Goal: Task Accomplishment & Management: Complete application form

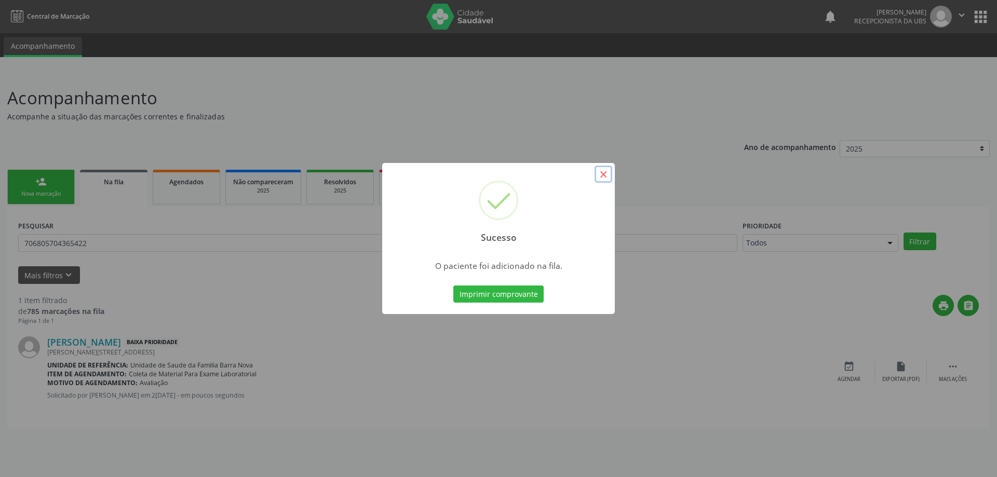
click at [606, 174] on button "×" at bounding box center [603, 175] width 18 height 18
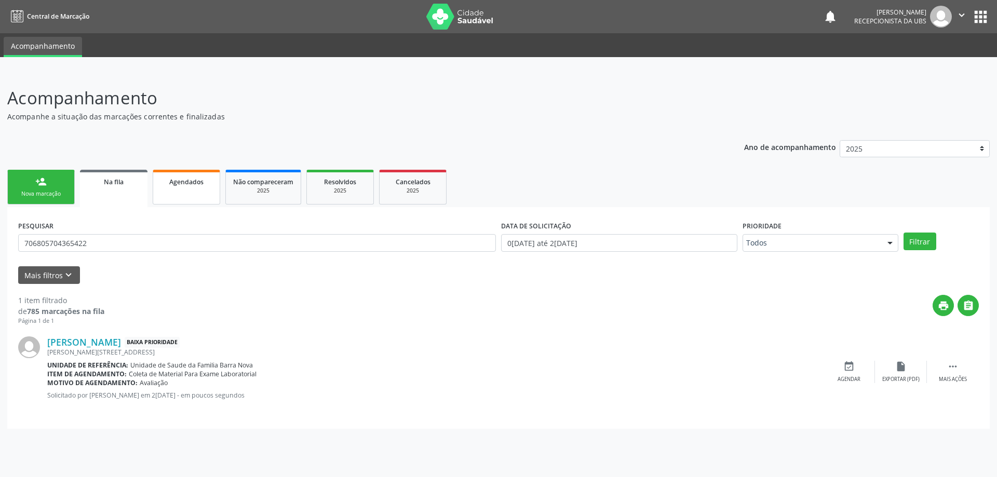
click at [175, 187] on link "Agendados" at bounding box center [186, 187] width 67 height 35
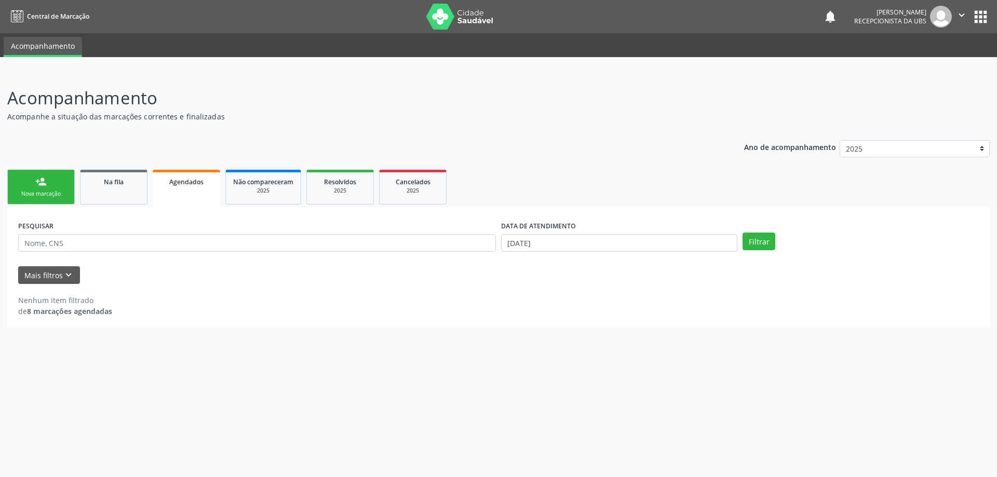
click at [32, 188] on link "person_add Nova marcação" at bounding box center [40, 187] width 67 height 35
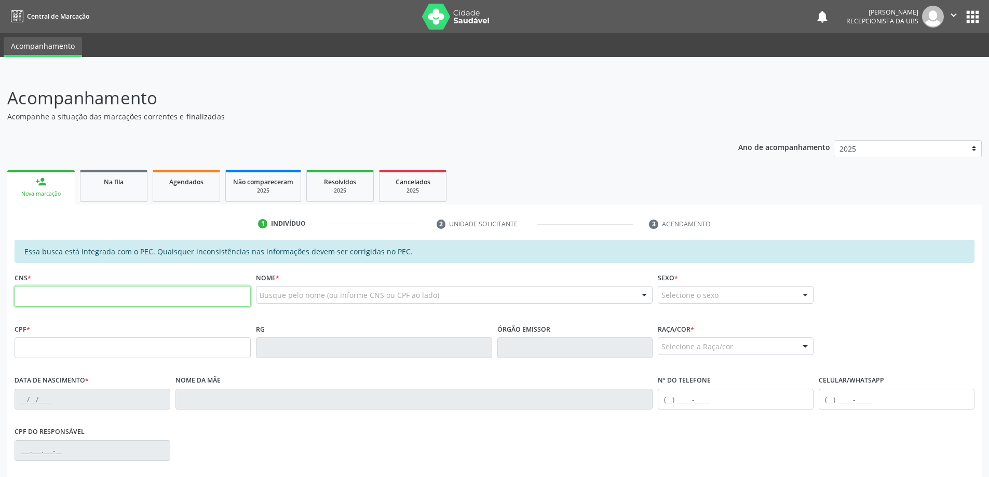
click at [49, 302] on input "text" at bounding box center [133, 296] width 236 height 21
type input "704 5063 9385 4815"
type input "122.146.054-44"
type input "[DATE]"
type input "[PERSON_NAME]"
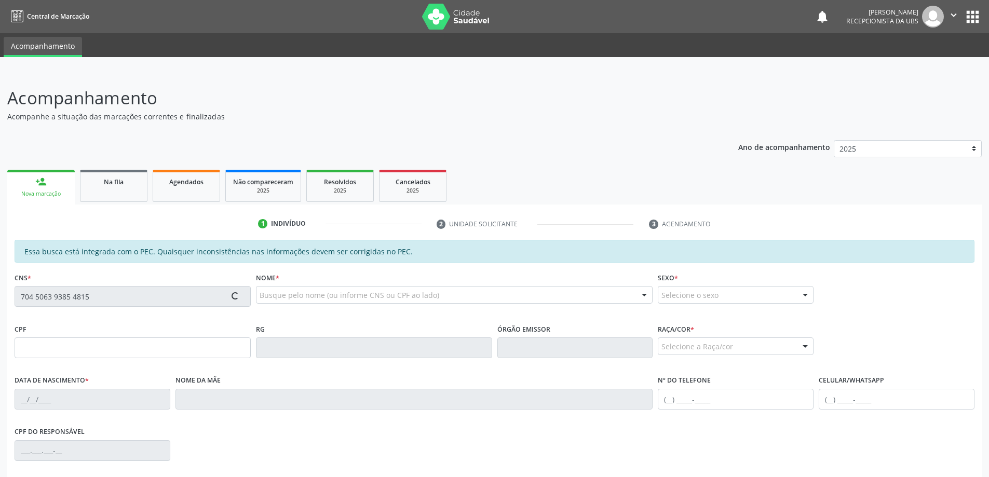
type input "[PHONE_NUMBER]"
type input "126"
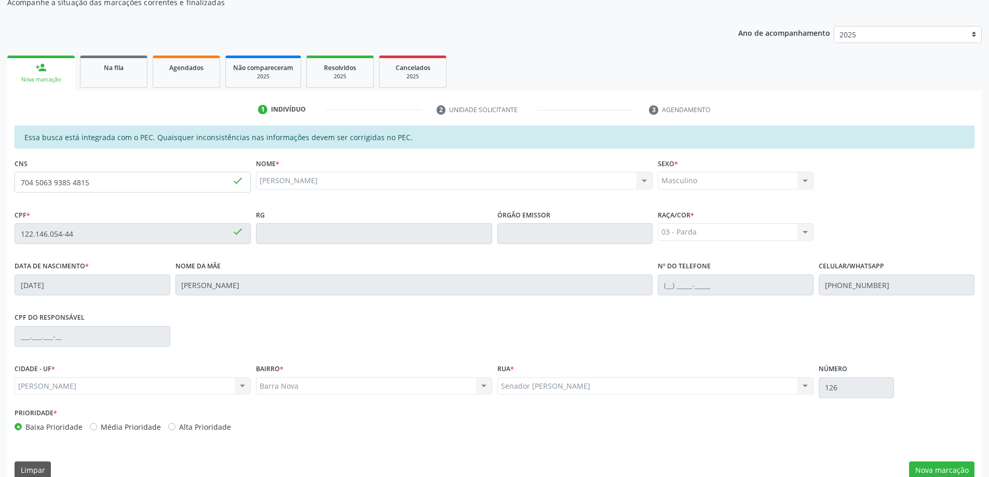
scroll to position [130, 0]
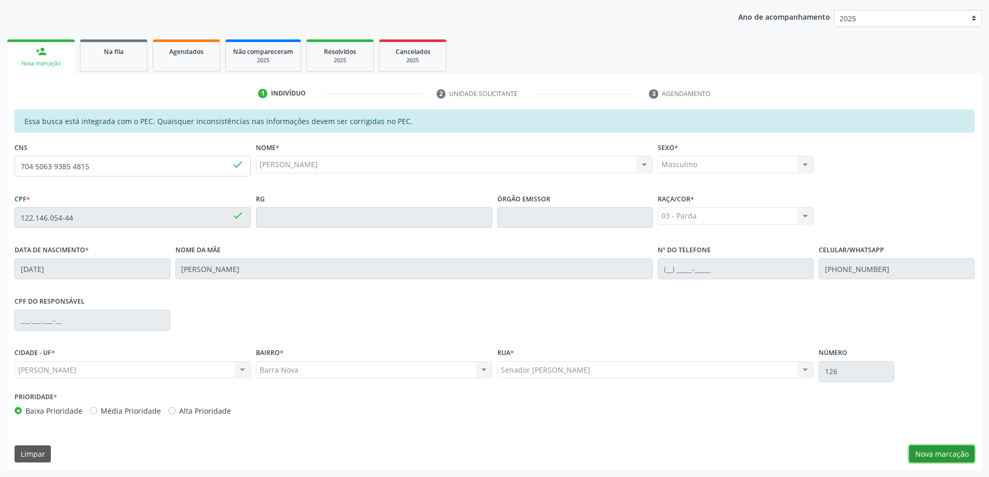
click at [953, 456] on button "Nova marcação" at bounding box center [941, 454] width 65 height 18
click at [0, 0] on div "Requerente * Médico(a) Médico(a) Enfermeiro(a) Paciente Nenhum resultado encont…" at bounding box center [0, 0] width 0 height 0
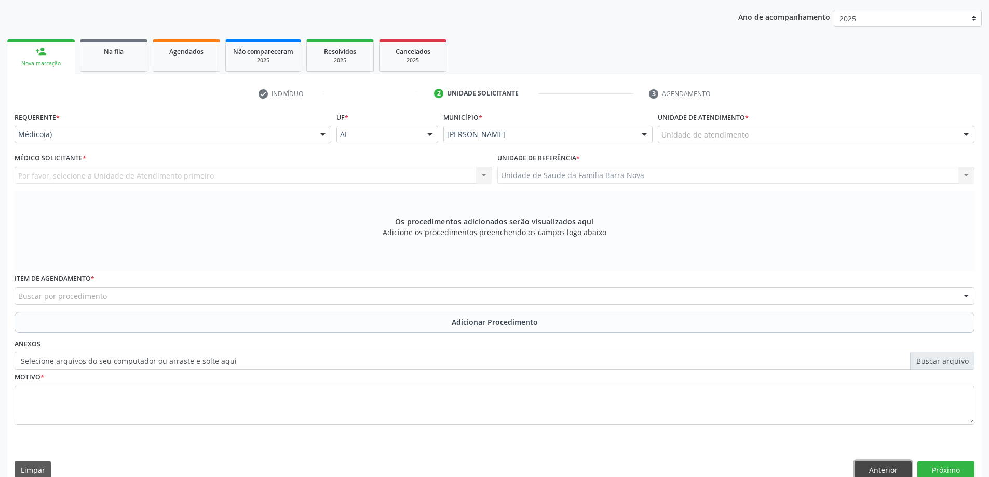
click at [879, 467] on button "Anterior" at bounding box center [882, 470] width 57 height 18
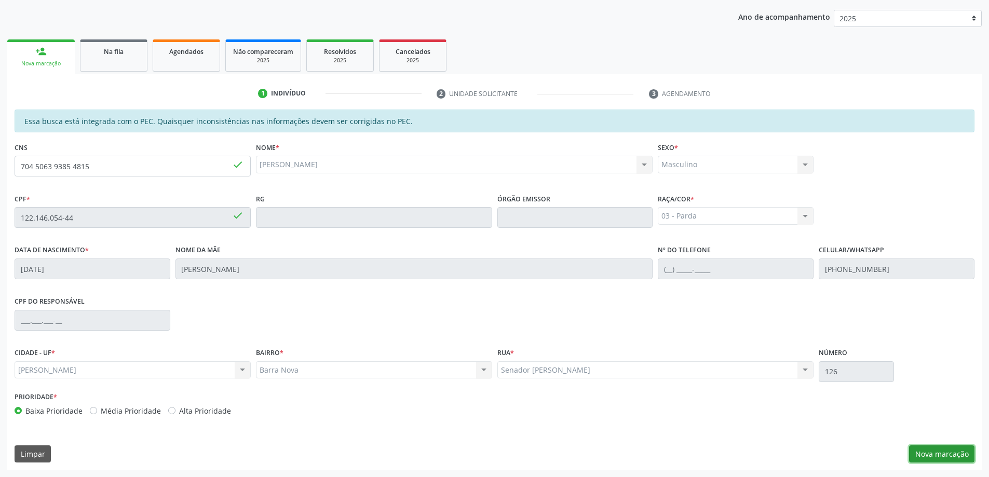
click at [944, 458] on button "Nova marcação" at bounding box center [941, 454] width 65 height 18
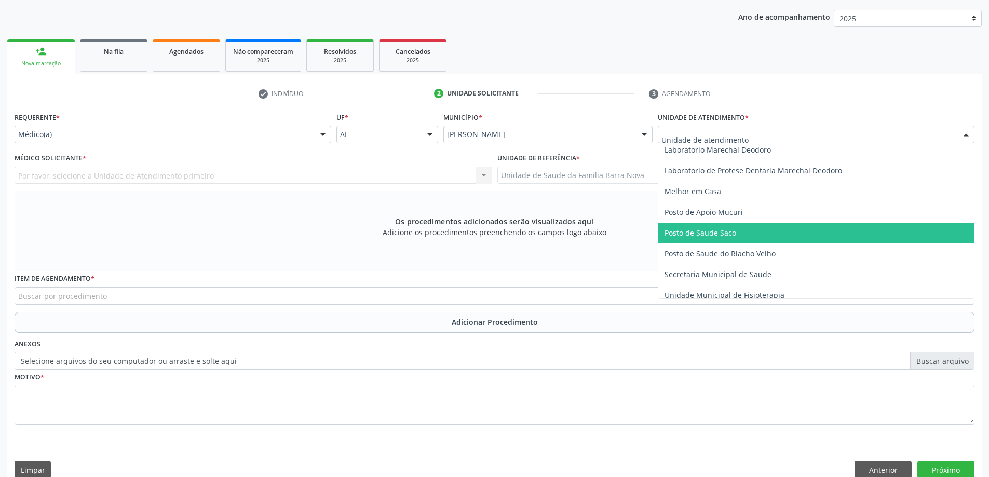
scroll to position [467, 0]
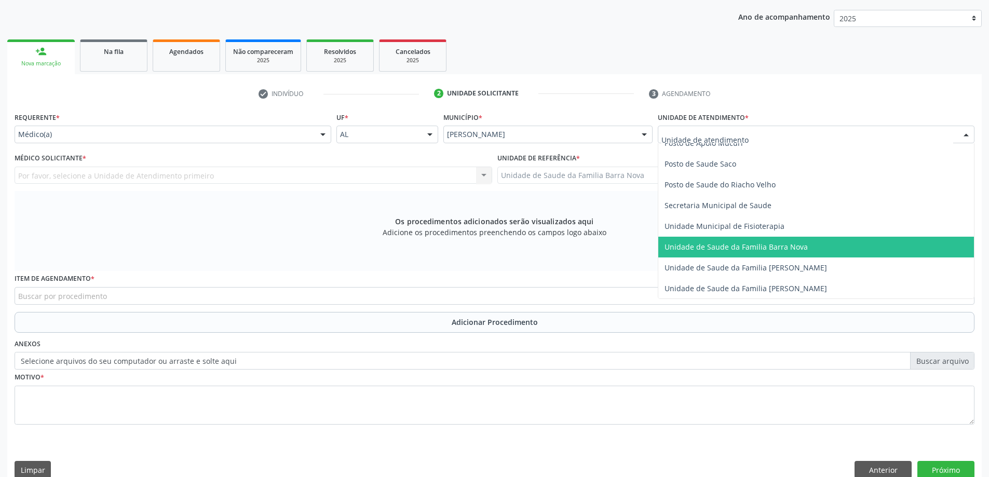
click at [773, 246] on span "Unidade de Saude da Familia Barra Nova" at bounding box center [735, 247] width 143 height 10
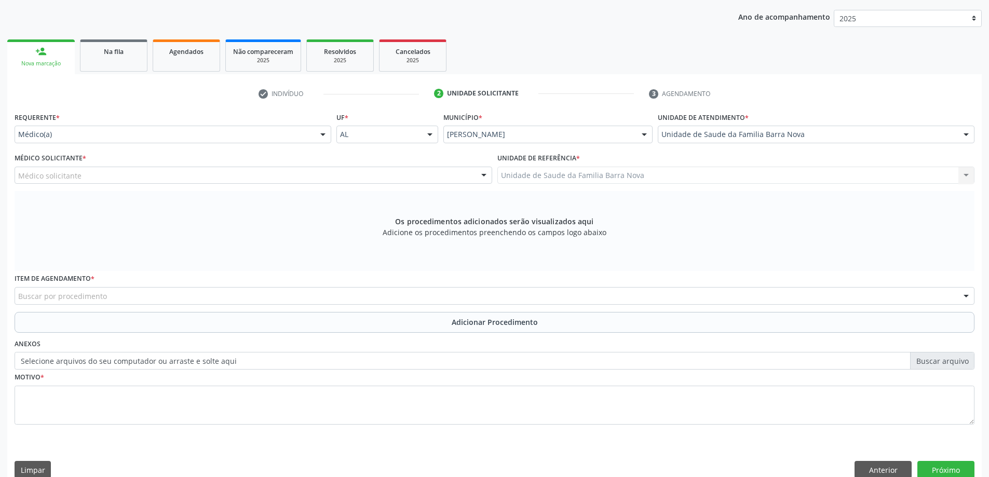
click at [304, 175] on div "Médico solicitante" at bounding box center [254, 176] width 478 height 18
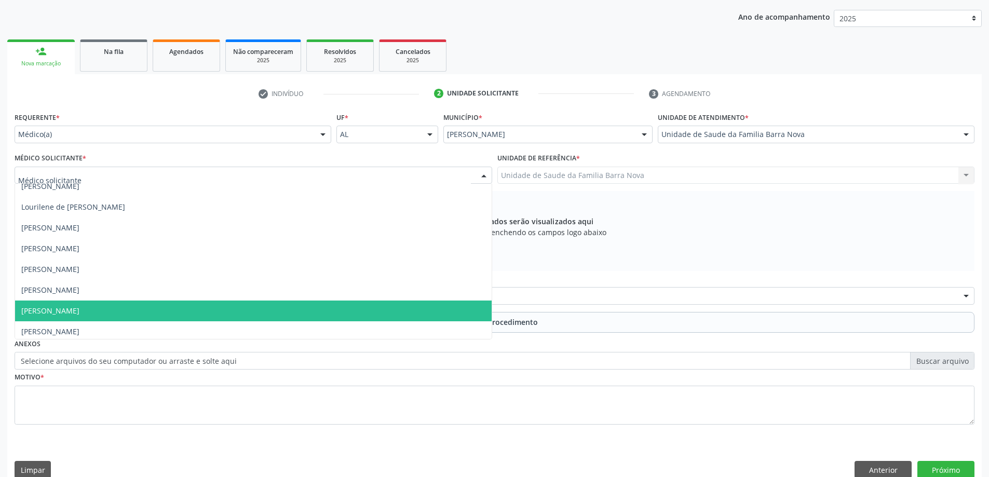
scroll to position [73, 0]
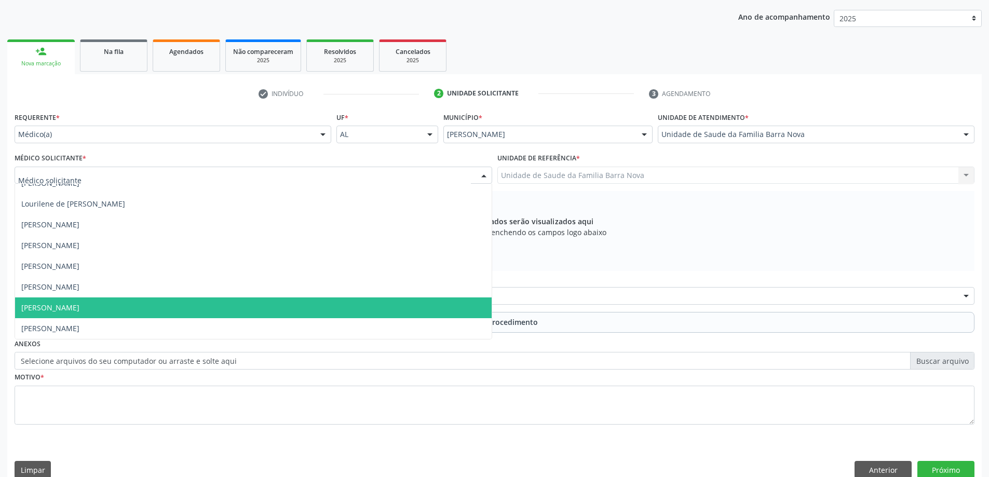
click at [230, 303] on span "[PERSON_NAME]" at bounding box center [253, 307] width 477 height 21
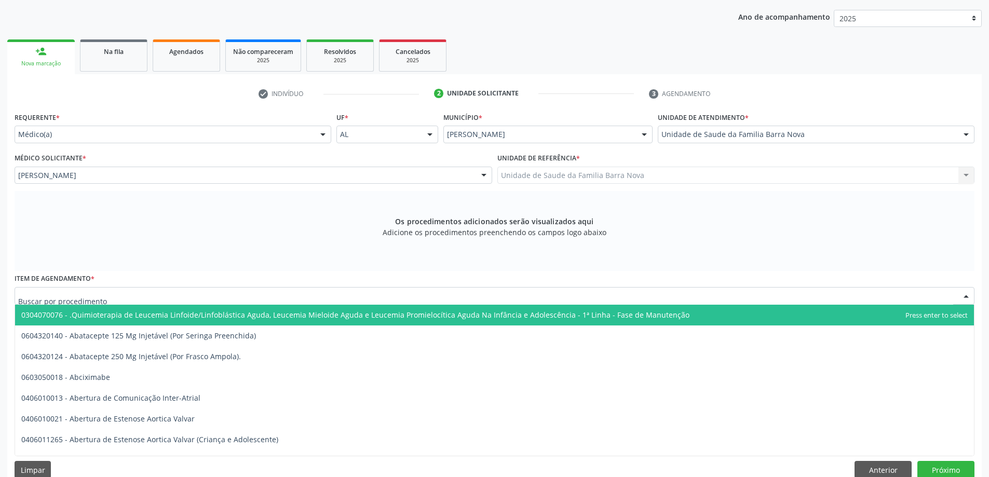
click at [384, 295] on div at bounding box center [495, 296] width 960 height 18
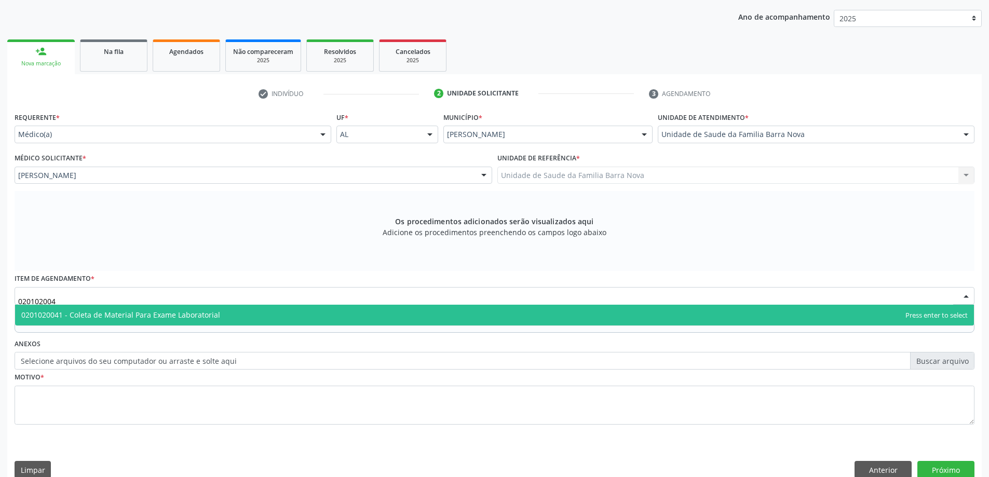
type input "0201020041"
click at [337, 314] on span "0201020041 - Coleta de Material Para Exame Laboratorial" at bounding box center [494, 315] width 959 height 21
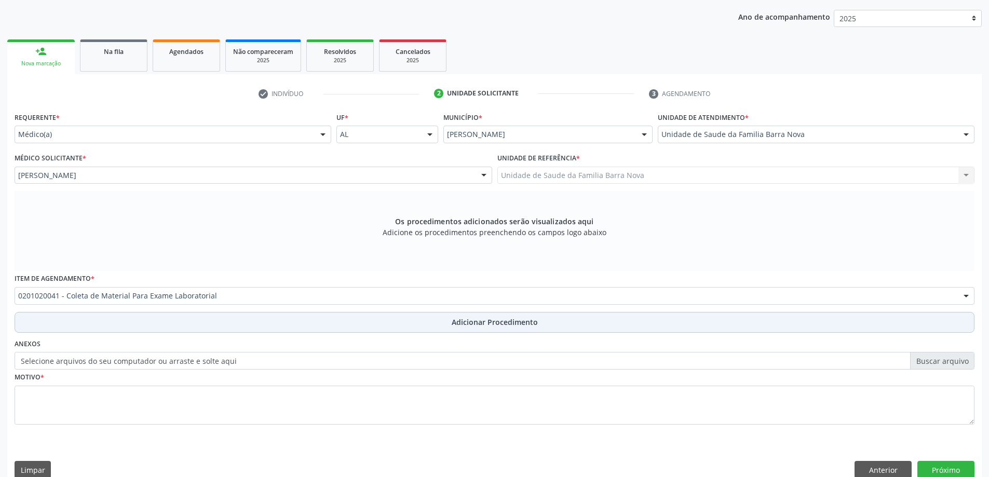
click at [466, 328] on button "Adicionar Procedimento" at bounding box center [495, 322] width 960 height 21
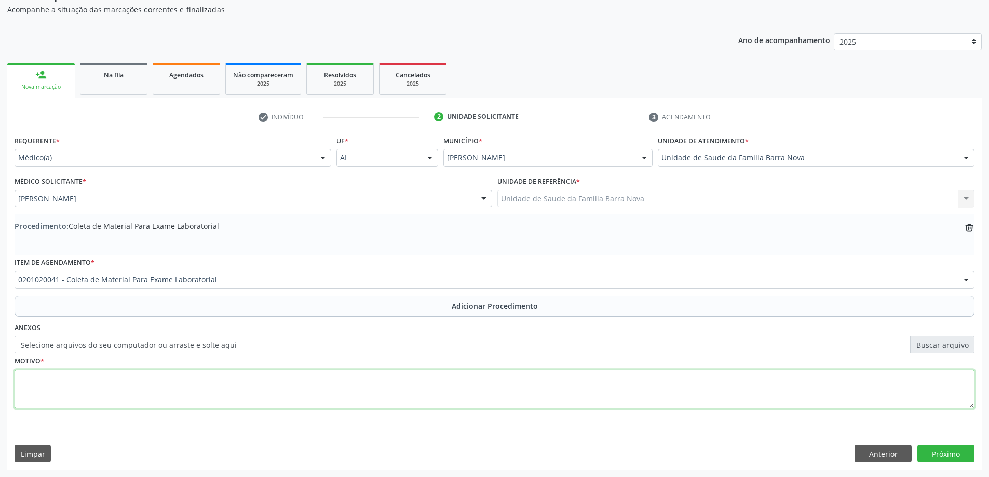
click at [304, 395] on textarea at bounding box center [495, 389] width 960 height 39
type textarea "Rotina pediatrica."
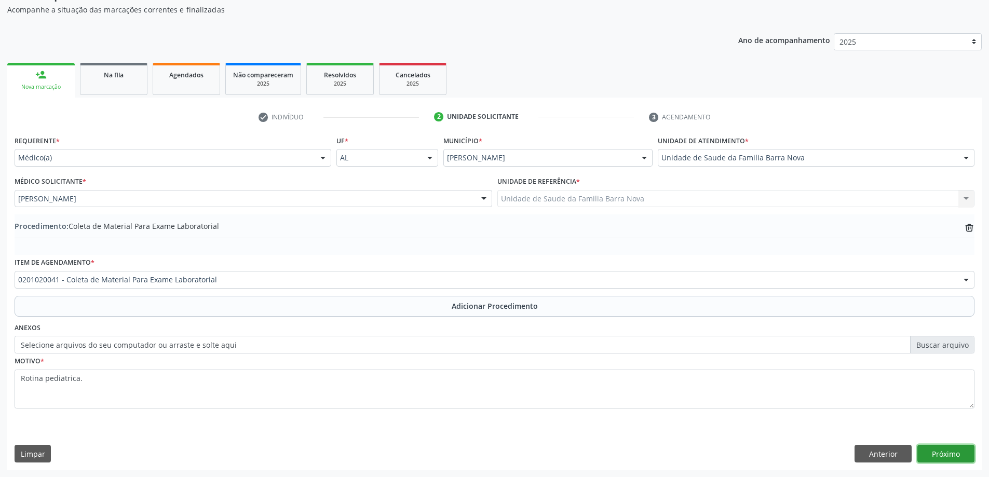
click at [948, 451] on button "Próximo" at bounding box center [945, 454] width 57 height 18
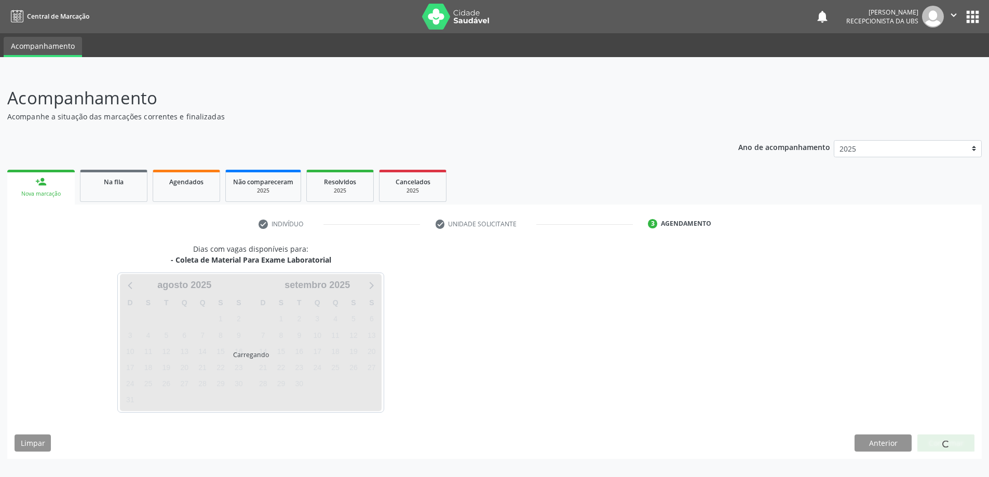
scroll to position [0, 0]
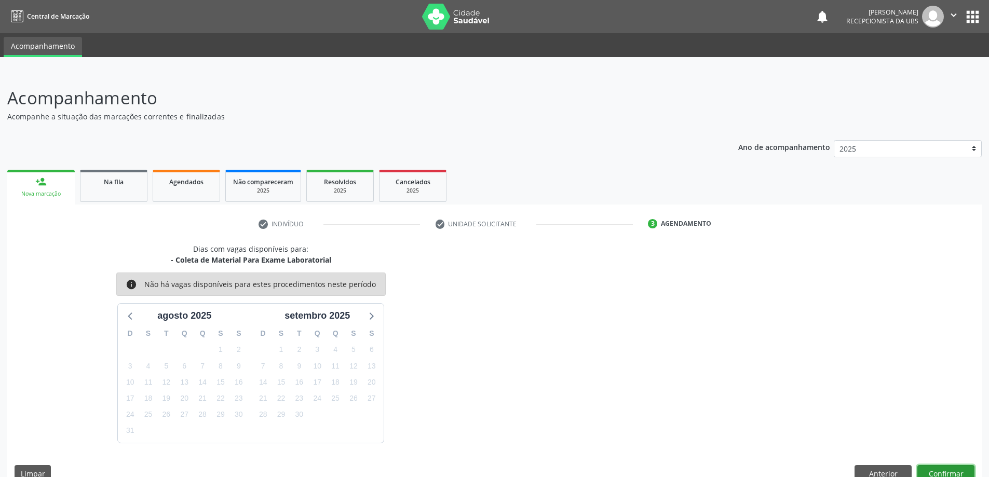
click at [950, 472] on button "Confirmar" at bounding box center [945, 474] width 57 height 18
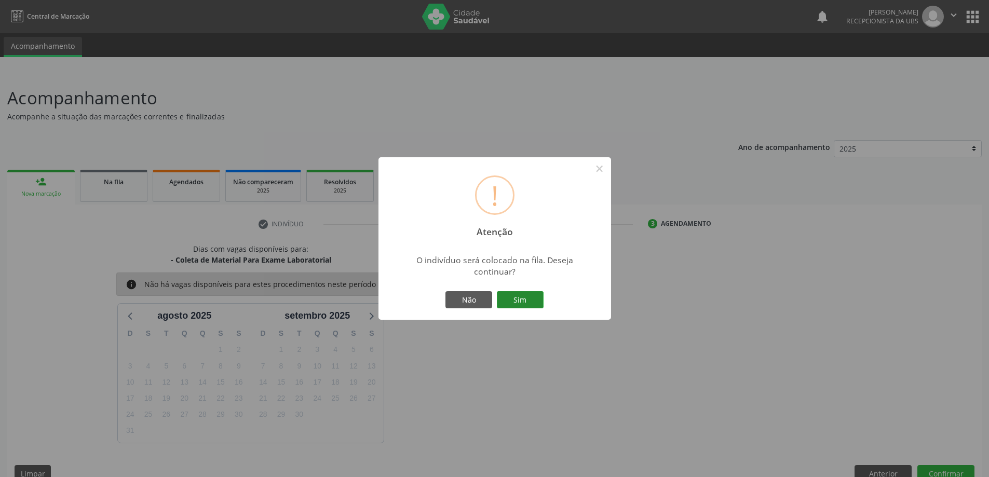
click at [515, 298] on button "Sim" at bounding box center [520, 300] width 47 height 18
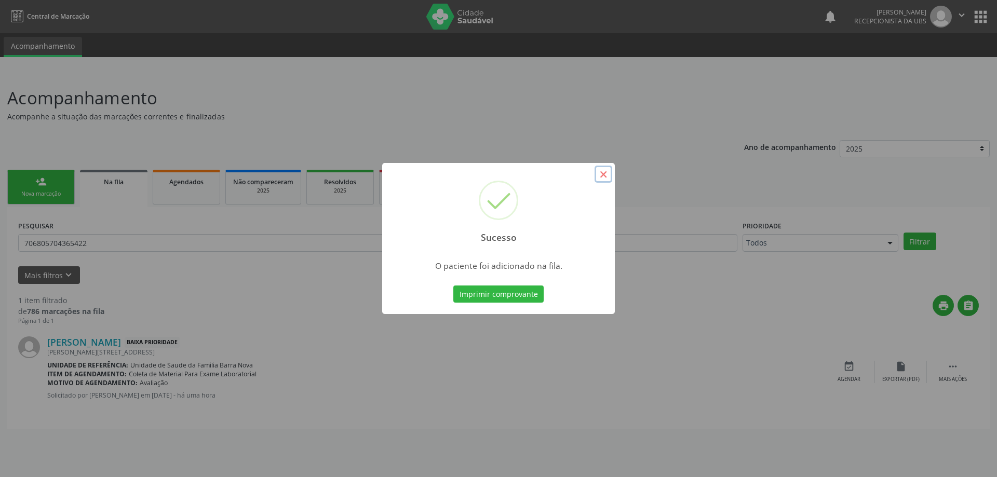
click at [604, 176] on button "×" at bounding box center [603, 175] width 18 height 18
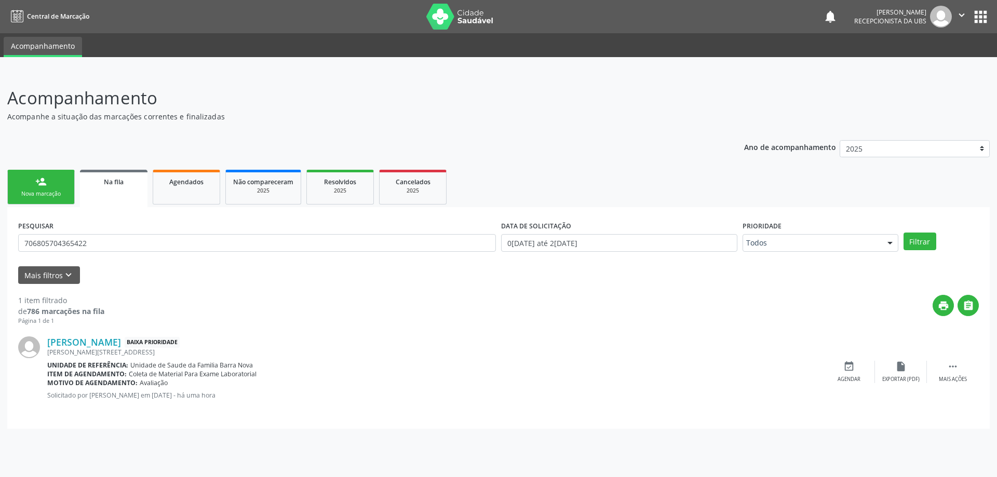
click at [45, 189] on link "person_add Nova marcação" at bounding box center [40, 187] width 67 height 35
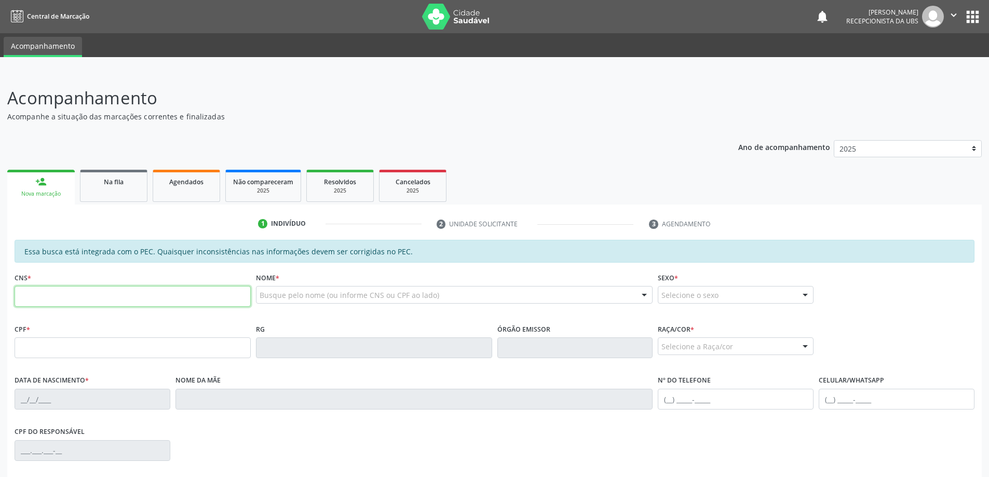
click at [78, 290] on input "text" at bounding box center [133, 296] width 236 height 21
type input "704 5063 9385 4815"
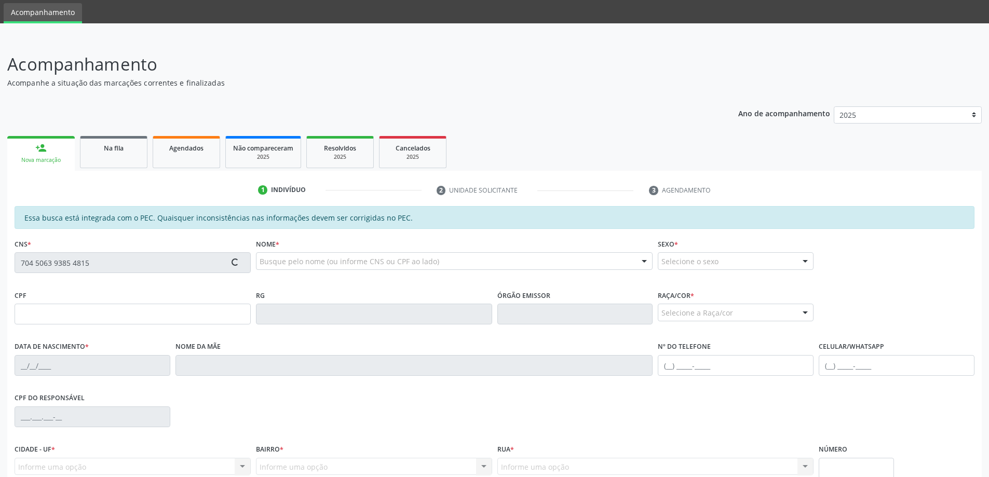
type input "122.146.054-44"
type input "[DATE]"
type input "[PERSON_NAME]"
type input "[PHONE_NUMBER]"
type input "126"
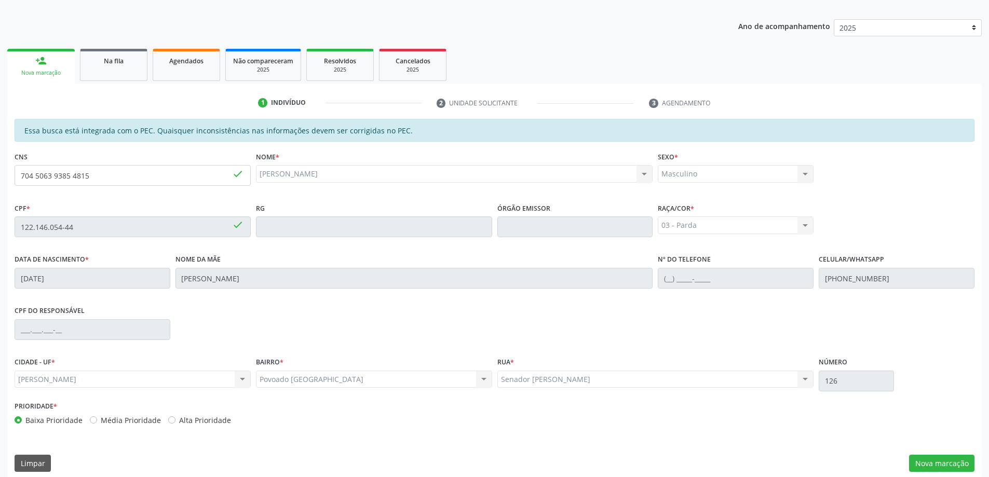
scroll to position [130, 0]
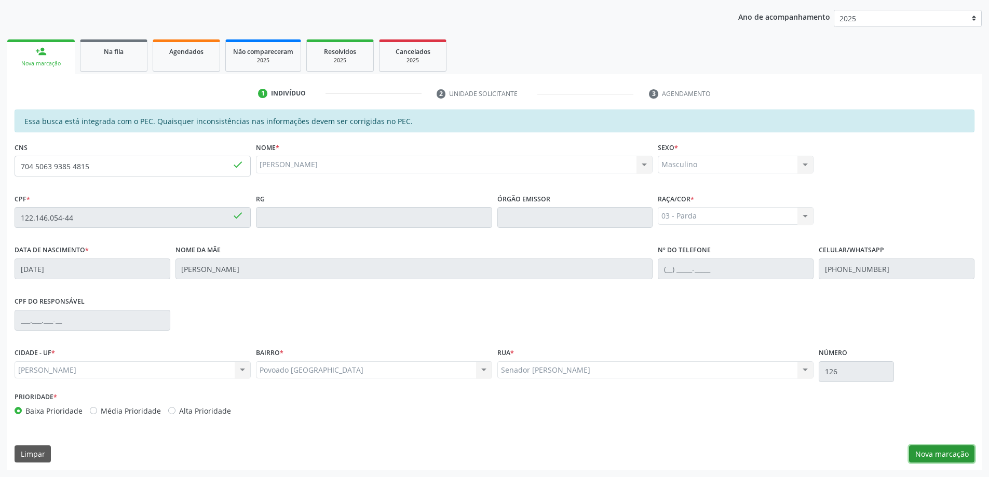
click at [935, 455] on button "Nova marcação" at bounding box center [941, 454] width 65 height 18
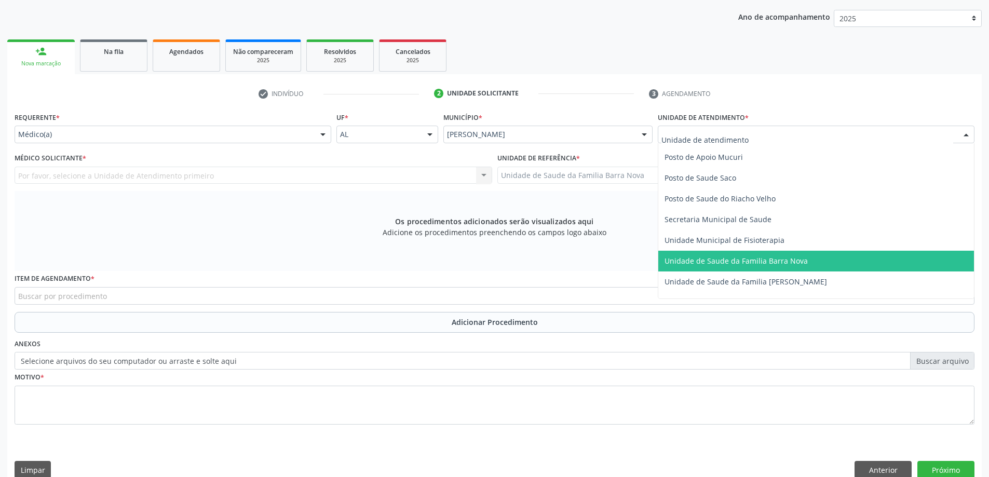
scroll to position [519, 0]
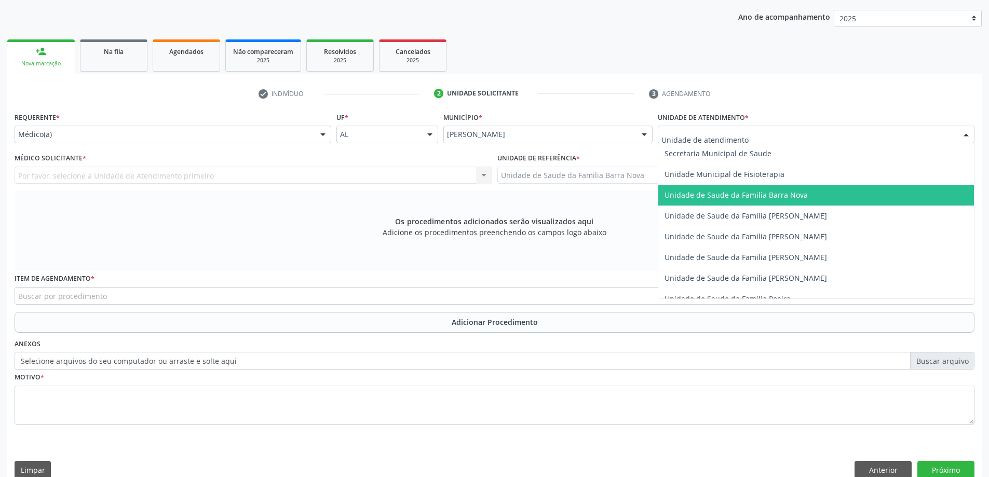
click at [762, 196] on span "Unidade de Saude da Familia Barra Nova" at bounding box center [735, 195] width 143 height 10
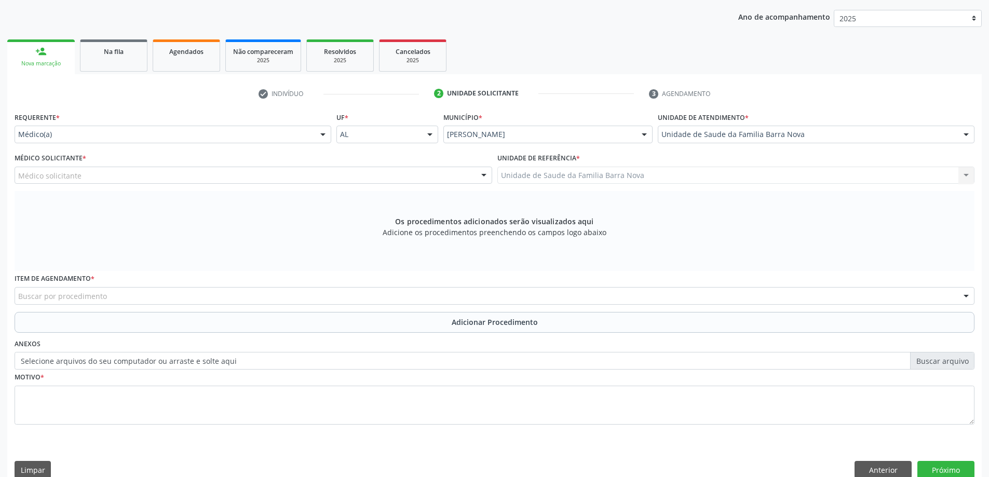
click at [246, 180] on div "Médico solicitante" at bounding box center [254, 176] width 478 height 18
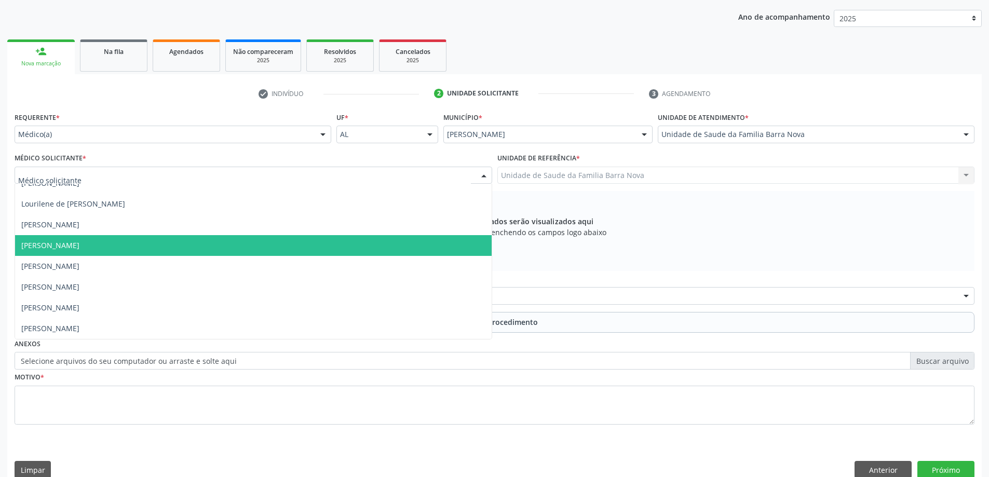
scroll to position [146, 0]
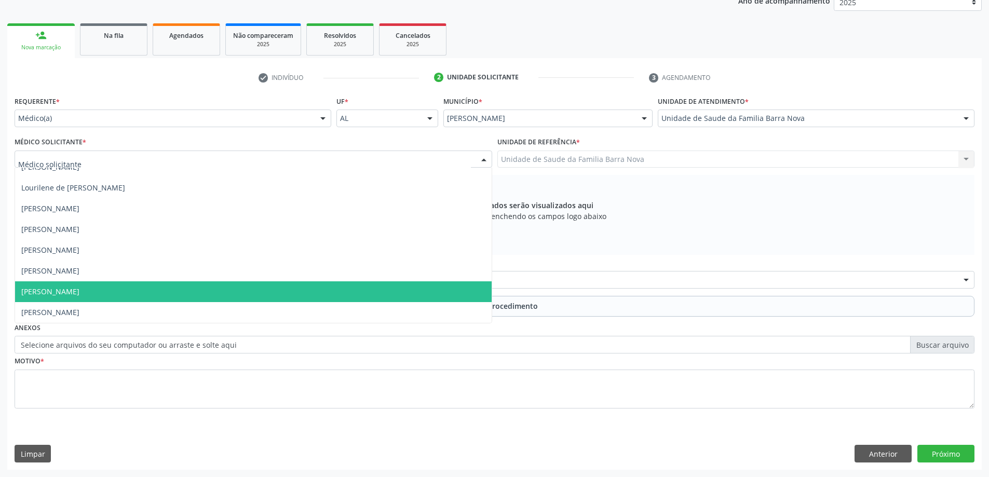
click at [276, 292] on span "[PERSON_NAME]" at bounding box center [253, 291] width 477 height 21
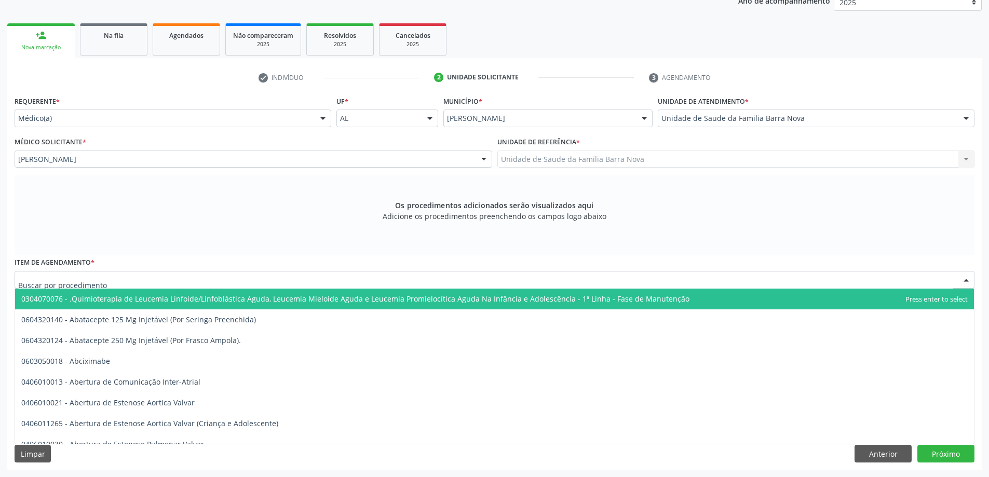
click at [277, 280] on div at bounding box center [495, 280] width 960 height 18
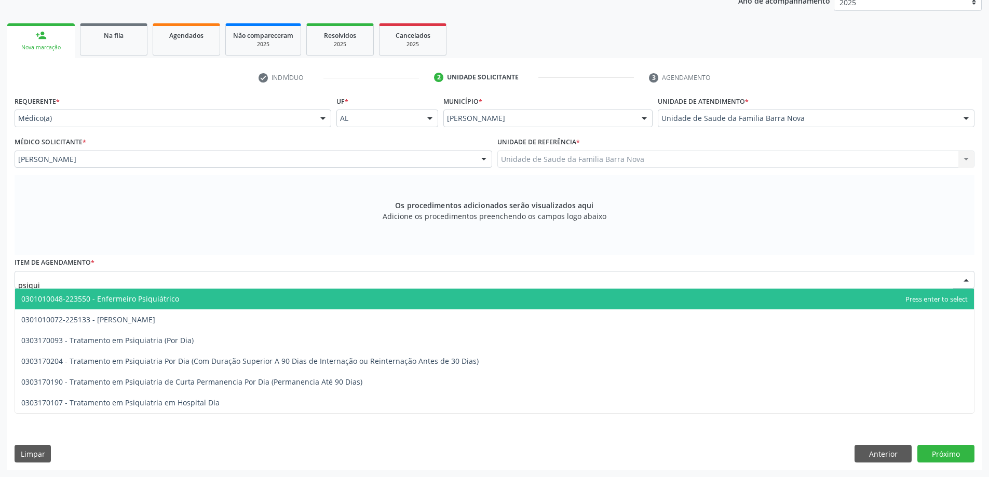
type input "psiquia"
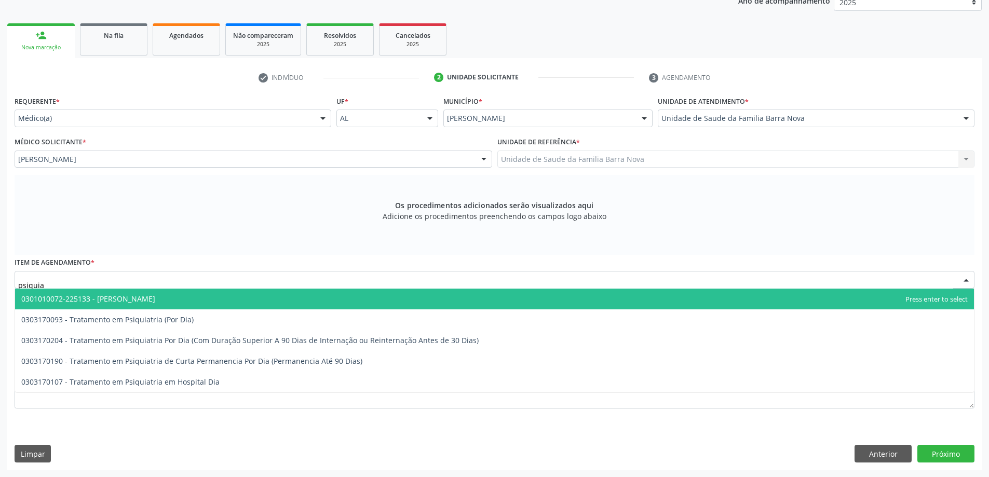
click at [230, 298] on span "0301010072-225133 - [PERSON_NAME]" at bounding box center [494, 299] width 959 height 21
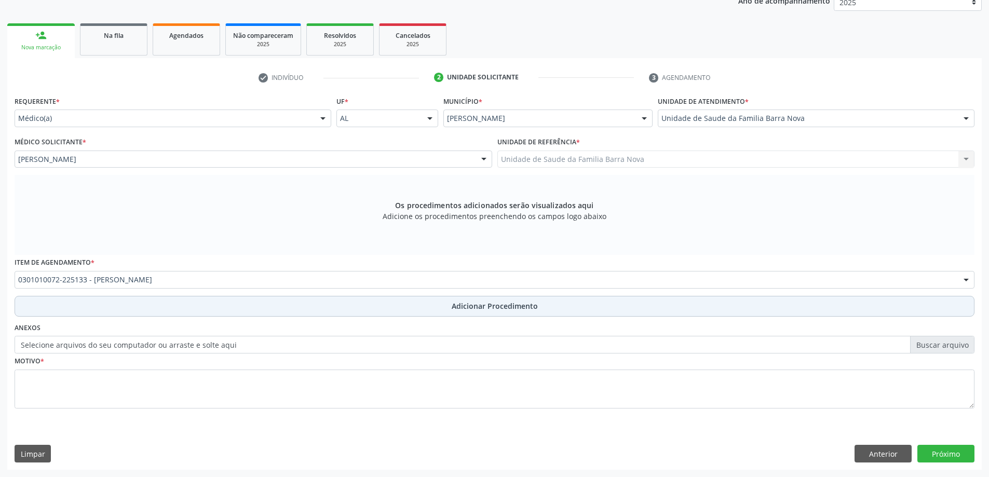
click at [450, 302] on button "Adicionar Procedimento" at bounding box center [495, 306] width 960 height 21
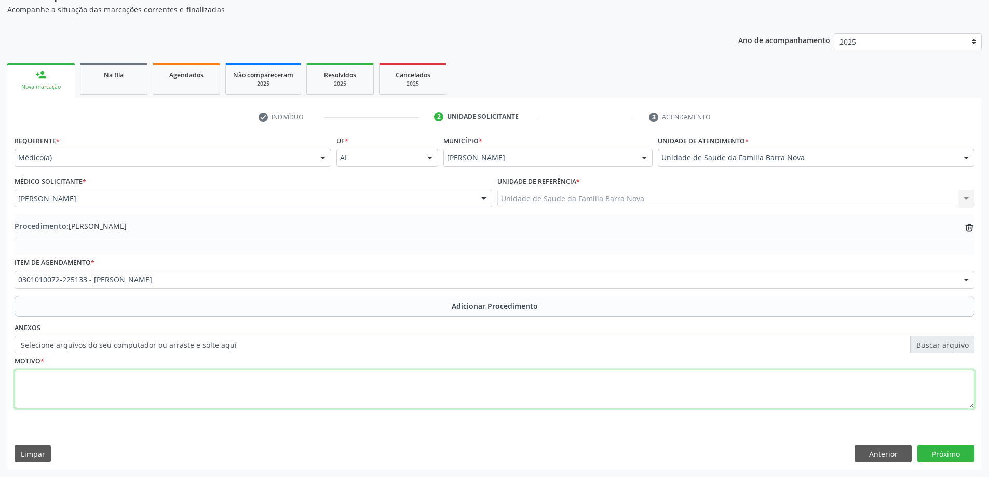
click at [202, 373] on textarea at bounding box center [495, 389] width 960 height 39
type textarea "Paciente já em acompanhamento com especialidade, necessitando de retorno."
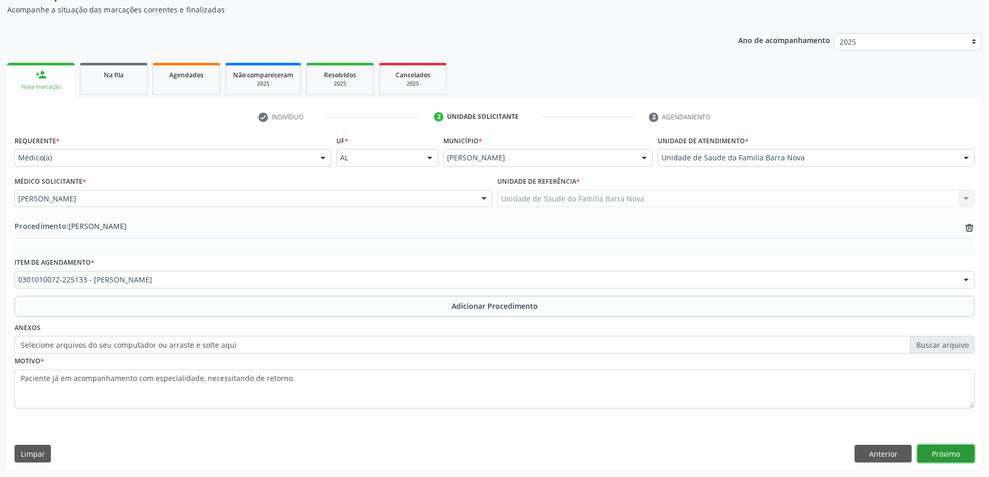
click at [954, 450] on button "Próximo" at bounding box center [945, 454] width 57 height 18
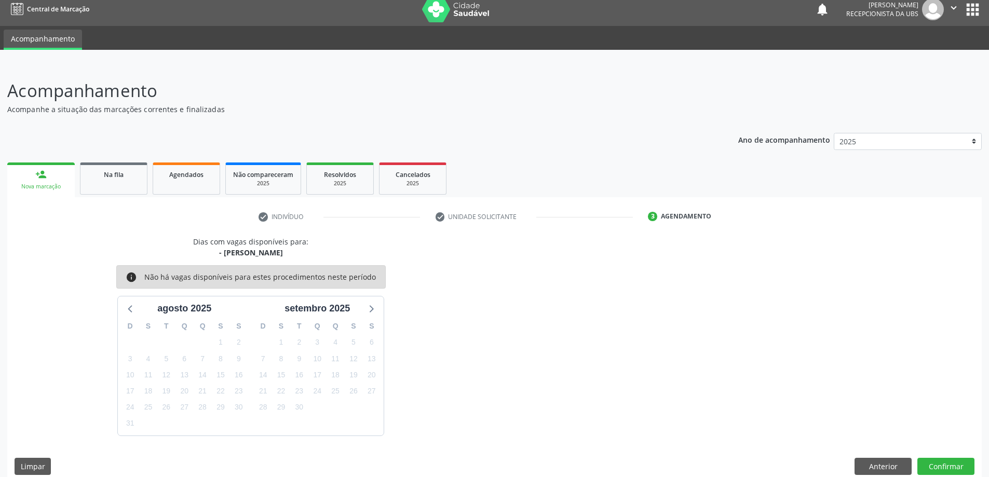
scroll to position [20, 0]
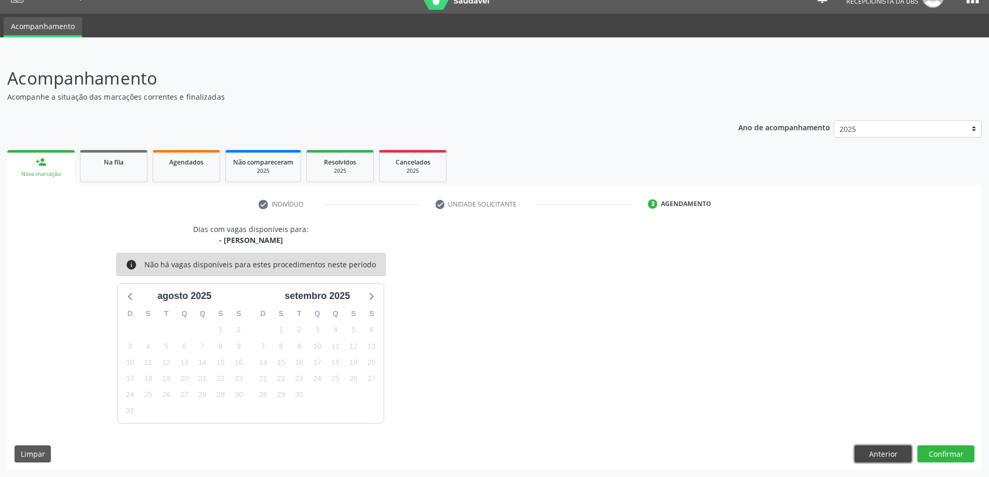
click at [875, 452] on button "Anterior" at bounding box center [882, 454] width 57 height 18
click at [0, 0] on div "Motivo * Paciente já em acompanhamento com especialidade, necessitando de retor…" at bounding box center [0, 0] width 0 height 0
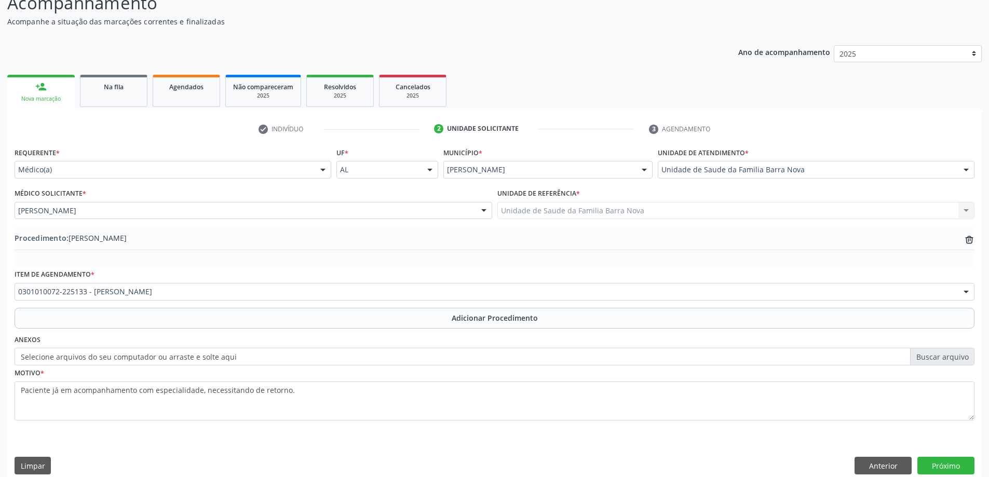
scroll to position [107, 0]
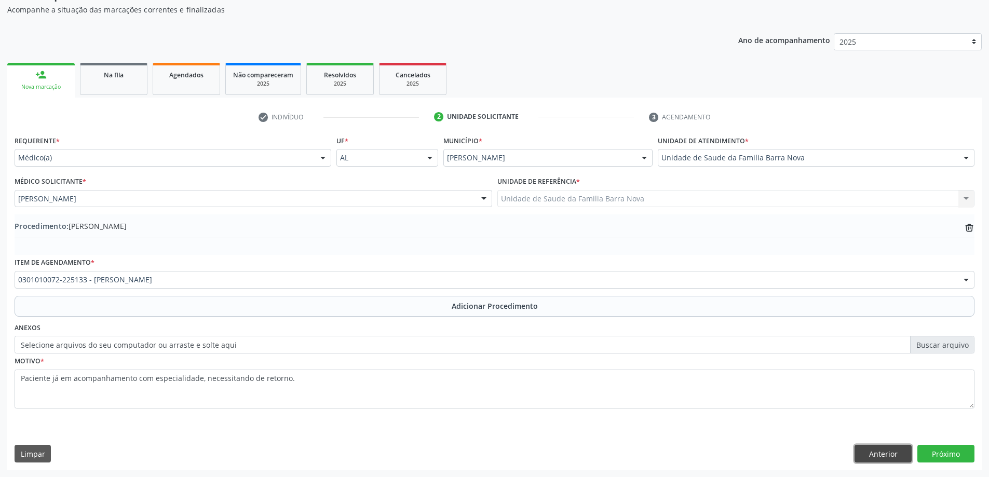
click at [884, 451] on button "Anterior" at bounding box center [882, 454] width 57 height 18
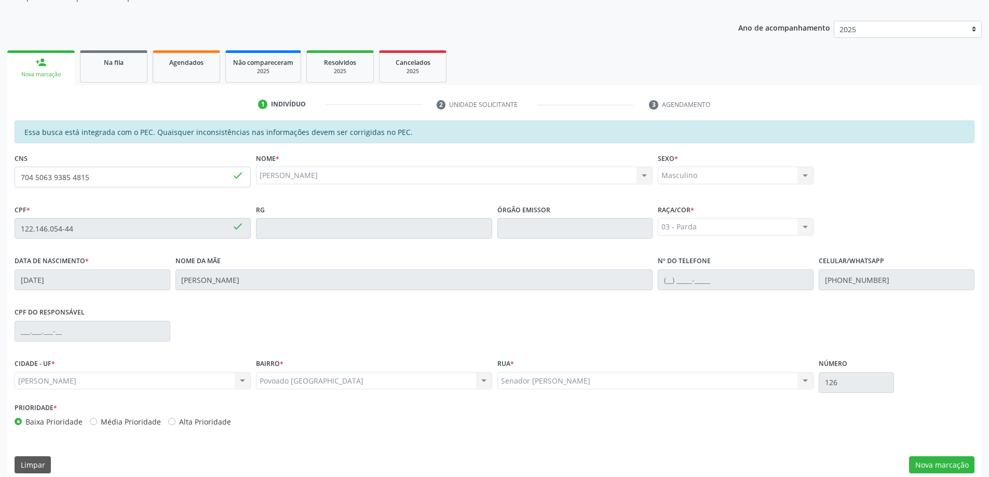
scroll to position [130, 0]
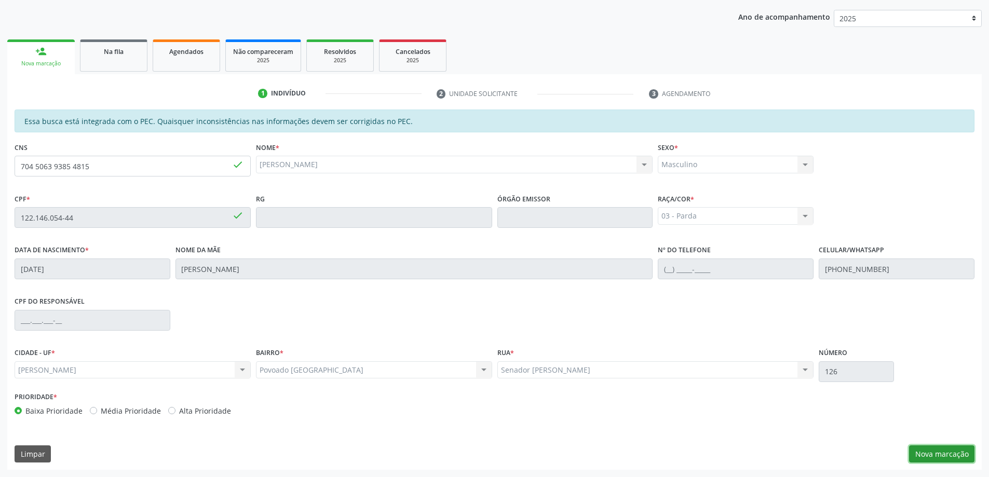
click at [941, 457] on button "Nova marcação" at bounding box center [941, 454] width 65 height 18
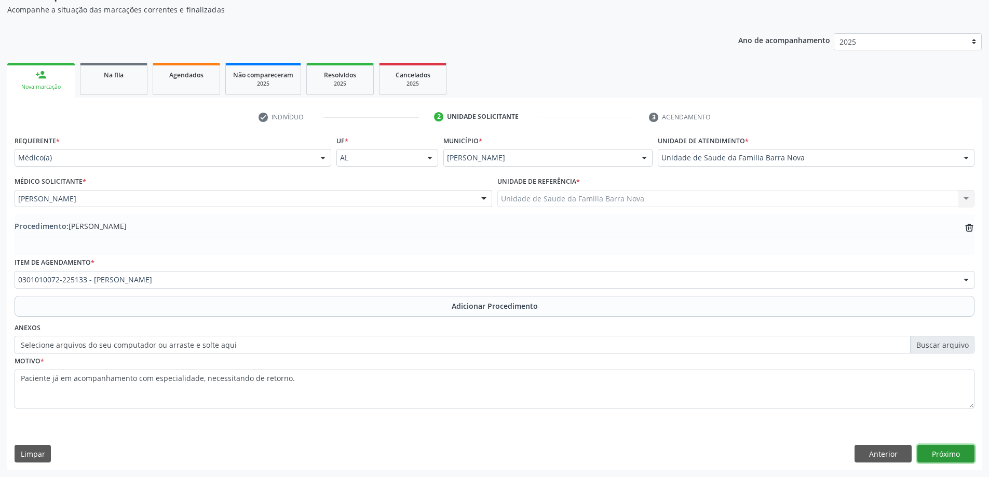
click at [941, 457] on button "Próximo" at bounding box center [945, 454] width 57 height 18
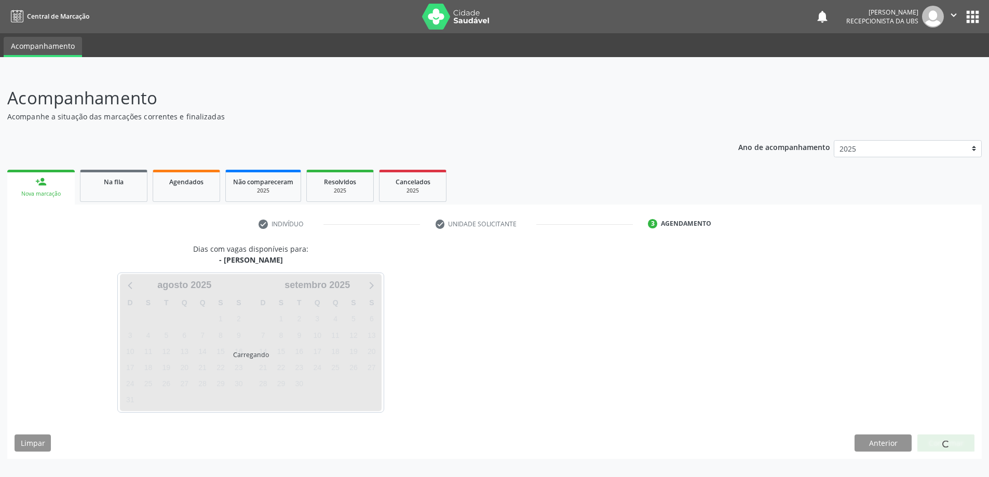
scroll to position [0, 0]
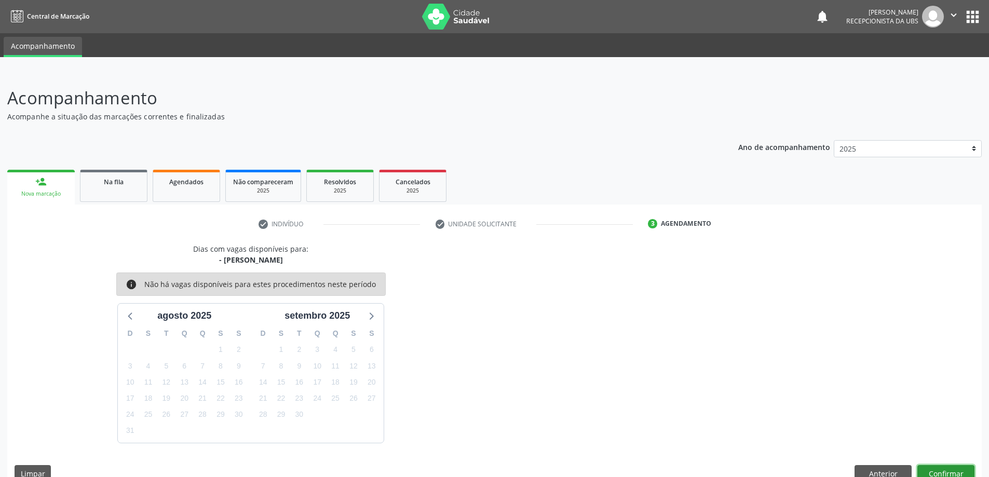
click at [951, 471] on button "Confirmar" at bounding box center [945, 474] width 57 height 18
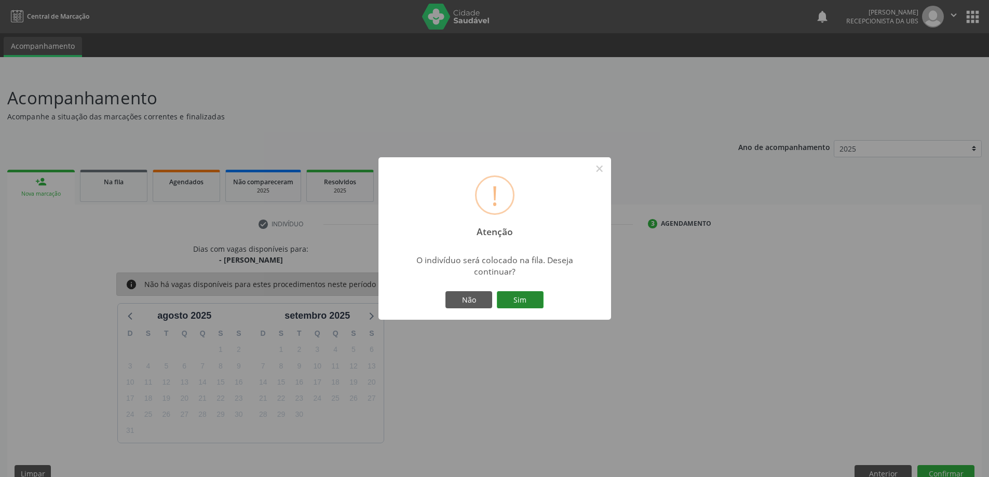
click at [529, 300] on button "Sim" at bounding box center [520, 300] width 47 height 18
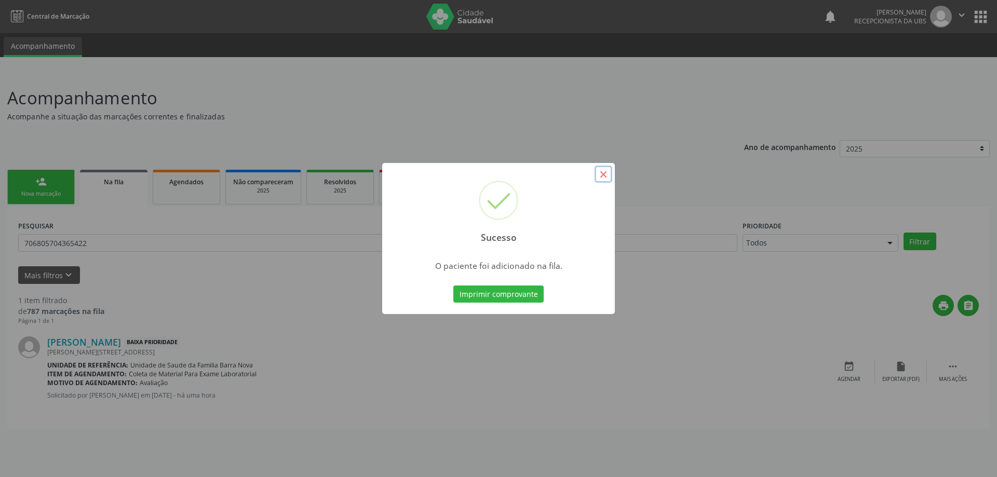
click at [603, 172] on button "×" at bounding box center [603, 175] width 18 height 18
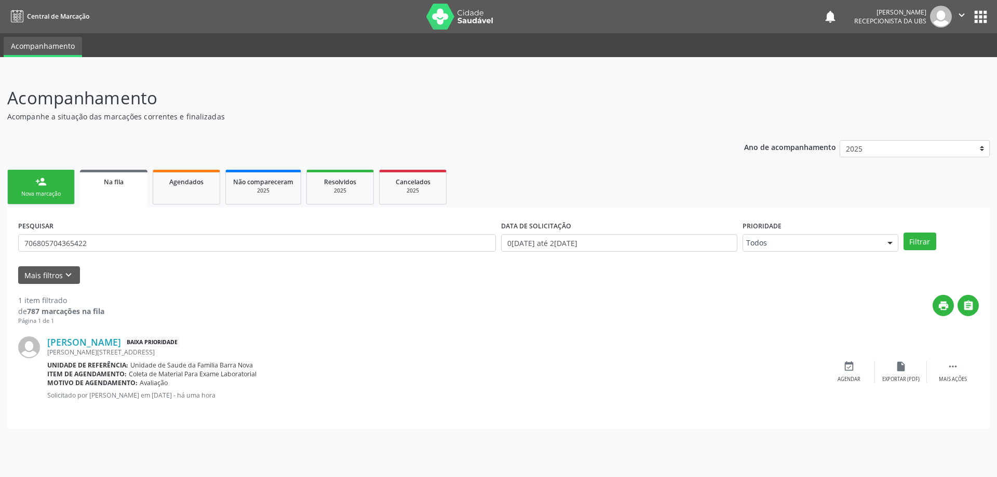
click at [51, 193] on div "Nova marcação" at bounding box center [41, 194] width 52 height 8
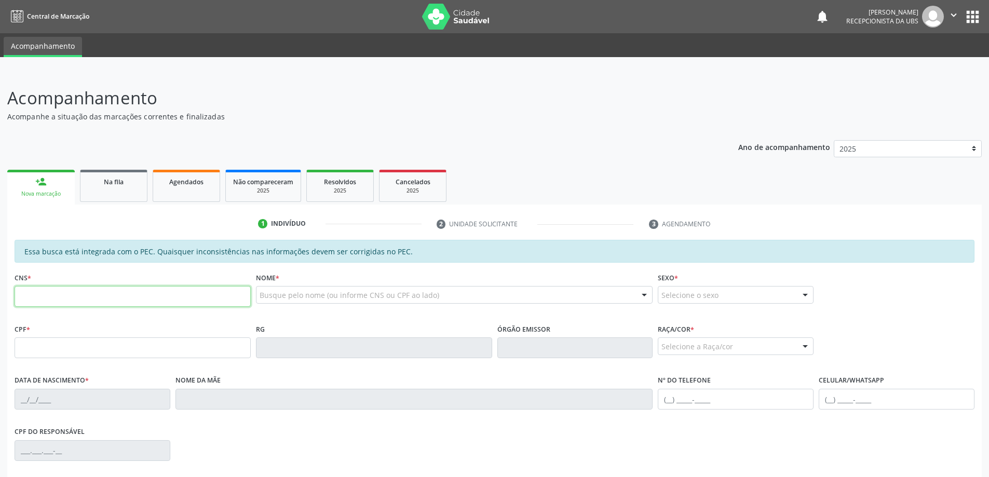
click at [56, 293] on input "text" at bounding box center [133, 296] width 236 height 21
type input "704 5063 9385 4815"
type input "122.146.054-44"
type input "[DATE]"
type input "[PERSON_NAME]"
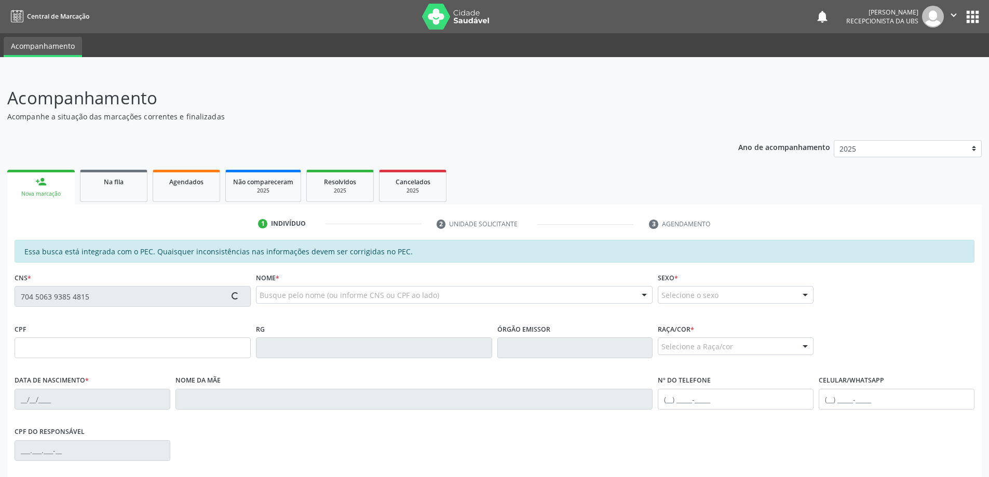
type input "[PHONE_NUMBER]"
type input "126"
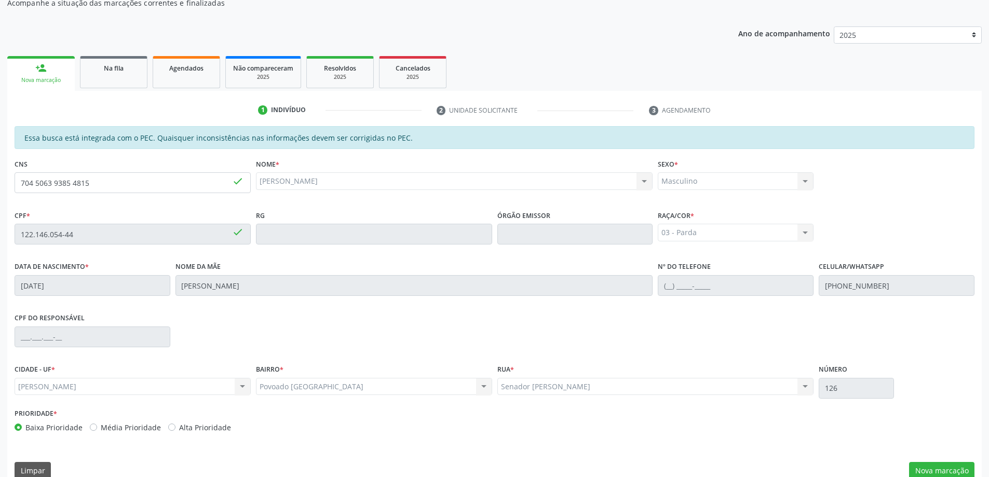
scroll to position [130, 0]
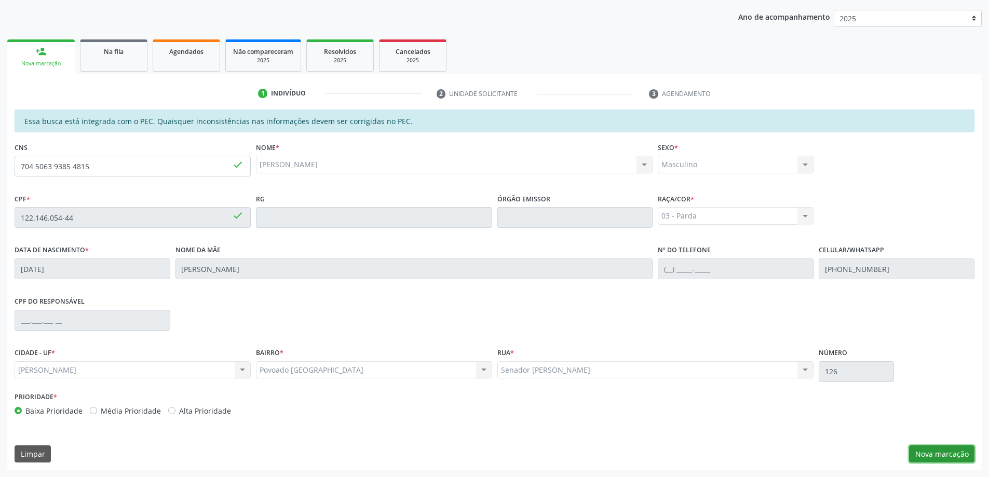
click at [940, 457] on button "Nova marcação" at bounding box center [941, 454] width 65 height 18
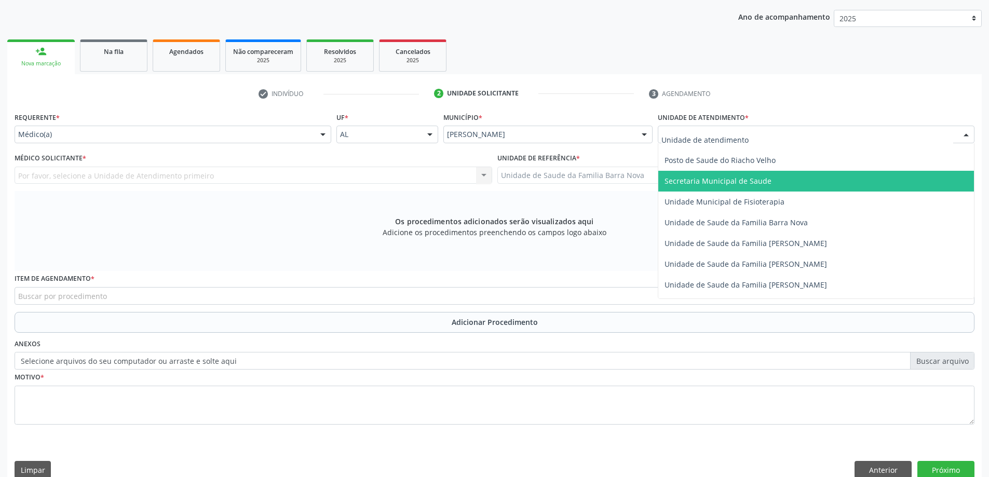
scroll to position [519, 0]
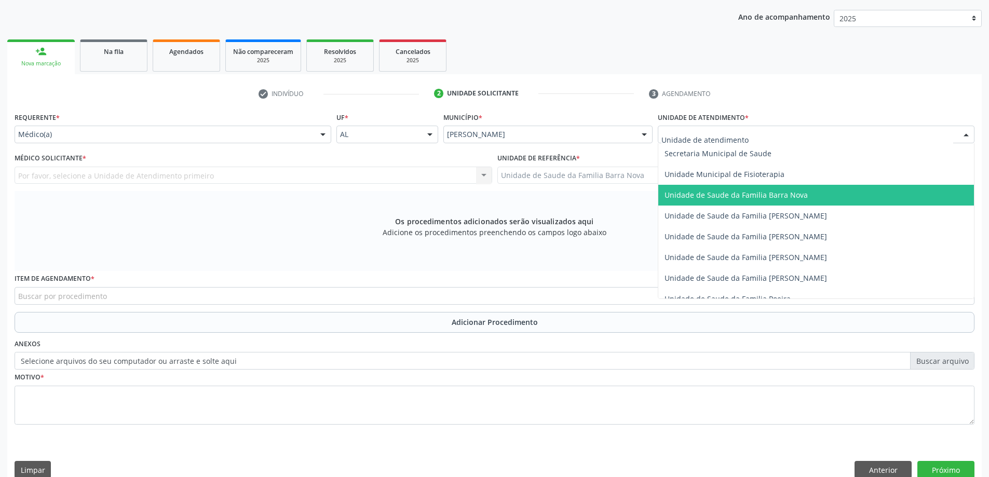
click at [792, 195] on span "Unidade de Saude da Familia Barra Nova" at bounding box center [735, 195] width 143 height 10
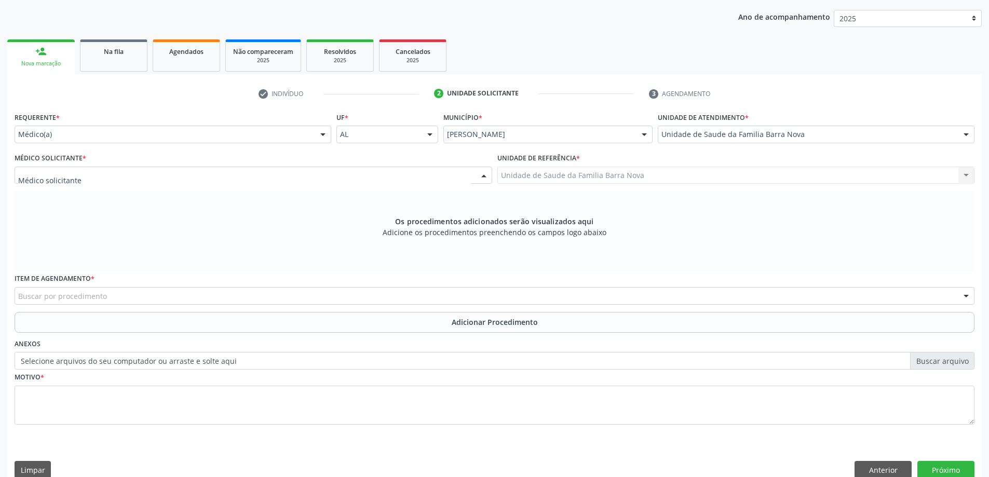
click at [342, 175] on div at bounding box center [254, 176] width 478 height 18
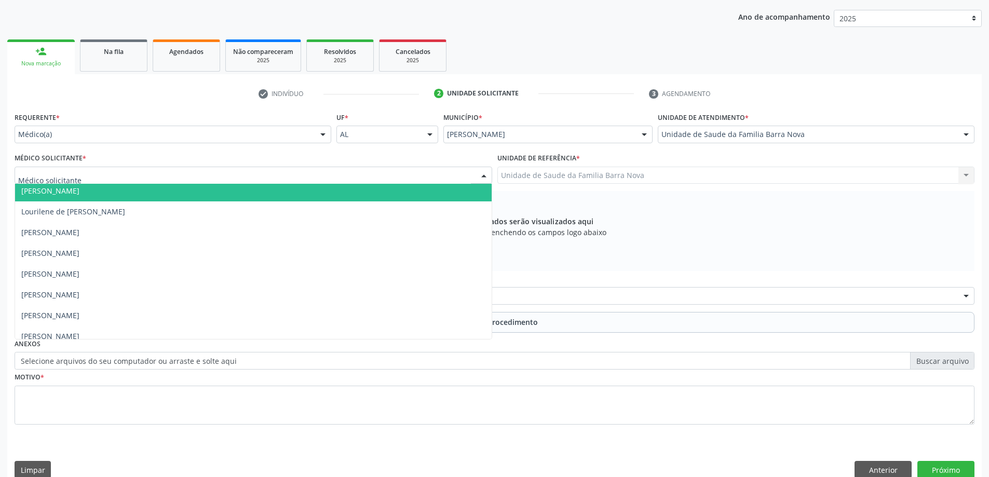
scroll to position [73, 0]
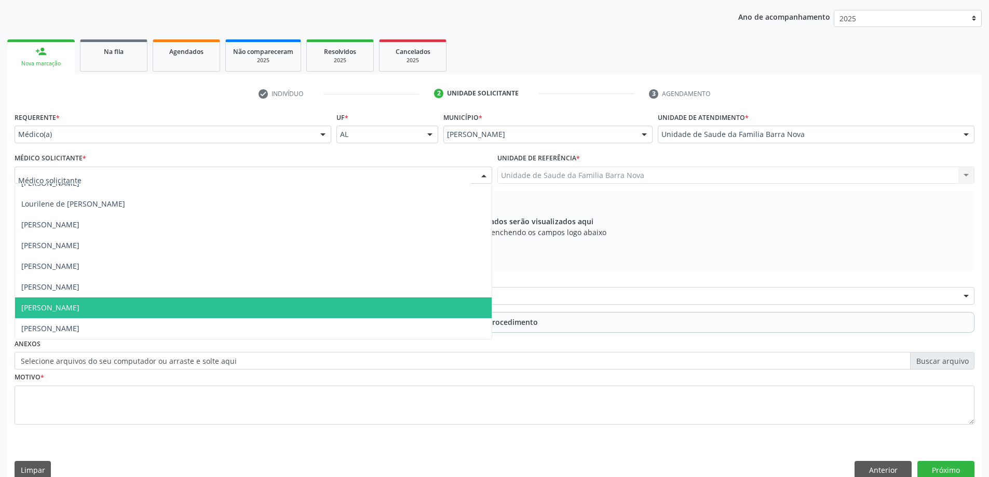
click at [307, 304] on span "[PERSON_NAME]" at bounding box center [253, 307] width 477 height 21
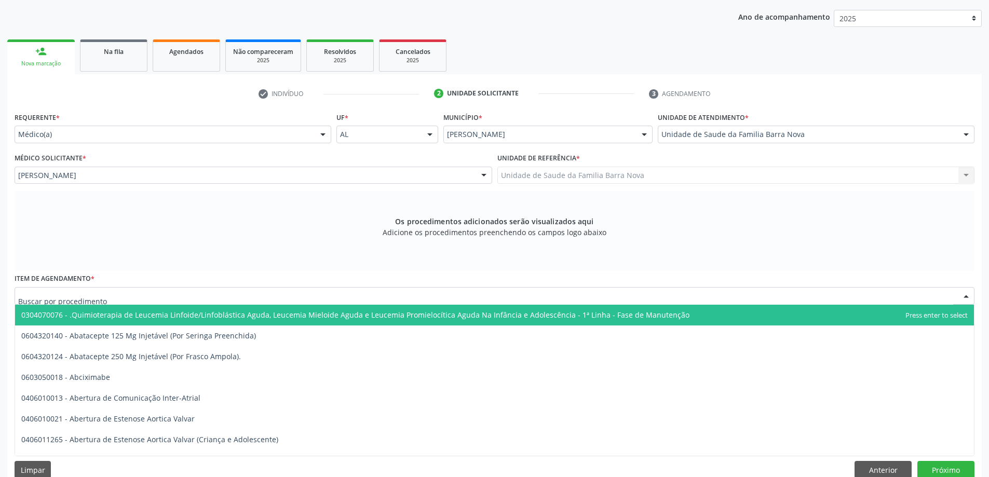
click at [283, 297] on div at bounding box center [495, 296] width 960 height 18
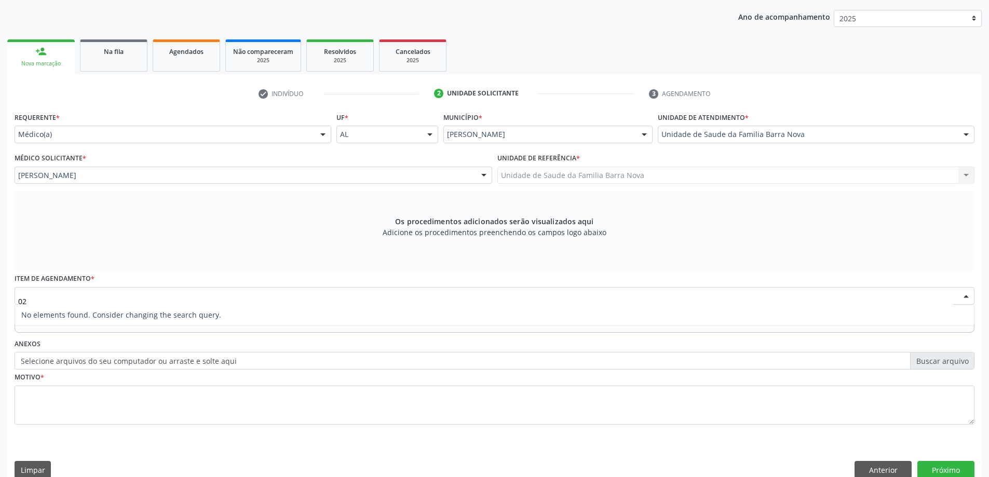
type input "0"
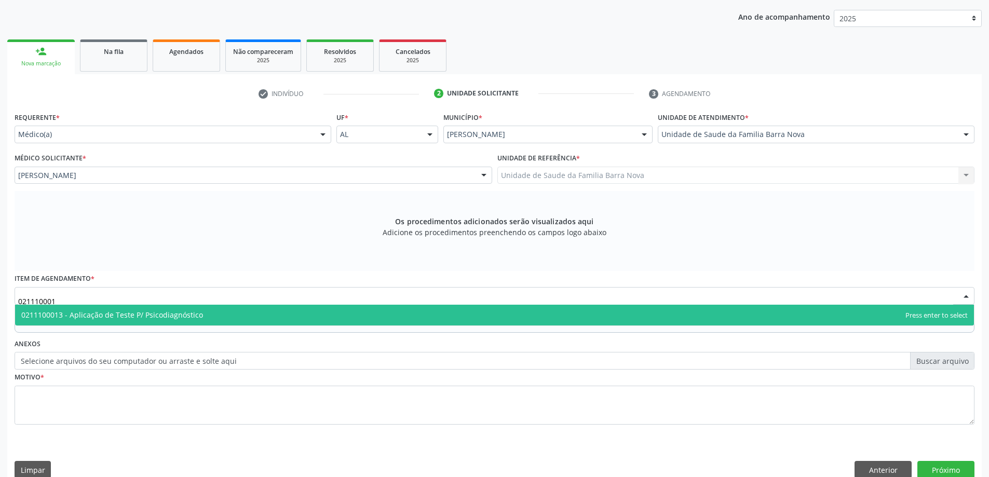
type input "0211100013"
click at [238, 312] on span "0211100013 - Aplicação de Teste P/ Psicodiagnóstico" at bounding box center [494, 315] width 959 height 21
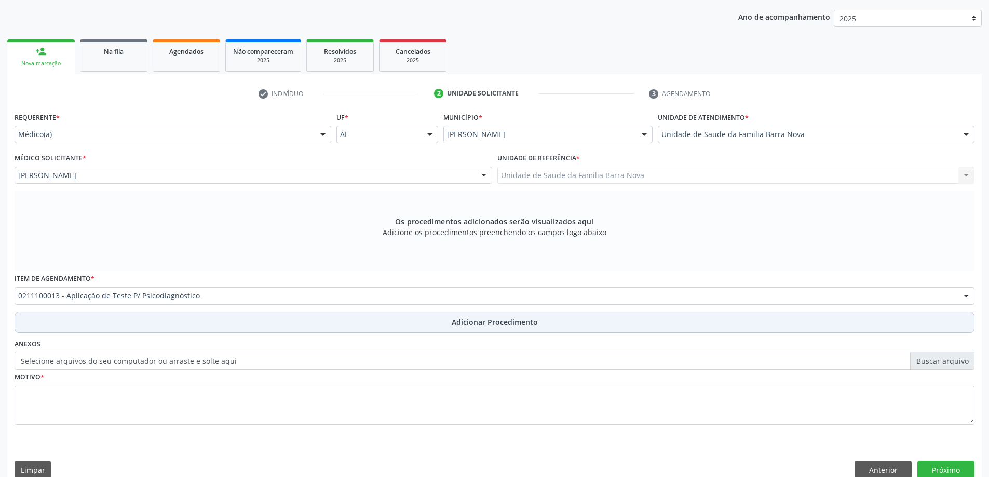
click at [475, 323] on span "Adicionar Procedimento" at bounding box center [495, 322] width 86 height 11
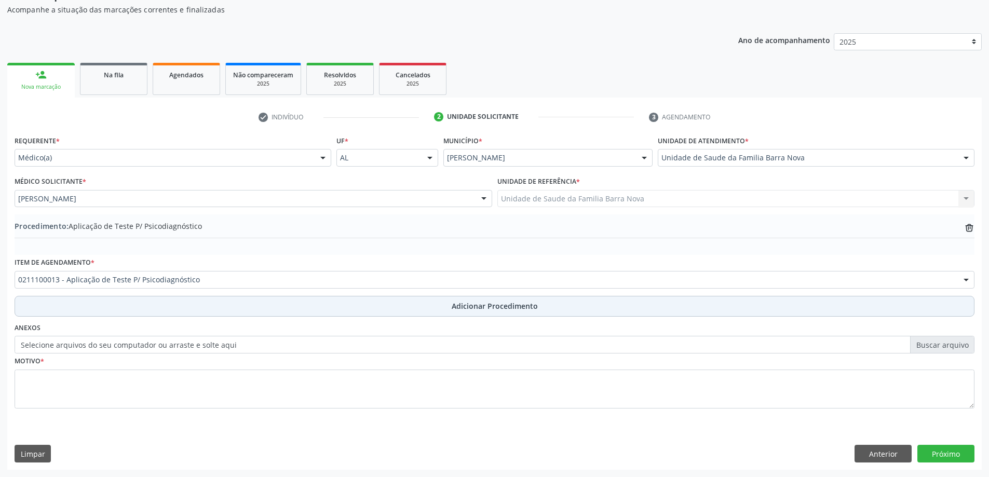
scroll to position [107, 0]
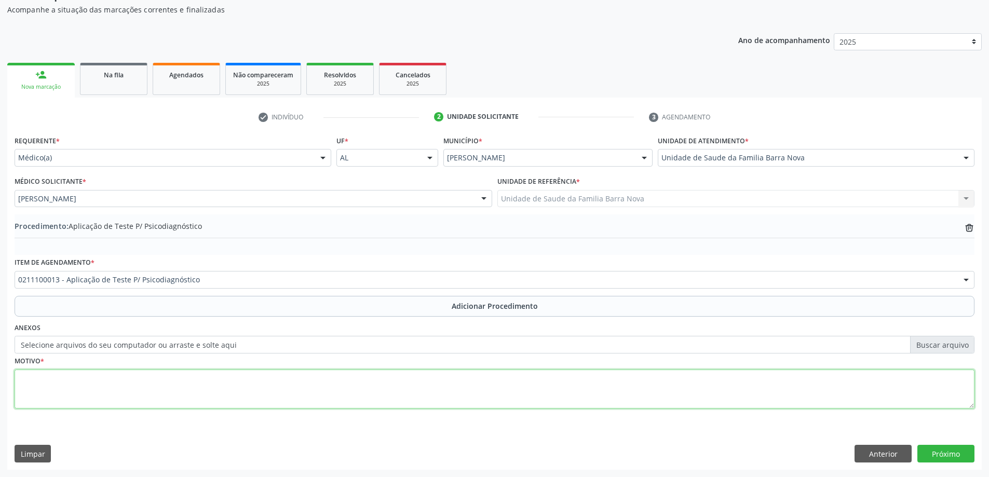
click at [113, 382] on textarea at bounding box center [495, 389] width 960 height 39
click at [127, 380] on textarea "Paciente com diagnóstico de ESpectro" at bounding box center [495, 389] width 960 height 39
click at [154, 379] on textarea "Paciente com diagnóstico de Espectro" at bounding box center [495, 389] width 960 height 39
click at [453, 379] on textarea "Paciente com diagnóstico de Espectro Autista (TEA) realizado aos 4 anos de idad…" at bounding box center [495, 389] width 960 height 39
click at [452, 377] on textarea "Paciente com diagnóstico de Espectro Autista (TEA) realizado aos 4 anos de idad…" at bounding box center [495, 389] width 960 height 39
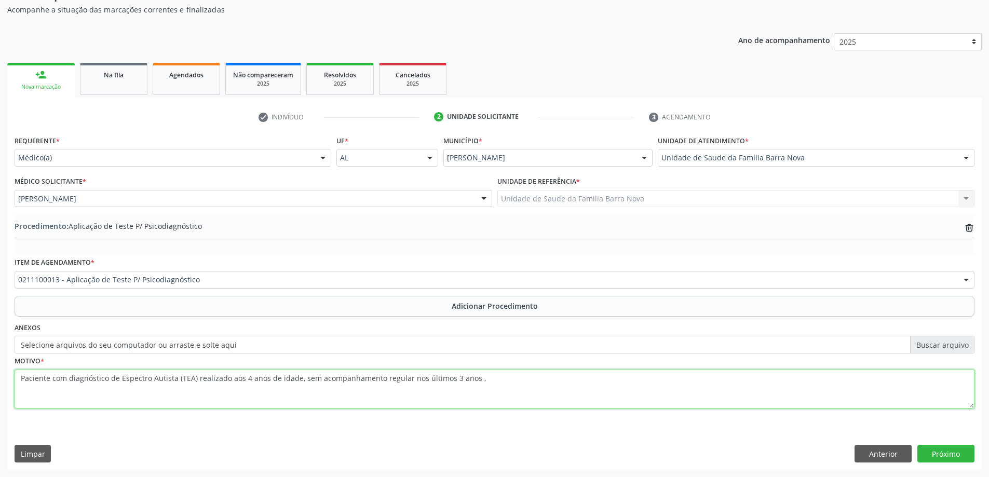
click at [484, 379] on textarea "Paciente com diagnóstico de Espectro Autista (TEA) realizado aos 4 anos de idad…" at bounding box center [495, 389] width 960 height 39
click at [892, 385] on textarea "Paciente com diagnóstico de Espectro Autista (TEA) realizado aos 4 anos de idad…" at bounding box center [495, 389] width 960 height 39
click at [902, 380] on textarea "Paciente com diagnóstico de Espectro Autista (TEA) realizado aos 4 anos de idad…" at bounding box center [495, 389] width 960 height 39
click at [923, 383] on textarea "Paciente com diagnóstico de Espectro Autista (TEA) realizado aos 4 anos de idad…" at bounding box center [495, 389] width 960 height 39
type textarea "Paciente com diagnóstico de Espectro Autista (TEA) realizado aos 4 anos de idad…"
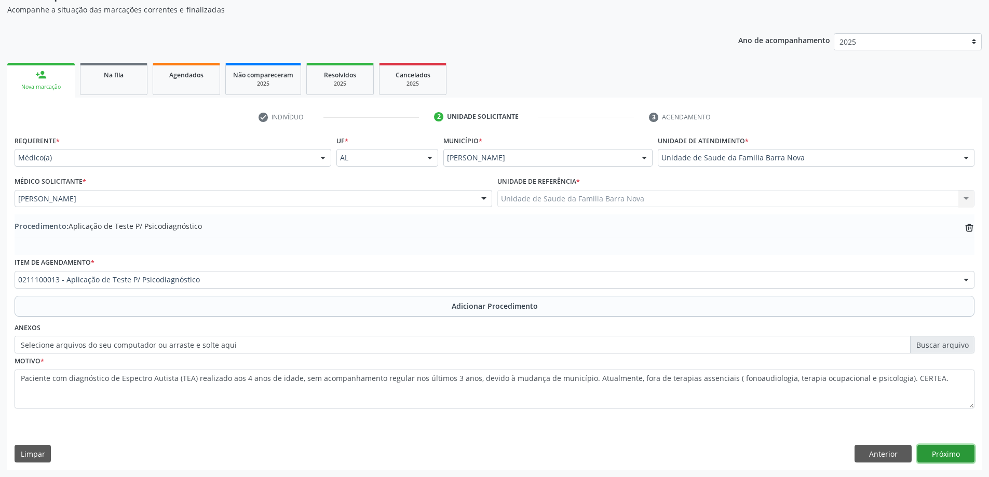
click at [948, 456] on button "Próximo" at bounding box center [945, 454] width 57 height 18
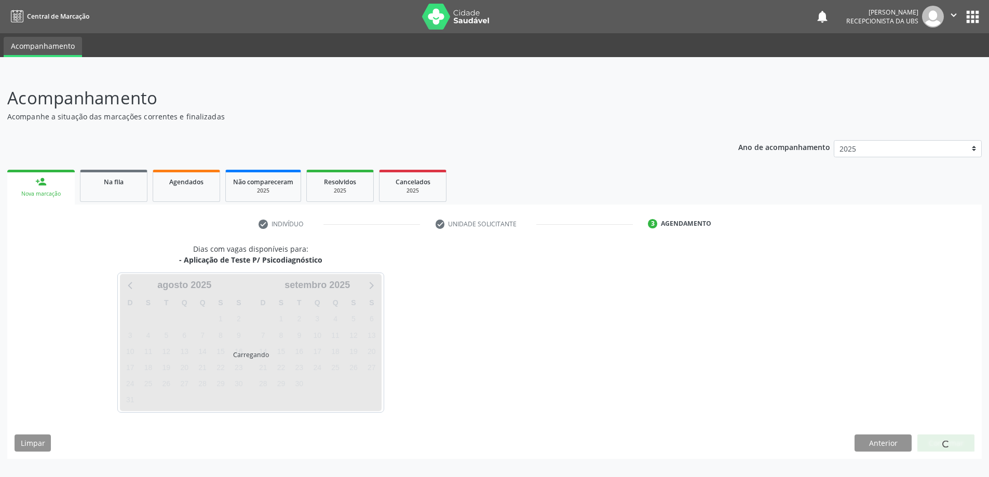
scroll to position [0, 0]
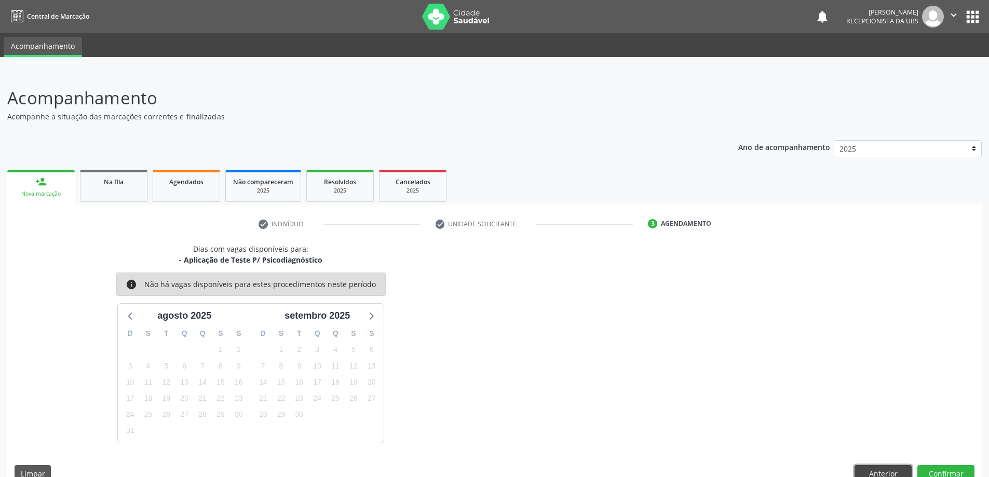
click at [879, 469] on button "Anterior" at bounding box center [882, 474] width 57 height 18
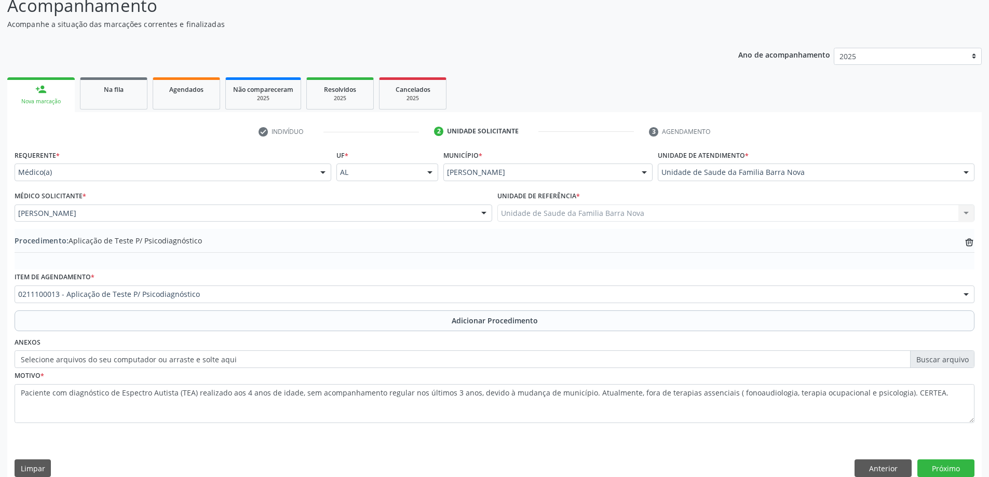
scroll to position [107, 0]
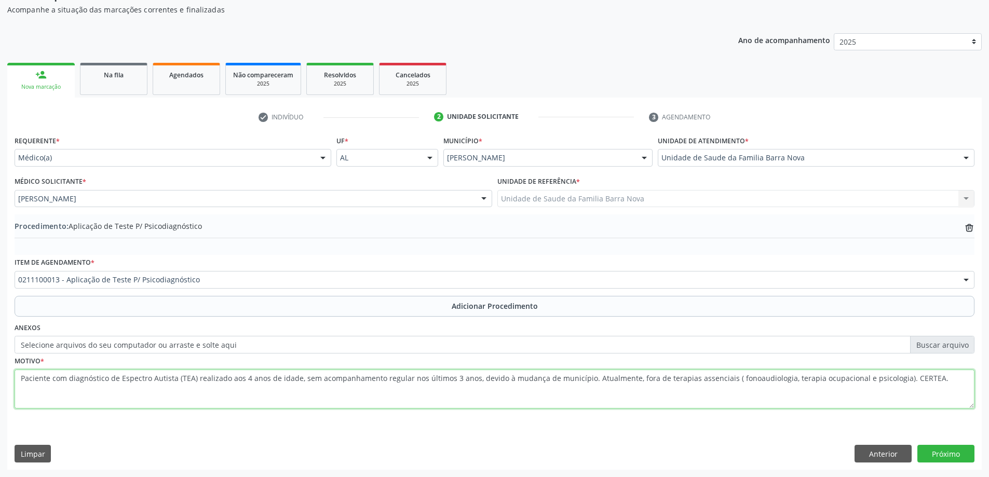
drag, startPoint x: 18, startPoint y: 379, endPoint x: 919, endPoint y: 378, distance: 901.1
click at [919, 378] on textarea "Paciente com diagnóstico de Espectro Autista (TEA) realizado aos 4 anos de idad…" at bounding box center [495, 389] width 960 height 39
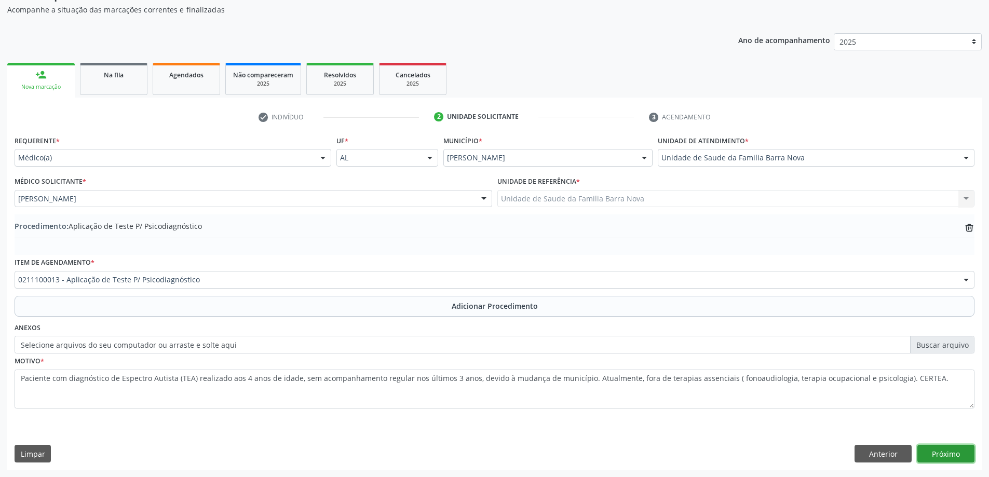
click at [947, 455] on button "Próximo" at bounding box center [945, 454] width 57 height 18
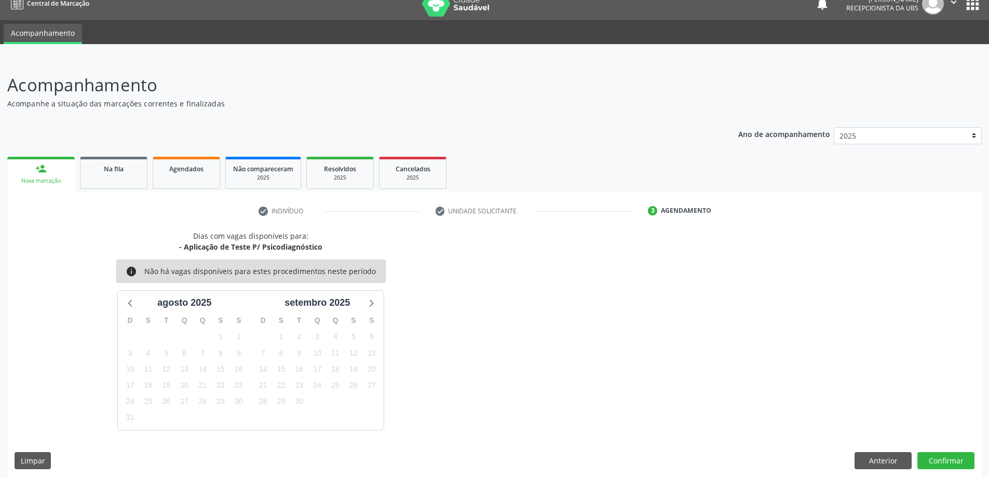
scroll to position [20, 0]
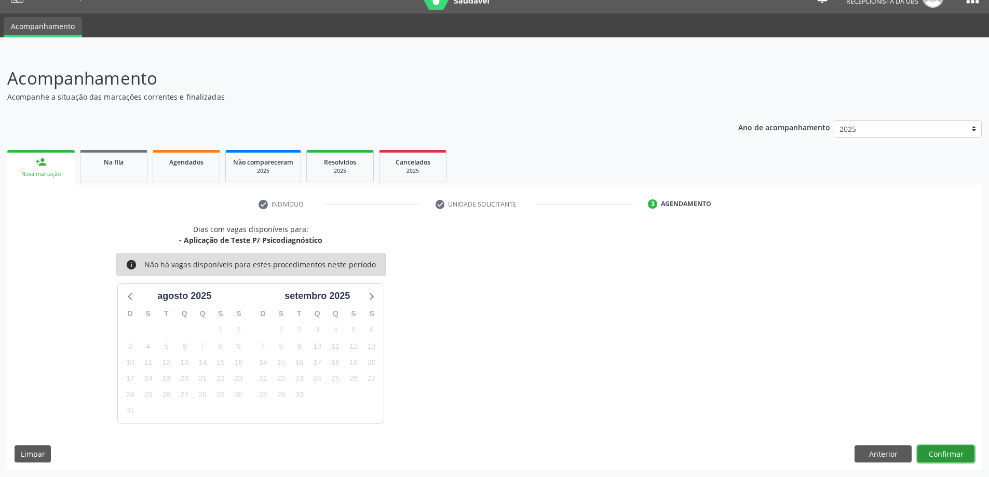
click at [945, 454] on button "Confirmar" at bounding box center [945, 454] width 57 height 18
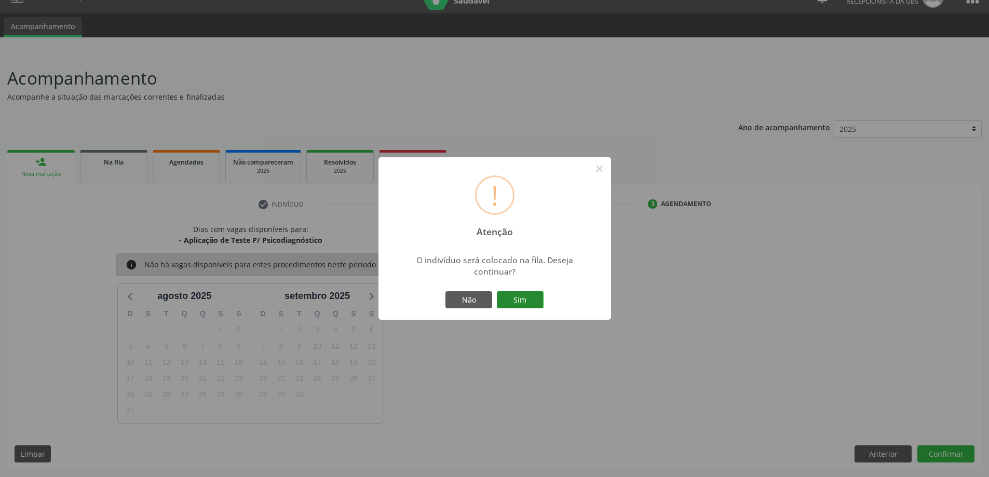
click at [512, 300] on button "Sim" at bounding box center [520, 300] width 47 height 18
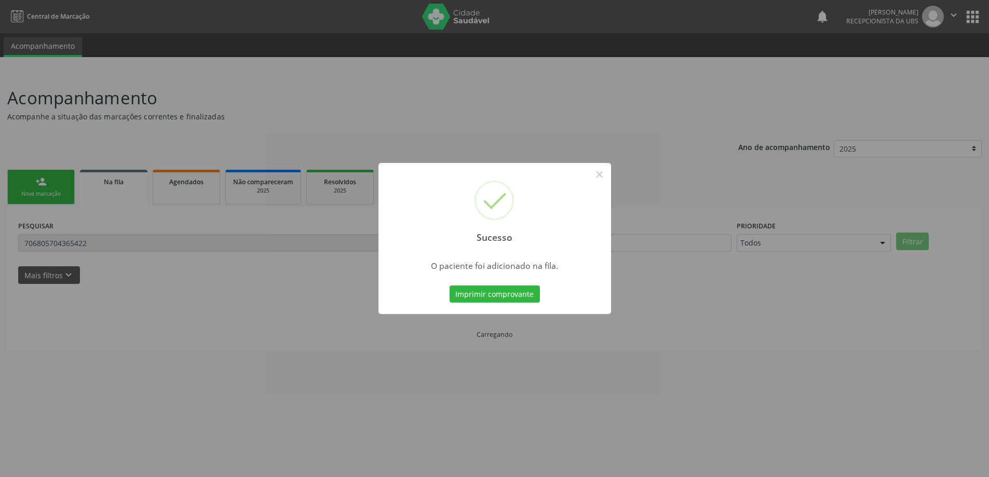
scroll to position [0, 0]
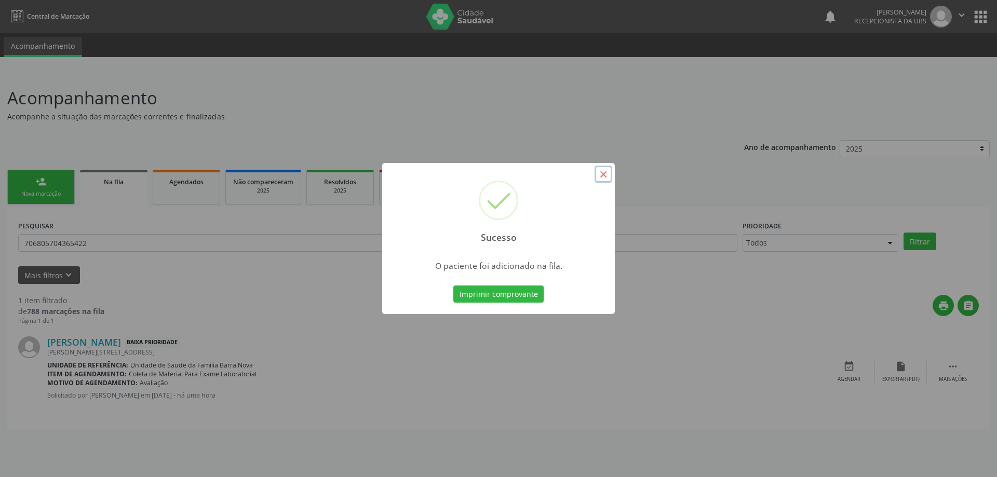
click at [606, 175] on button "×" at bounding box center [603, 175] width 18 height 18
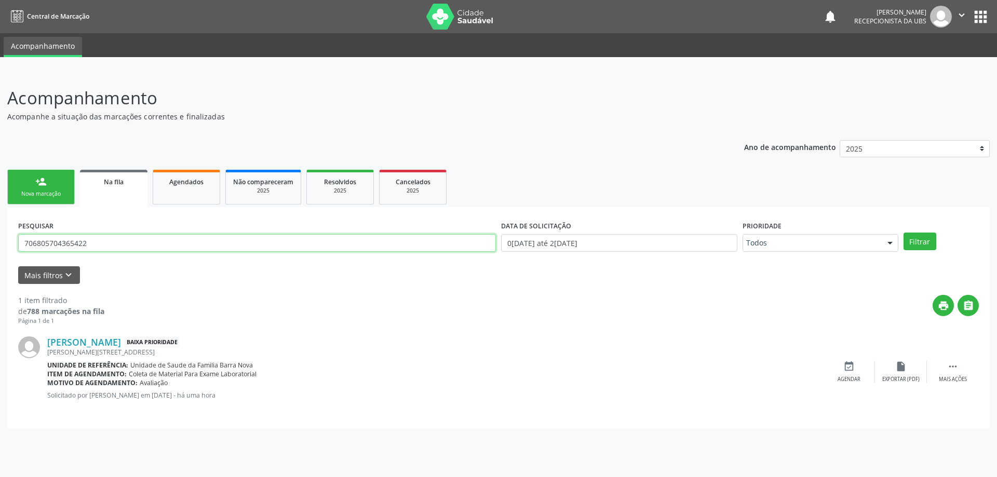
drag, startPoint x: 432, startPoint y: 250, endPoint x: 0, endPoint y: 257, distance: 432.4
click at [0, 257] on div "Acompanhamento Acompanhe a situação das marcações correntes e finalizadas Relat…" at bounding box center [498, 274] width 997 height 405
drag, startPoint x: 101, startPoint y: 247, endPoint x: 0, endPoint y: 247, distance: 101.2
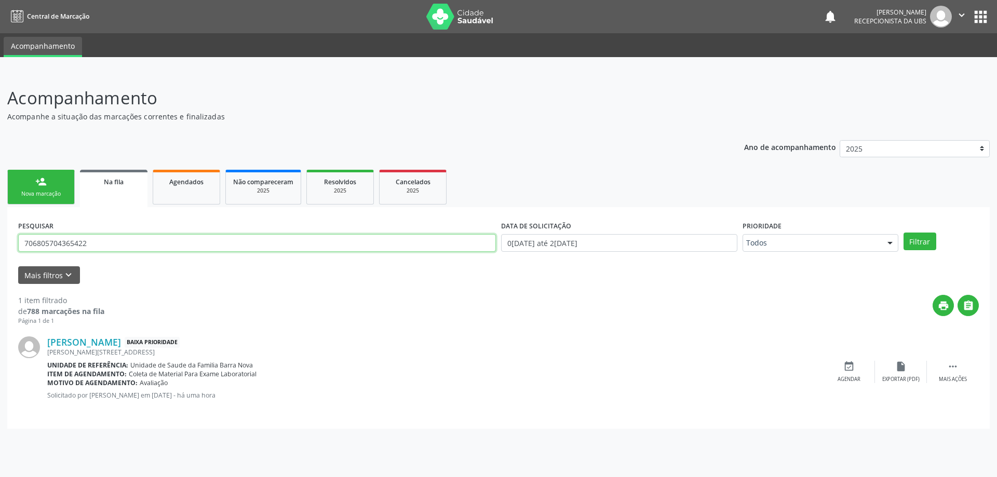
click at [0, 247] on div "Acompanhamento Acompanhe a situação das marcações correntes e finalizadas Relat…" at bounding box center [498, 274] width 997 height 405
click at [34, 190] on div "Nova marcação" at bounding box center [41, 194] width 52 height 8
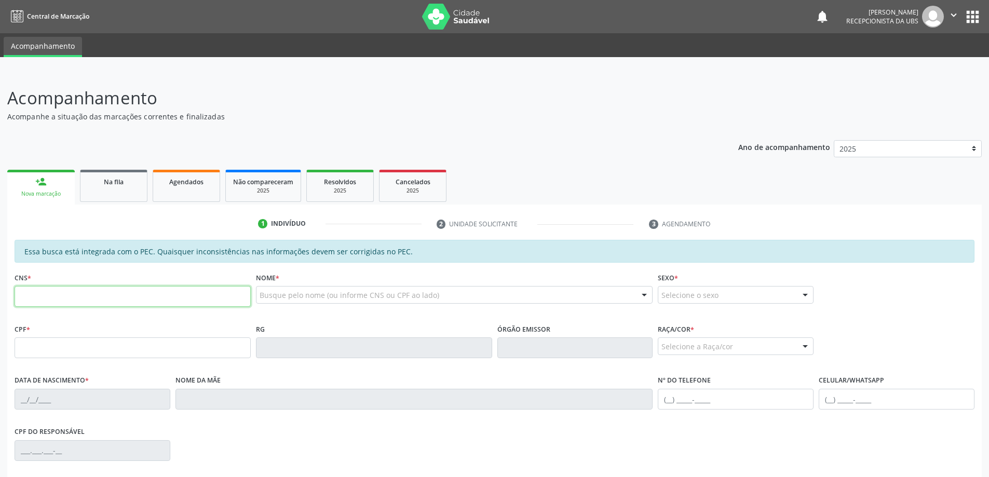
click at [52, 290] on input "text" at bounding box center [133, 296] width 236 height 21
type input "704 5063 9385 4815"
type input "122.146.054-44"
type input "[DATE]"
type input "[PERSON_NAME]"
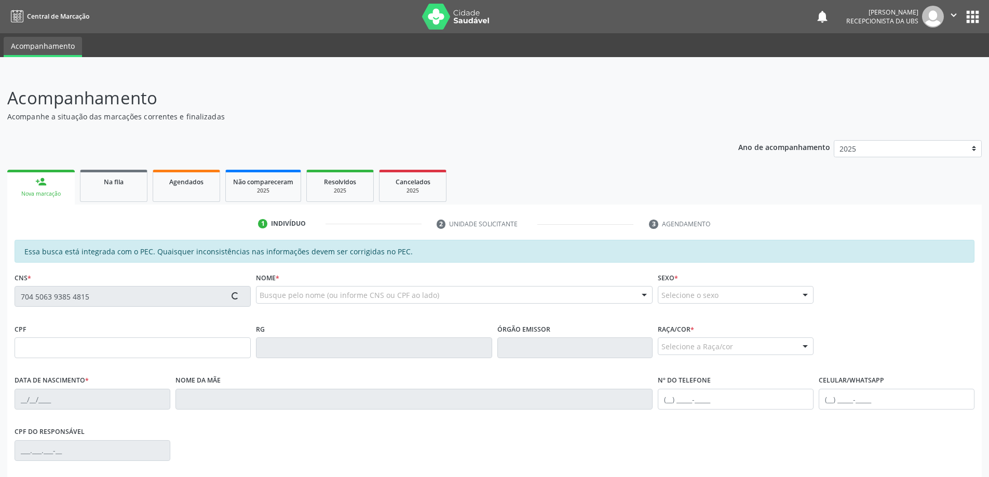
type input "[PHONE_NUMBER]"
type input "126"
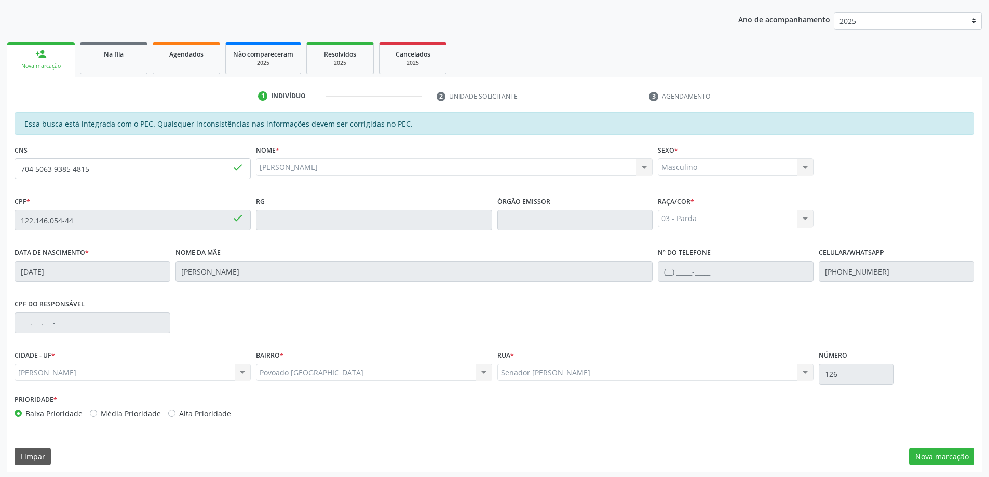
scroll to position [130, 0]
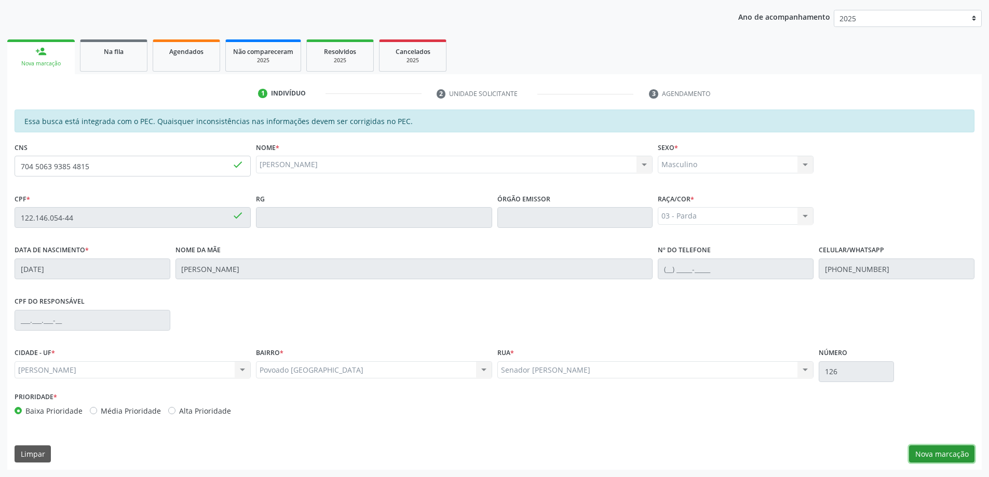
click at [944, 453] on button "Nova marcação" at bounding box center [941, 454] width 65 height 18
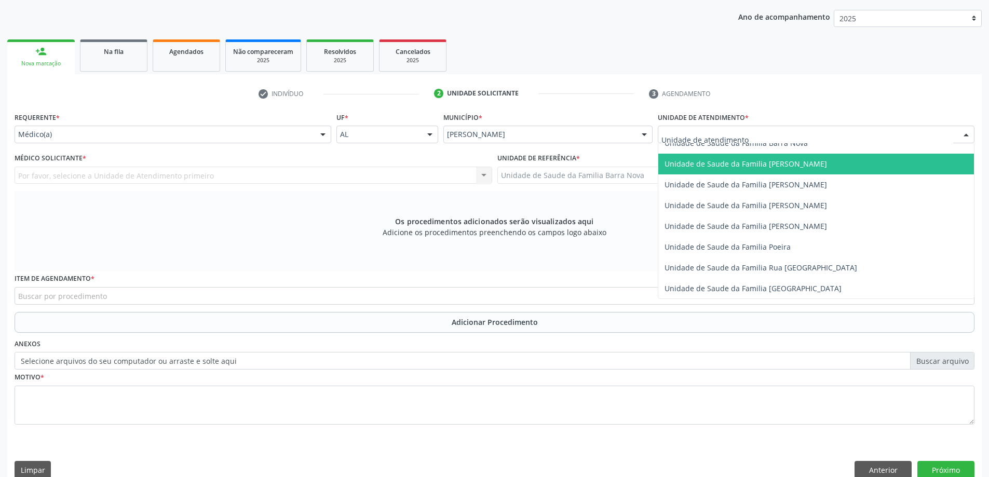
scroll to position [519, 0]
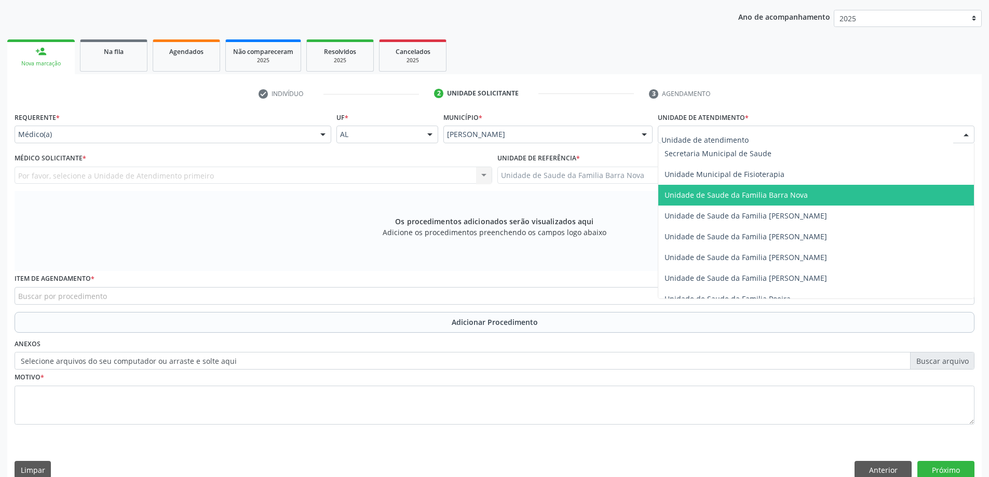
click at [772, 202] on span "Unidade de Saude da Familia Barra Nova" at bounding box center [816, 195] width 316 height 21
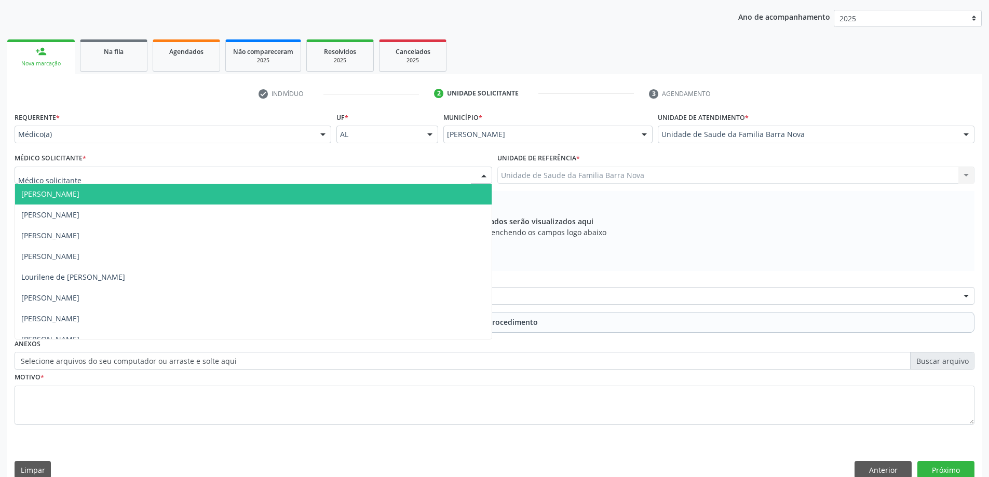
click at [191, 177] on div at bounding box center [254, 176] width 478 height 18
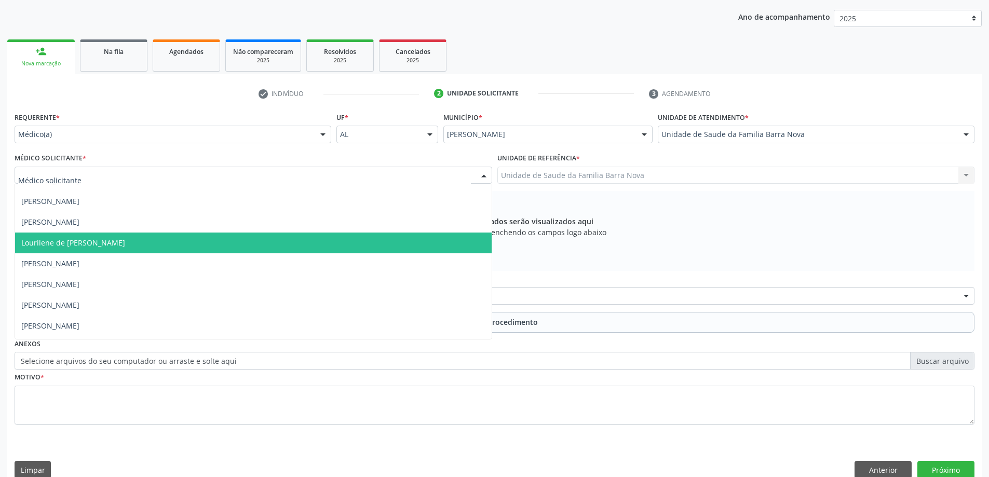
scroll to position [52, 0]
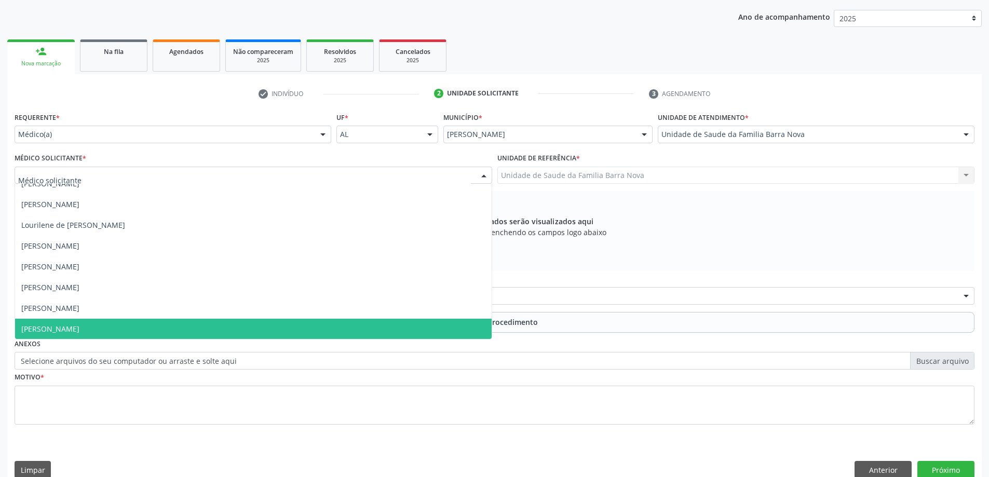
click at [157, 319] on span "[PERSON_NAME]" at bounding box center [253, 329] width 477 height 21
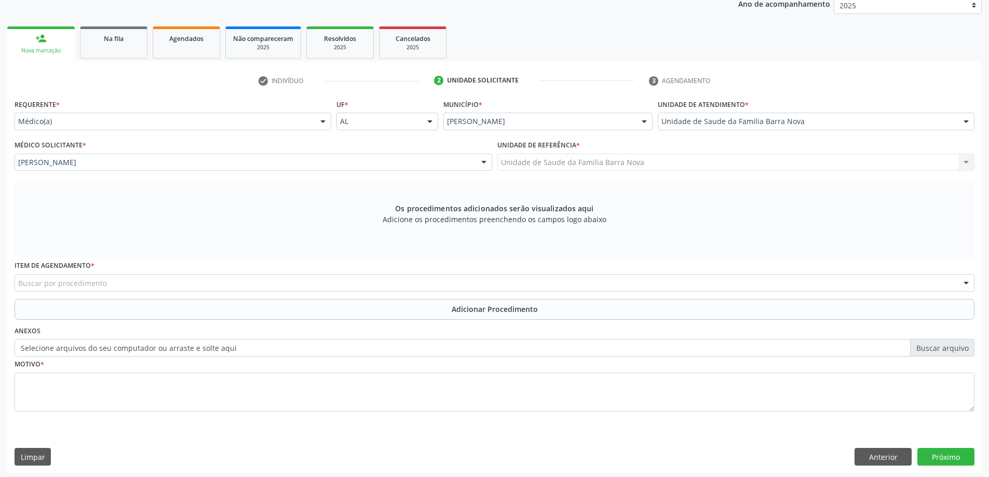
scroll to position [146, 0]
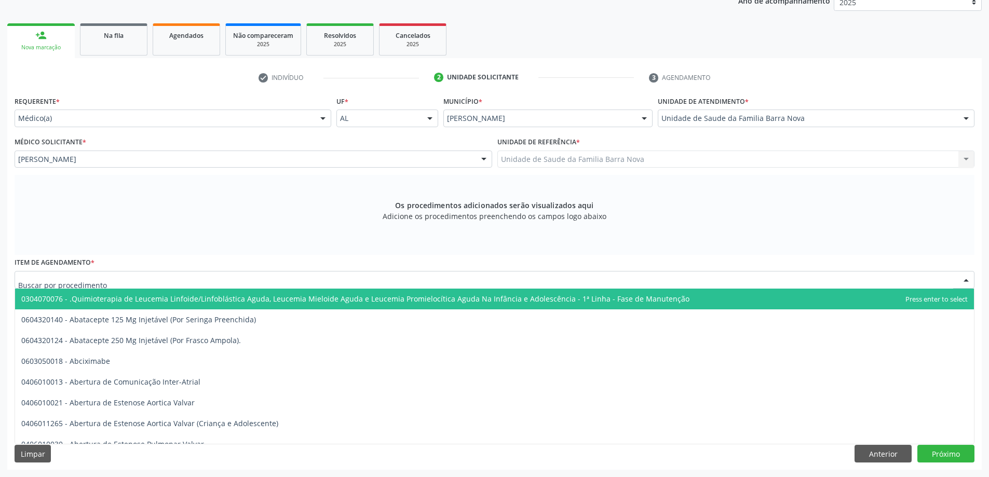
click at [169, 279] on div at bounding box center [495, 280] width 960 height 18
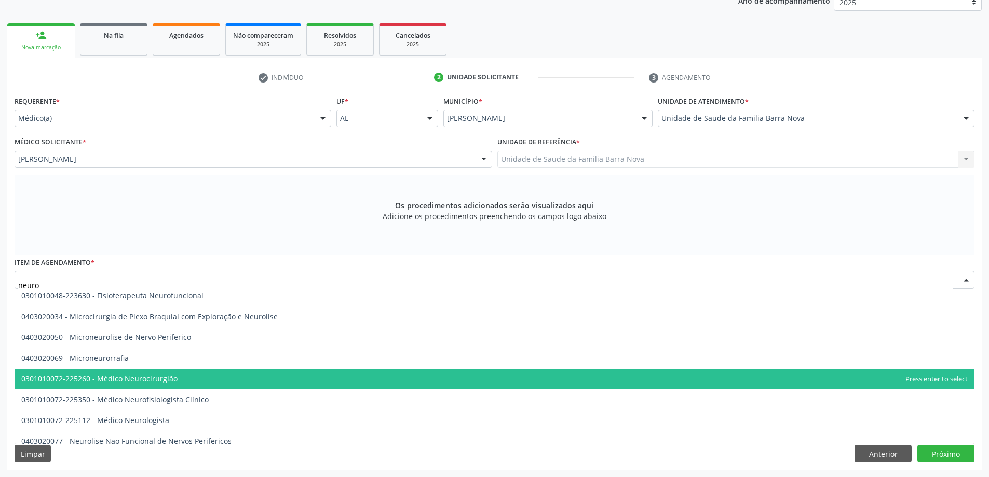
scroll to position [311, 0]
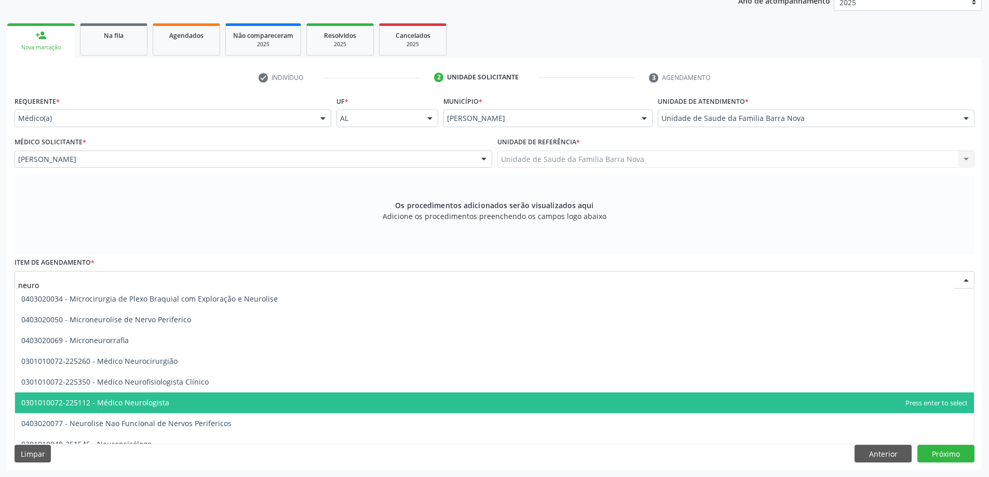
click at [244, 400] on span "0301010072-225112 - Médico Neurologista" at bounding box center [494, 402] width 959 height 21
type input "neuro"
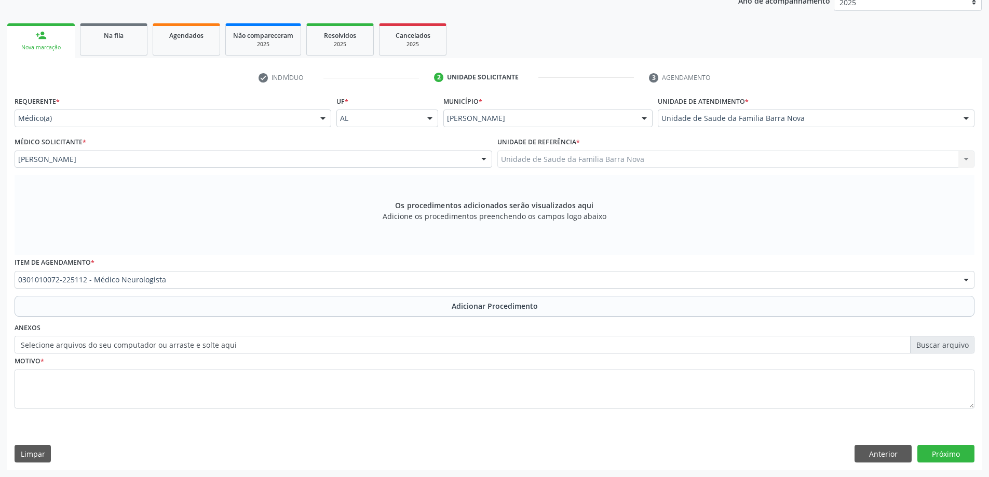
click at [244, 400] on span "0301080038 - Acolhimento em Terceiro Turno de Paciente em Centro de Atenção Psi…" at bounding box center [182, 403] width 323 height 10
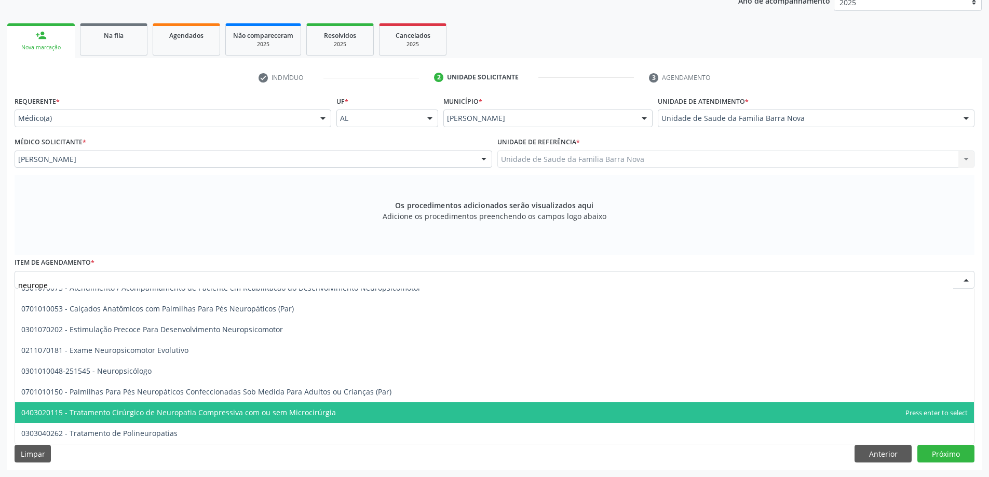
scroll to position [0, 0]
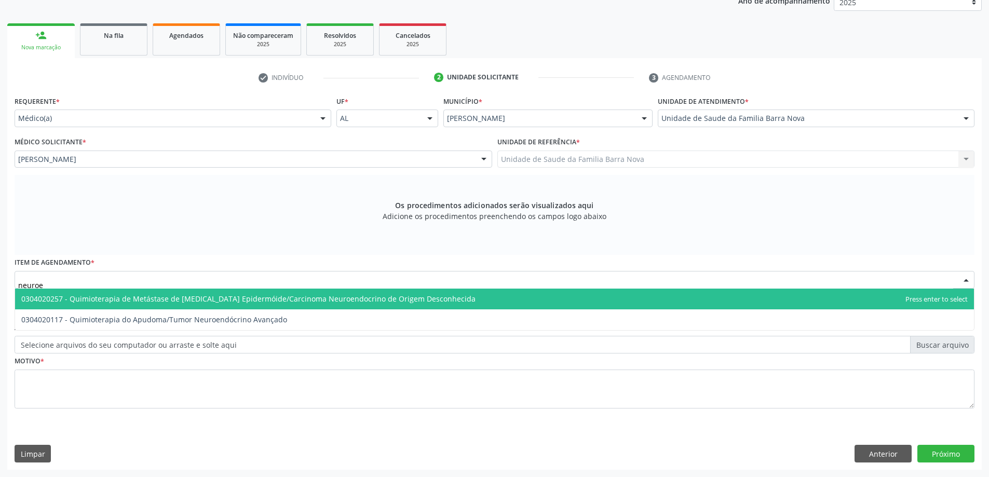
type input "neuro"
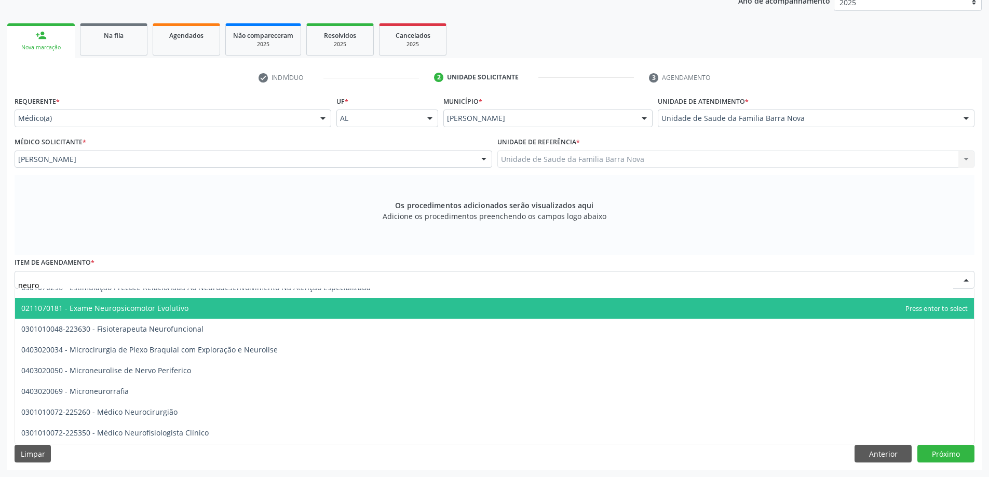
scroll to position [311, 0]
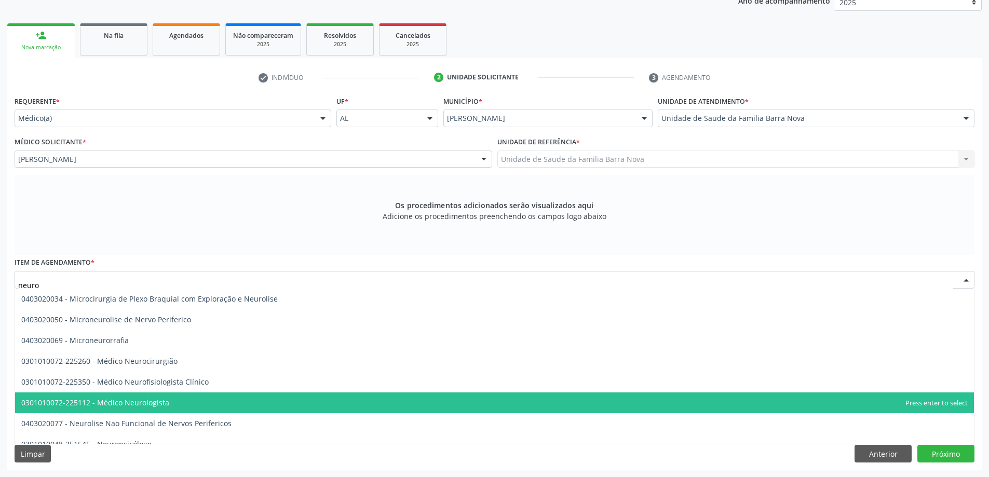
click at [238, 400] on span "0301010072-225112 - Médico Neurologista" at bounding box center [494, 402] width 959 height 21
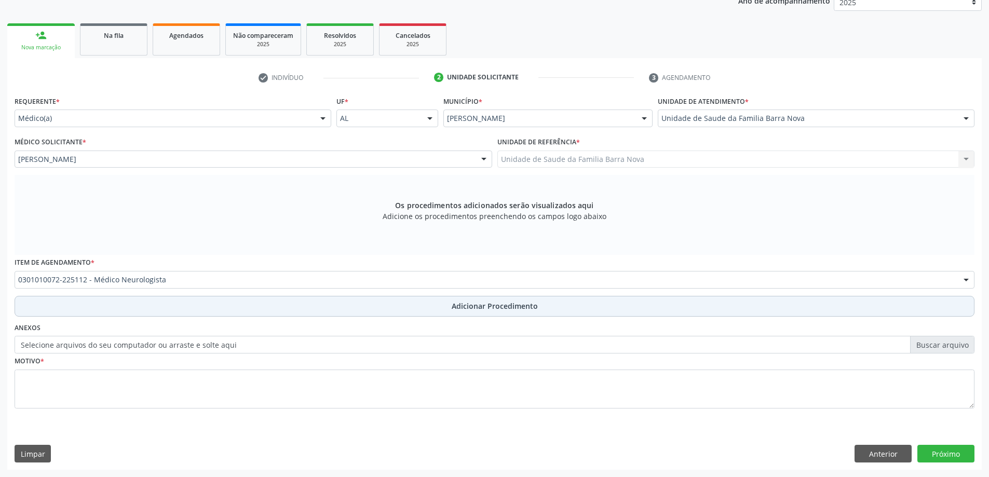
click at [497, 305] on span "Adicionar Procedimento" at bounding box center [495, 306] width 86 height 11
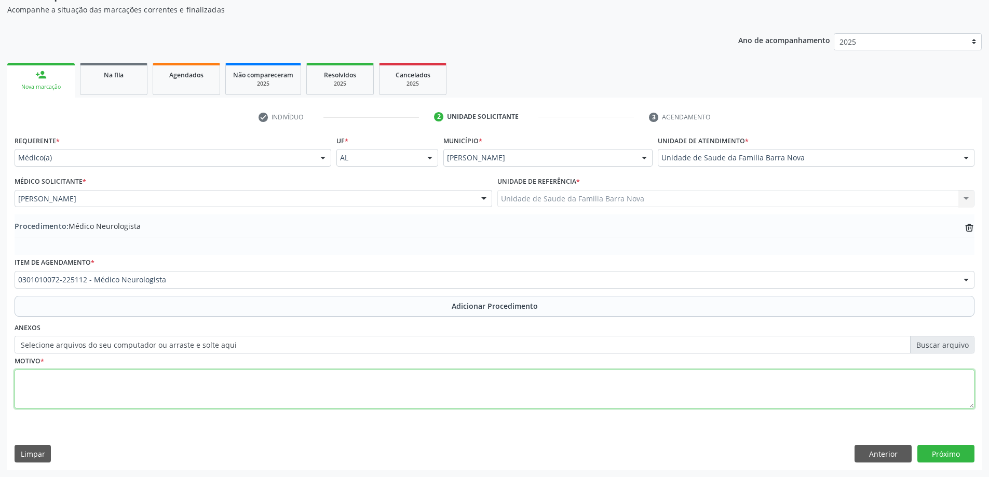
click at [231, 387] on textarea at bounding box center [495, 389] width 960 height 39
paste textarea "Paciente com diagnóstico de Espectro Autista (TEA) realizado aos 4 anos de idad…"
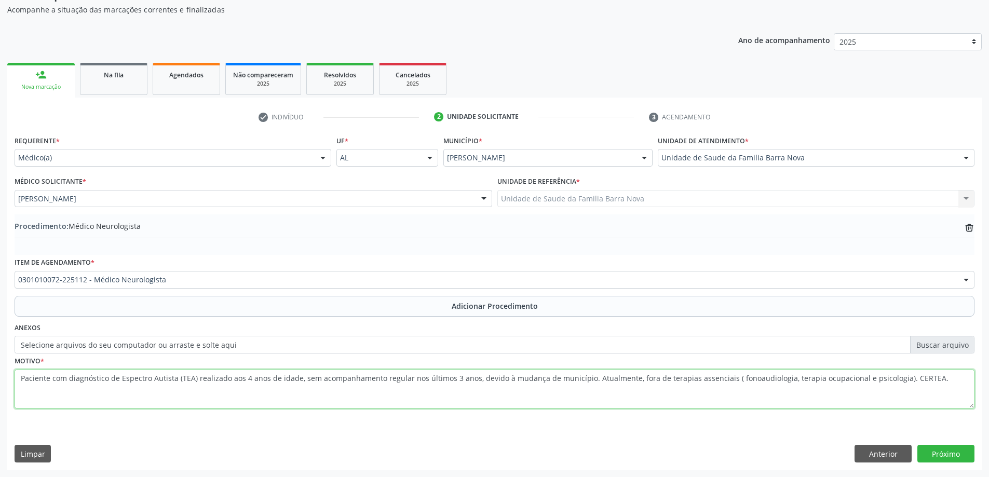
click at [893, 383] on textarea "Paciente com diagnóstico de Espectro Autista (TEA) realizado aos 4 anos de idad…" at bounding box center [495, 389] width 960 height 39
type textarea "Paciente com diagnóstico de Espectro Autista (TEA) realizado aos 4 anos de idad…"
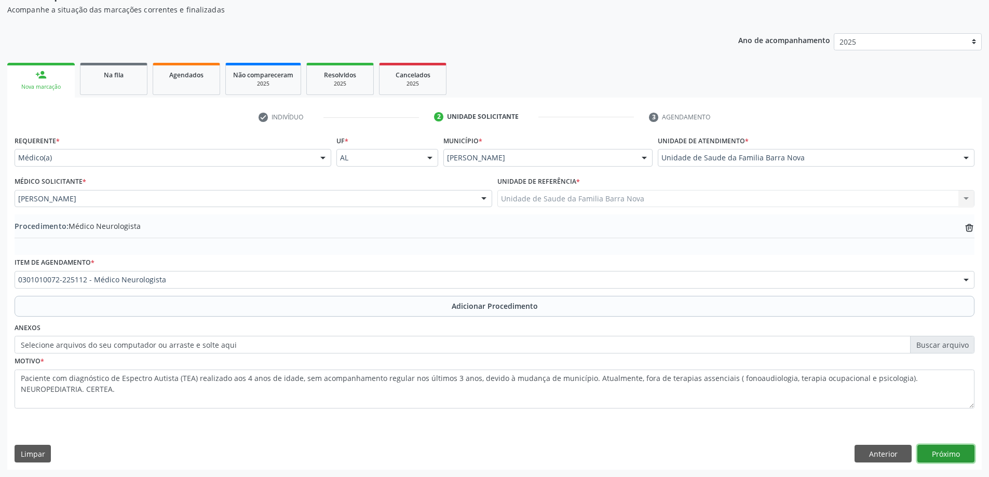
click at [950, 452] on button "Próximo" at bounding box center [945, 454] width 57 height 18
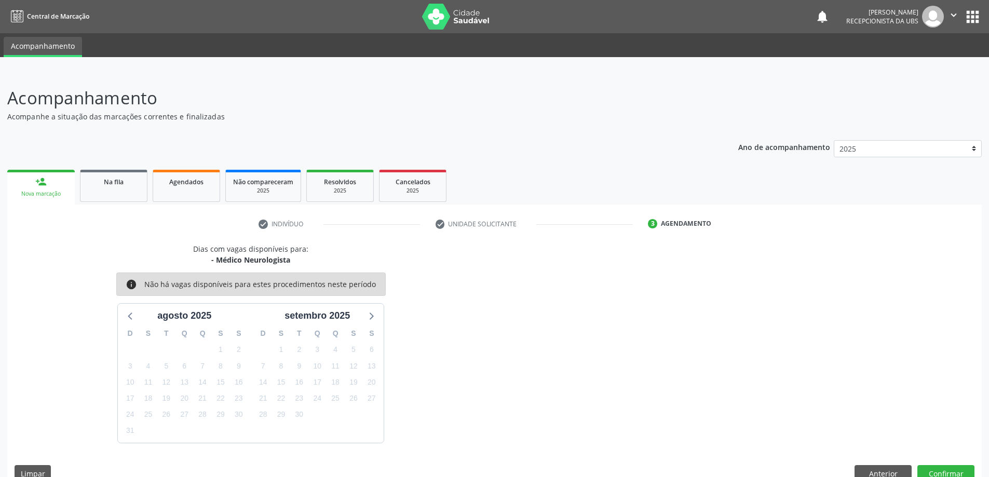
scroll to position [20, 0]
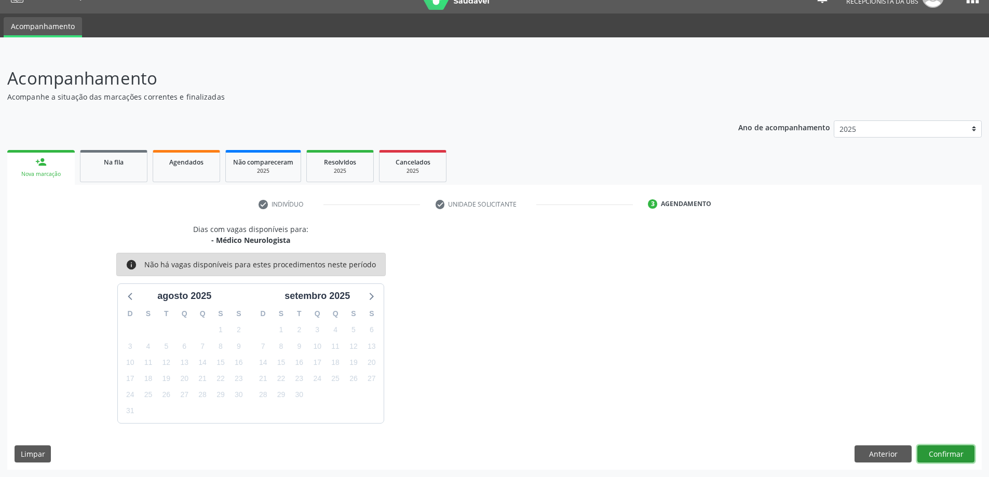
click at [950, 452] on button "Confirmar" at bounding box center [945, 454] width 57 height 18
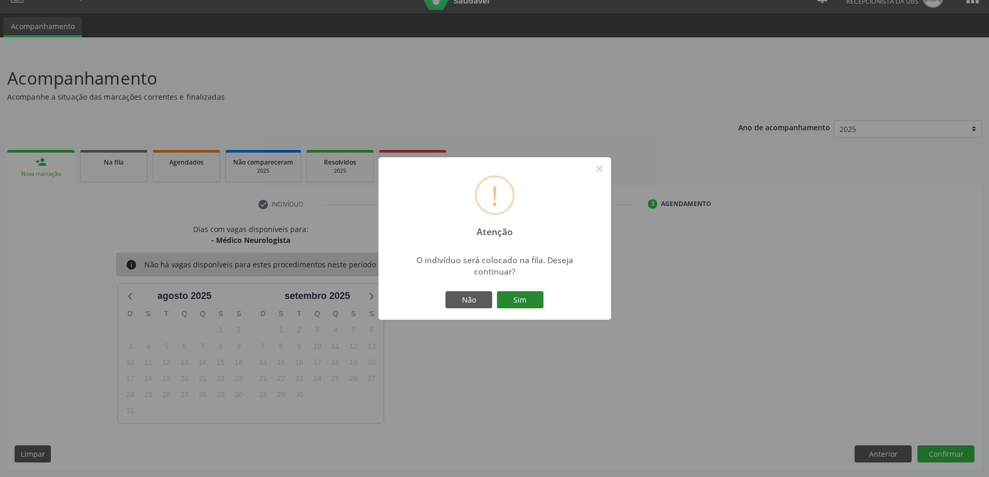
click at [526, 298] on button "Sim" at bounding box center [520, 300] width 47 height 18
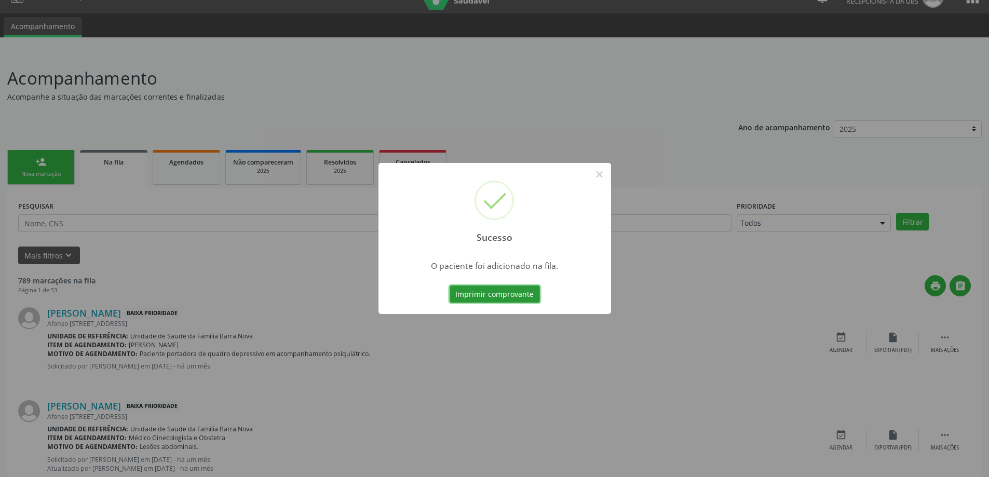
scroll to position [0, 0]
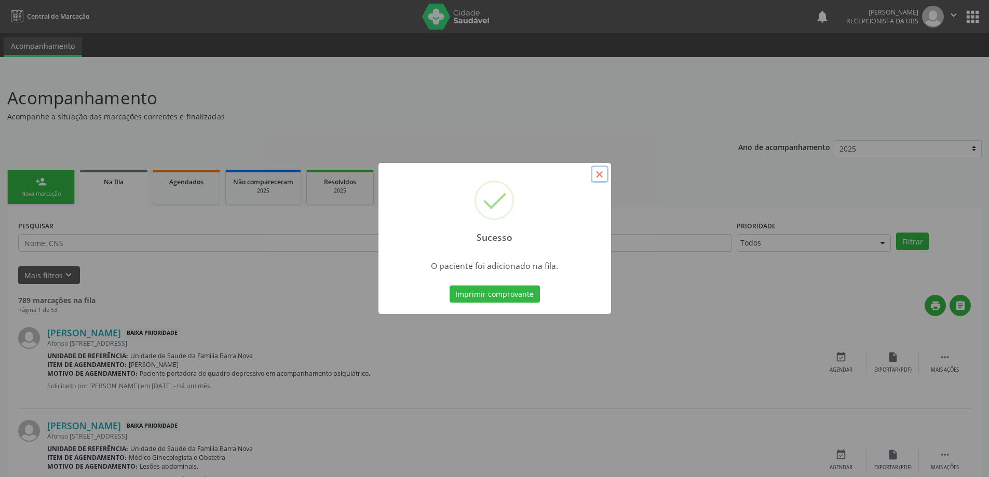
click at [600, 175] on button "×" at bounding box center [600, 175] width 18 height 18
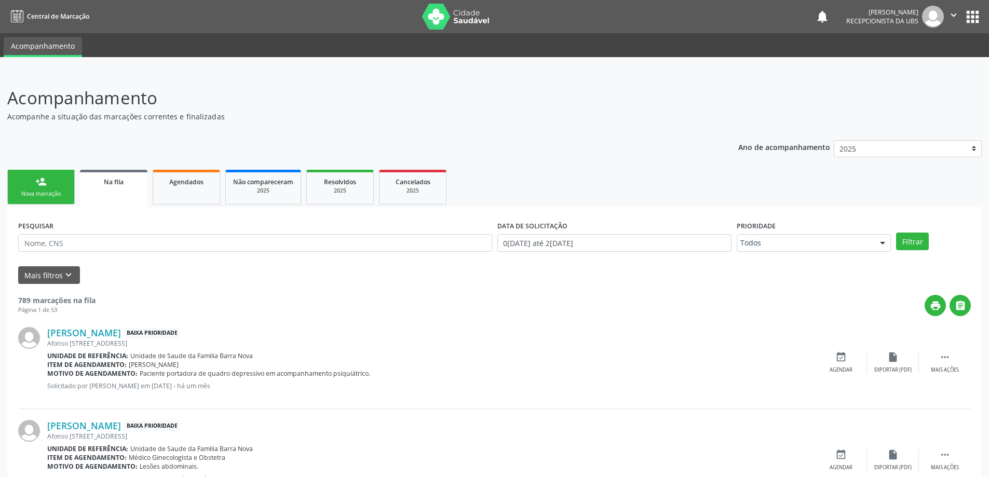
click at [37, 195] on div "Nova marcação" at bounding box center [41, 194] width 52 height 8
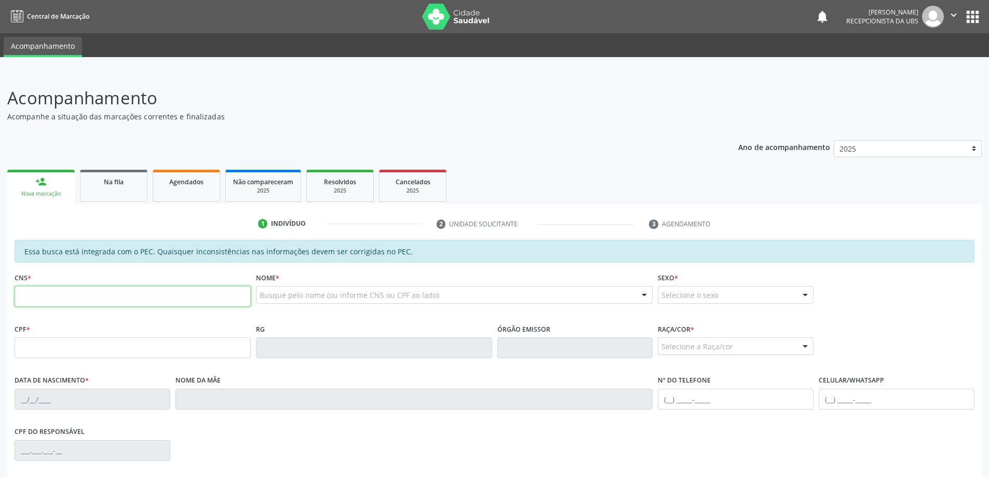
click at [49, 297] on input "text" at bounding box center [133, 296] width 236 height 21
type input "702 6057 8311 5547"
type input "912.278.284-20"
type input "[DATE]"
type input "Adalgisa do Nascimento Matias"
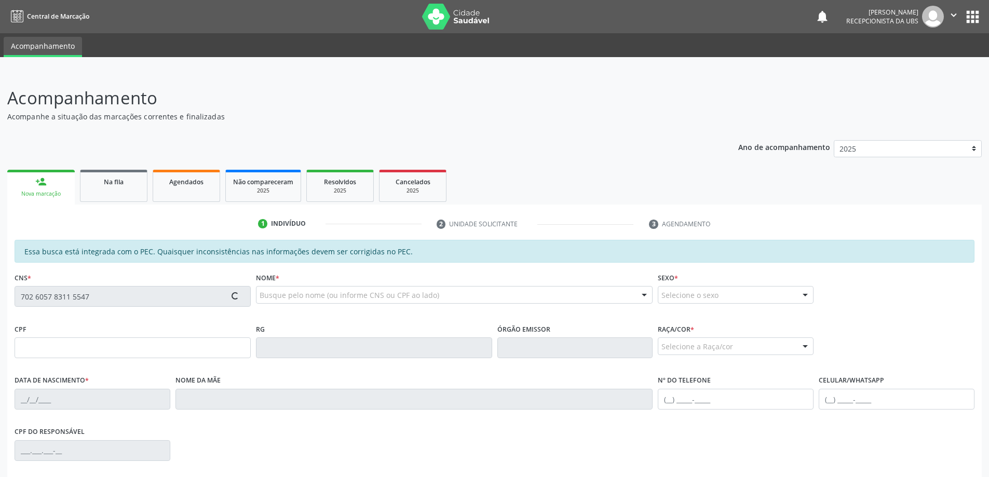
type input "[PHONE_NUMBER]"
type input "126"
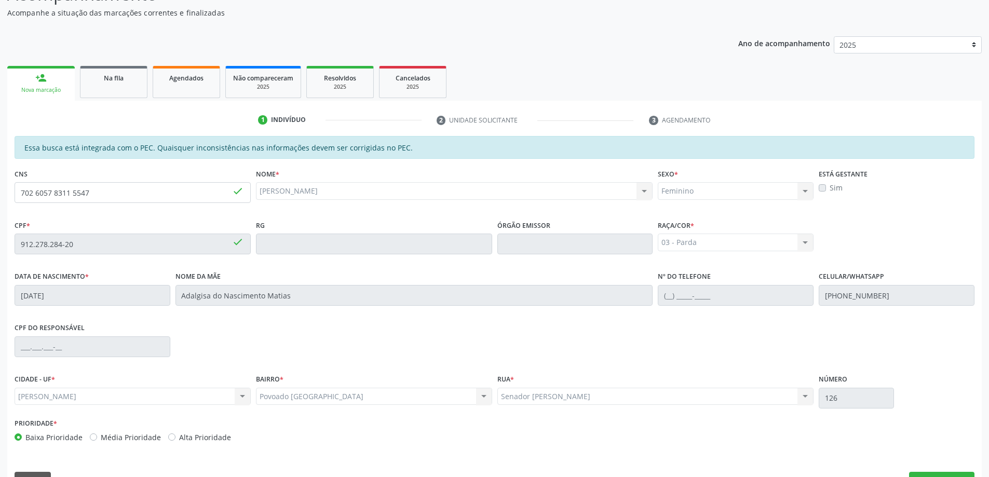
scroll to position [130, 0]
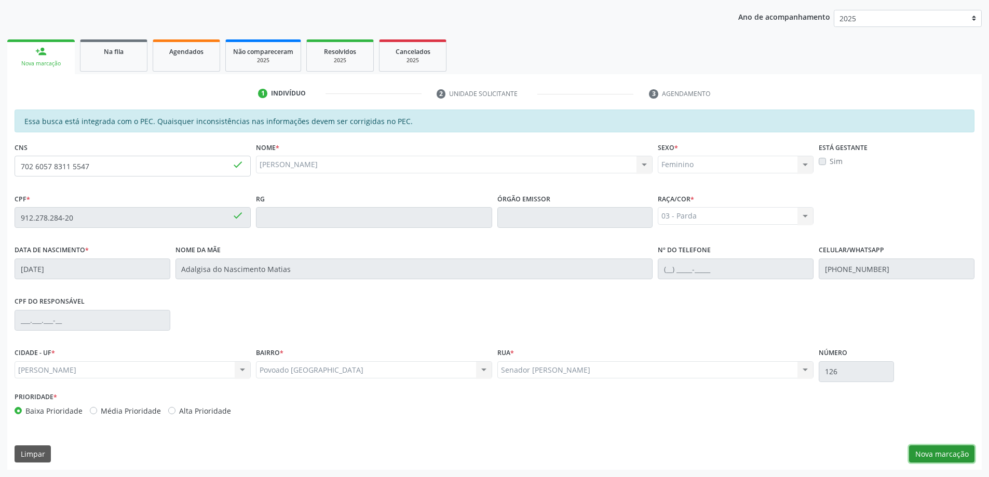
click at [958, 456] on button "Nova marcação" at bounding box center [941, 454] width 65 height 18
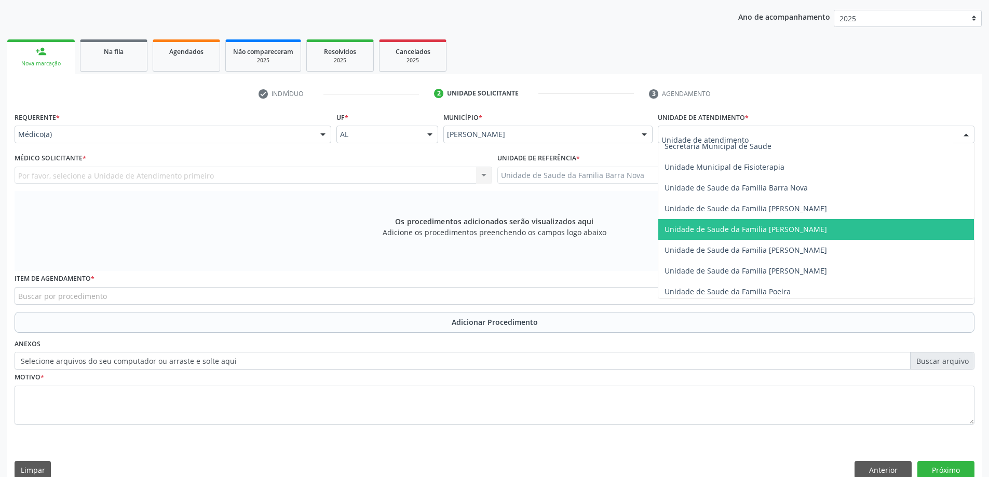
scroll to position [509, 0]
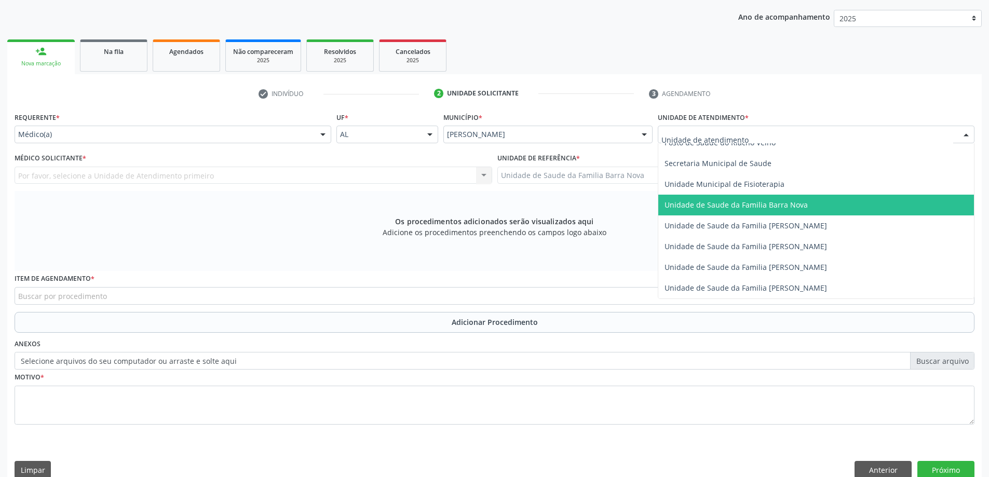
click at [779, 206] on span "Unidade de Saude da Familia Barra Nova" at bounding box center [735, 205] width 143 height 10
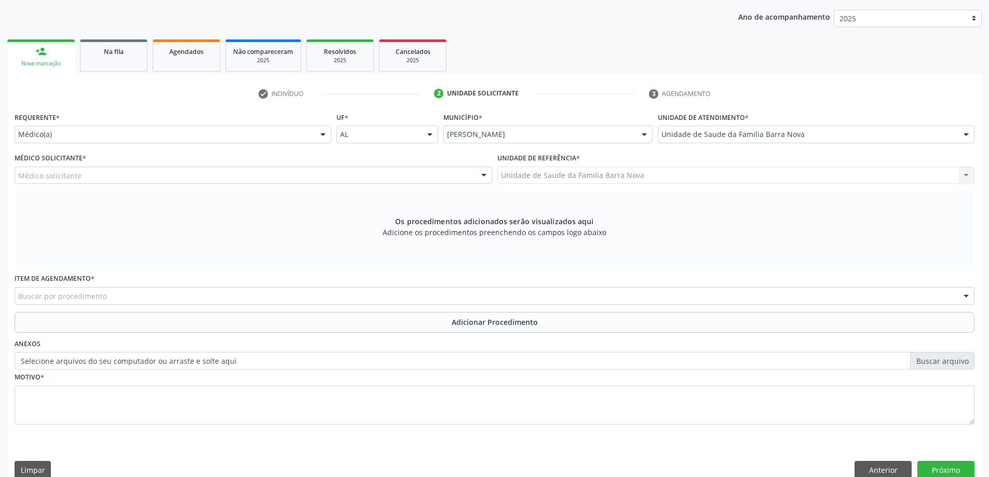
click at [235, 176] on div "Médico solicitante" at bounding box center [254, 176] width 478 height 18
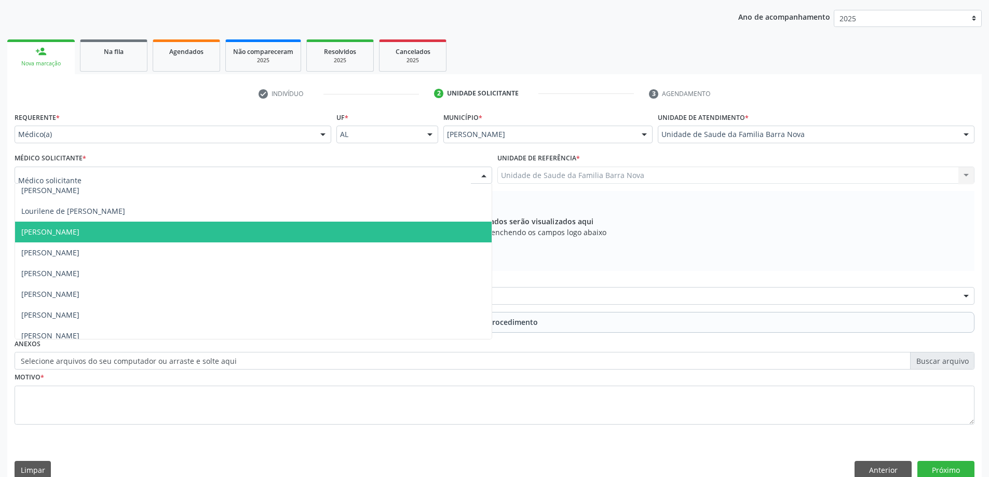
scroll to position [73, 0]
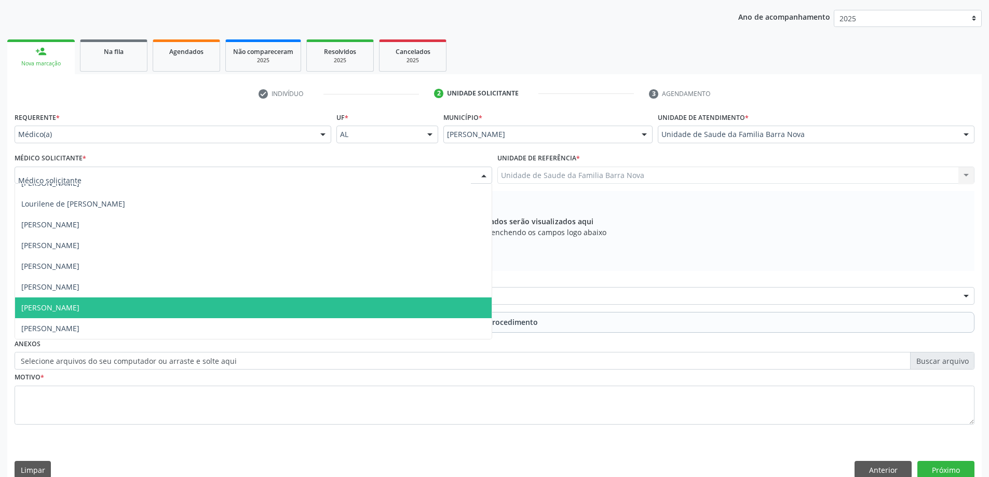
click at [190, 311] on span "[PERSON_NAME]" at bounding box center [253, 307] width 477 height 21
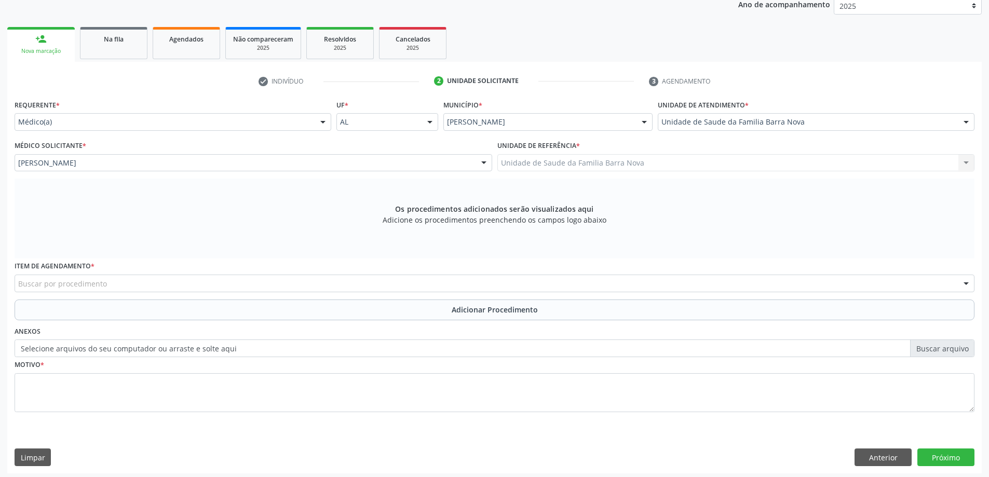
scroll to position [146, 0]
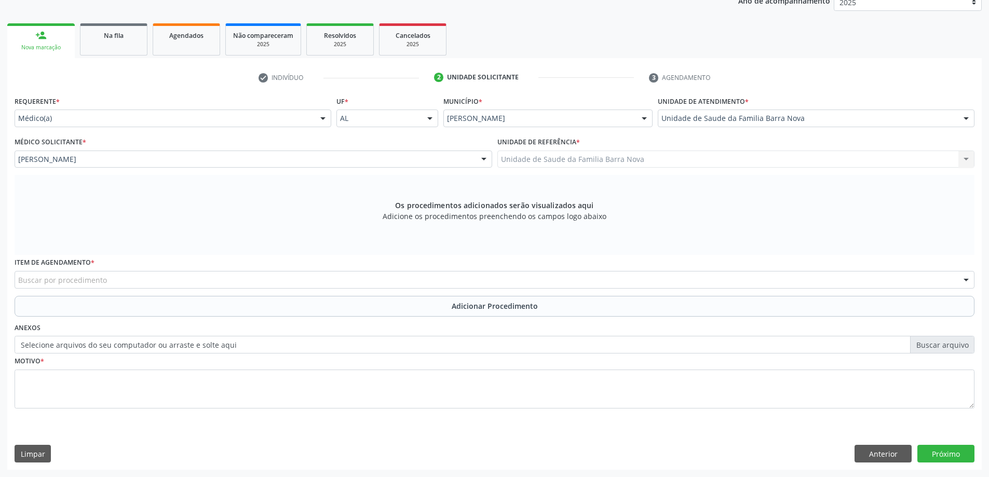
click at [290, 286] on div "Buscar por procedimento" at bounding box center [495, 280] width 960 height 18
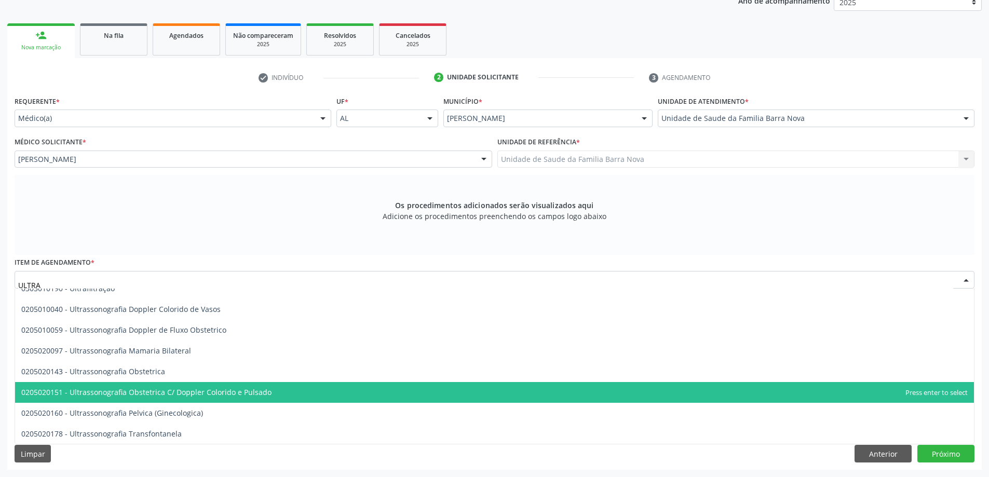
scroll to position [208, 0]
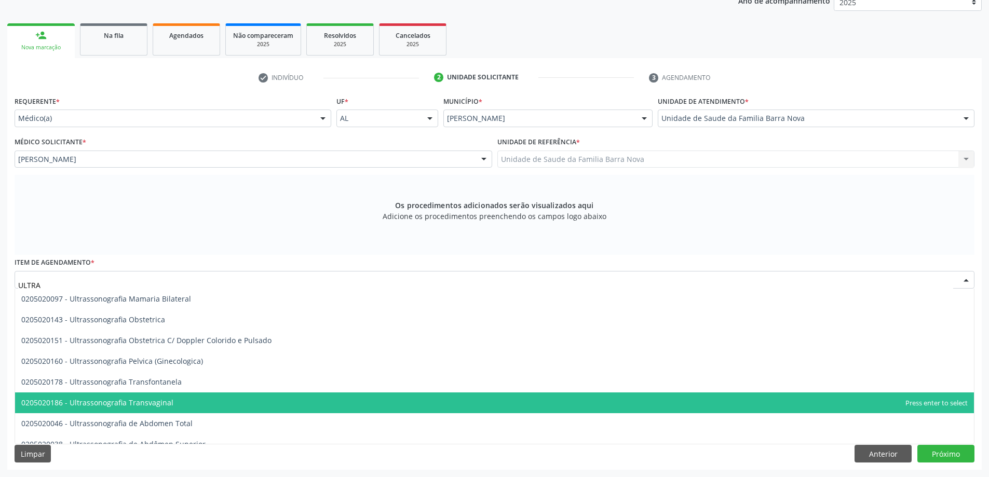
click at [212, 401] on span "0205020186 - Ultrassonografia Transvaginal" at bounding box center [494, 402] width 959 height 21
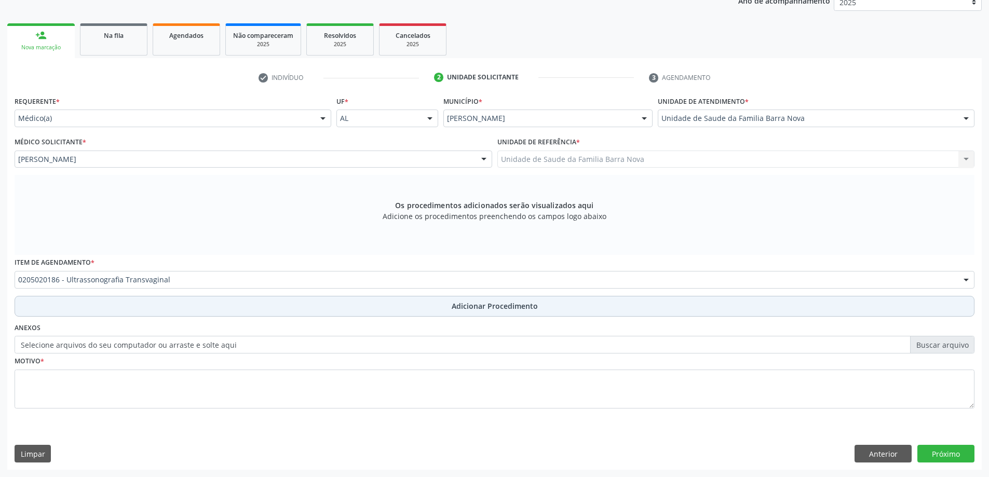
click at [478, 307] on span "Adicionar Procedimento" at bounding box center [495, 306] width 86 height 11
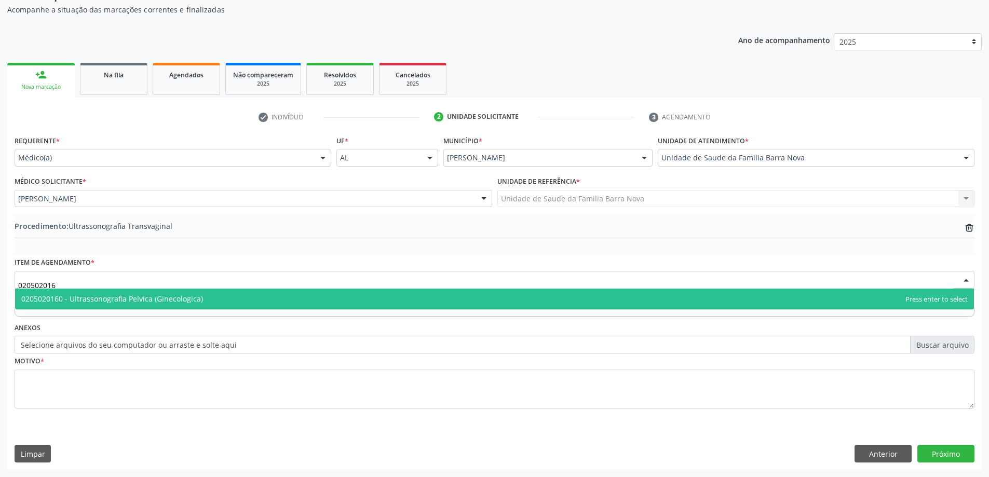
scroll to position [0, 0]
type input "0205020160"
click at [196, 298] on span "0205020160 - Ultrassonografia Pelvica (Ginecologica)" at bounding box center [112, 299] width 182 height 10
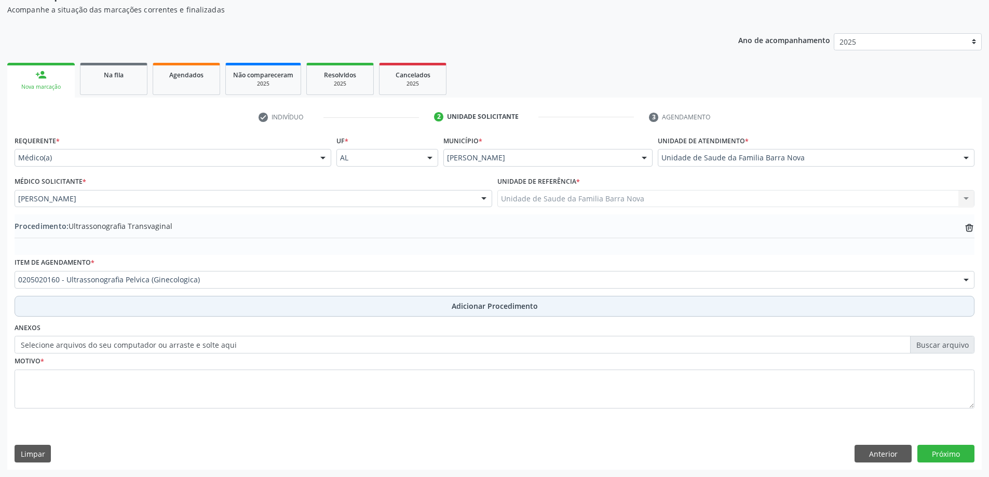
click at [473, 306] on span "Adicionar Procedimento" at bounding box center [495, 306] width 86 height 11
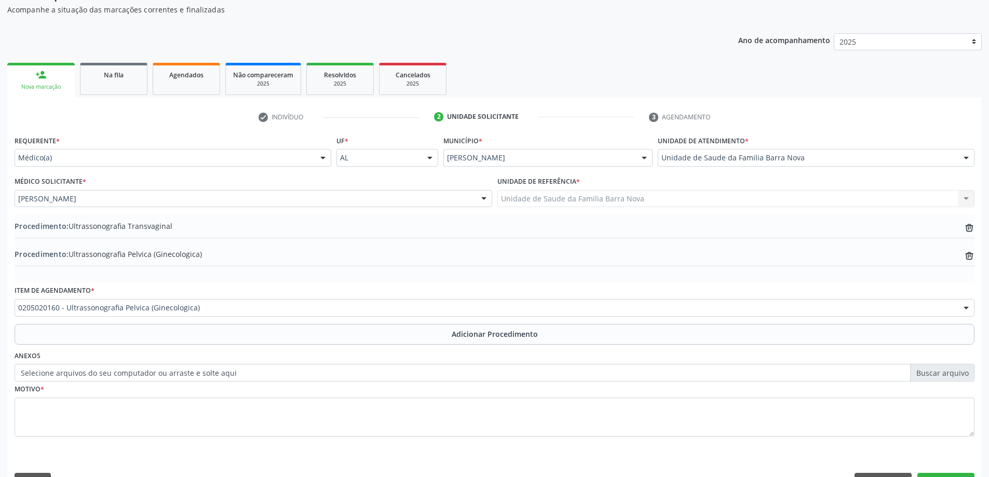
scroll to position [135, 0]
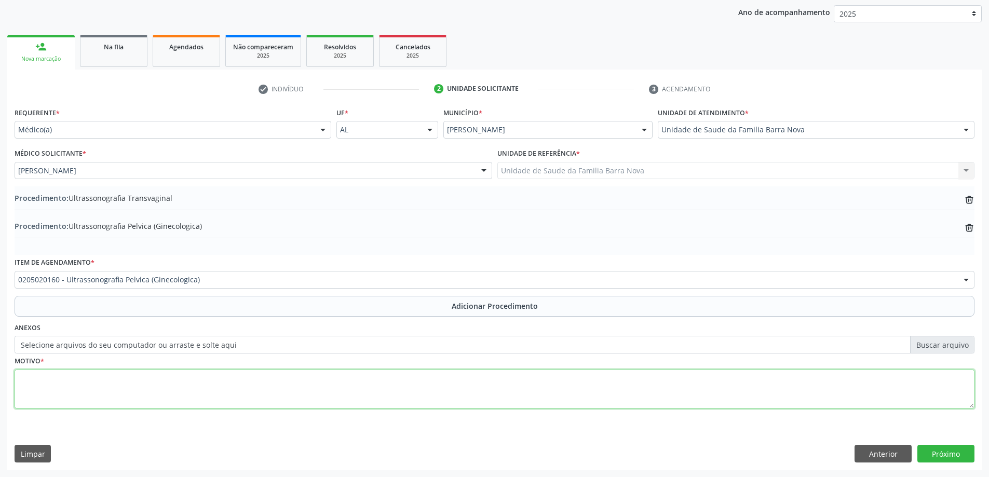
click at [139, 383] on textarea at bounding box center [495, 389] width 960 height 39
type textarea "m"
type textarea "Menstruação excessiva."
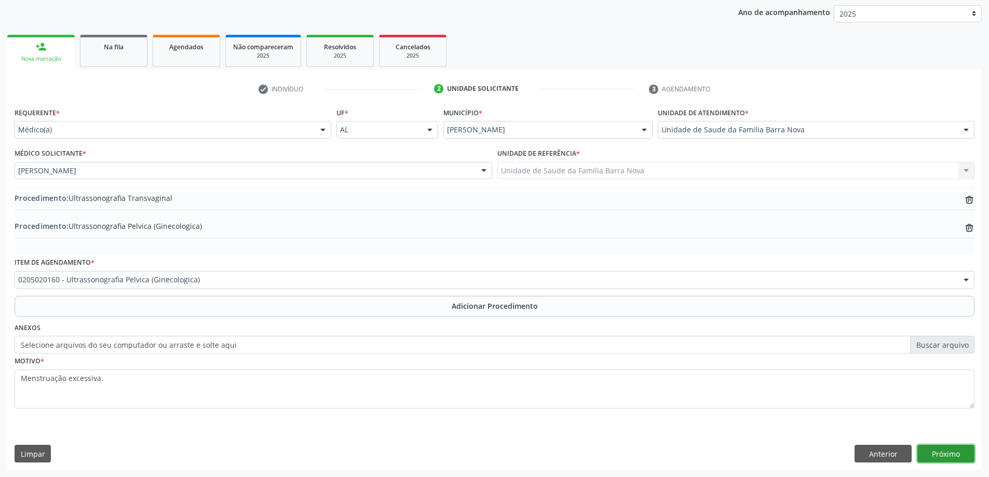
click at [948, 453] on button "Próximo" at bounding box center [945, 454] width 57 height 18
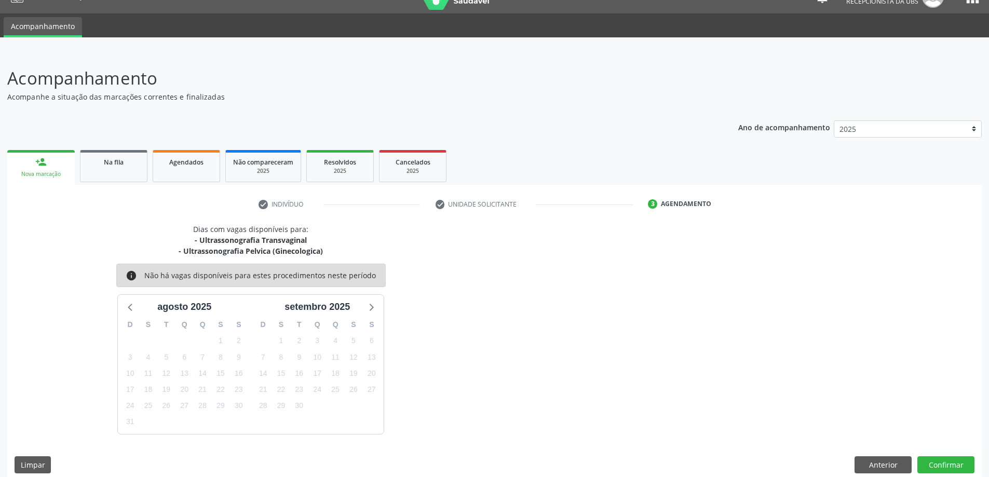
scroll to position [31, 0]
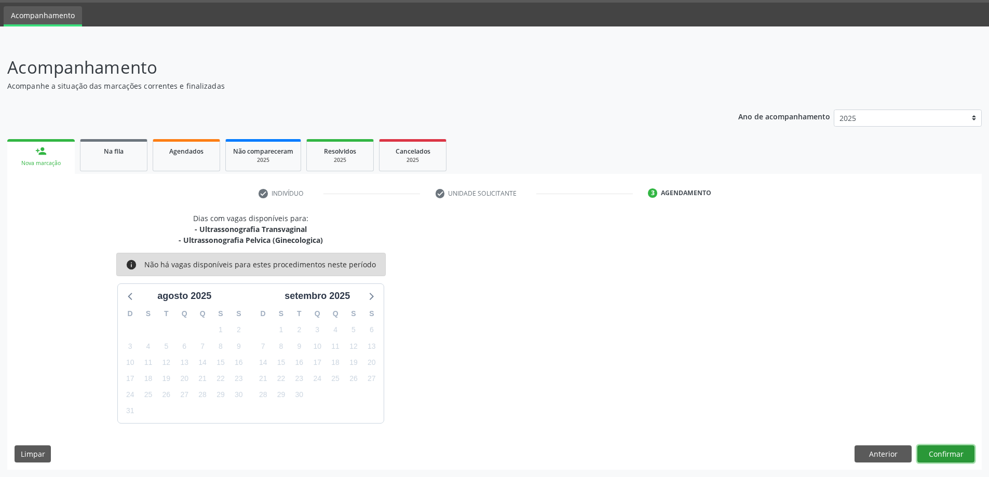
click at [942, 451] on button "Confirmar" at bounding box center [945, 454] width 57 height 18
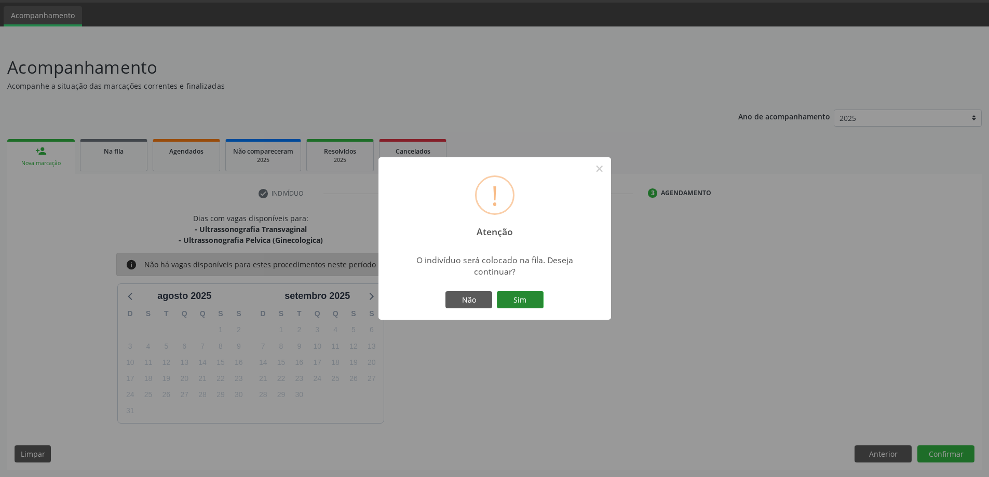
click at [523, 298] on button "Sim" at bounding box center [520, 300] width 47 height 18
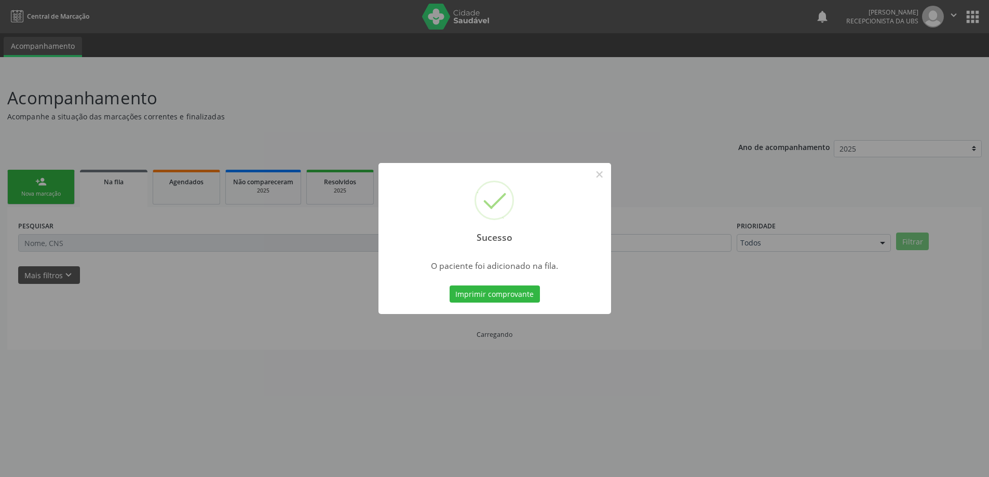
scroll to position [0, 0]
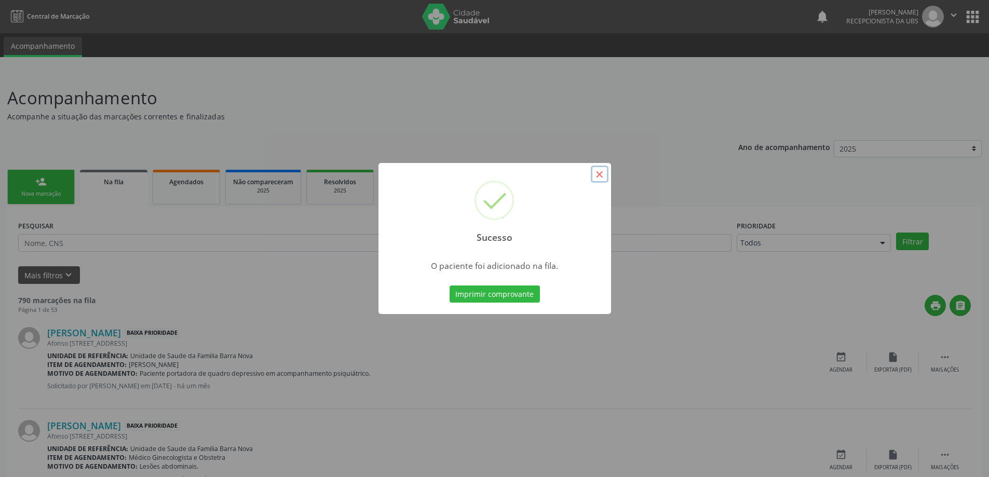
click at [597, 175] on button "×" at bounding box center [600, 175] width 18 height 18
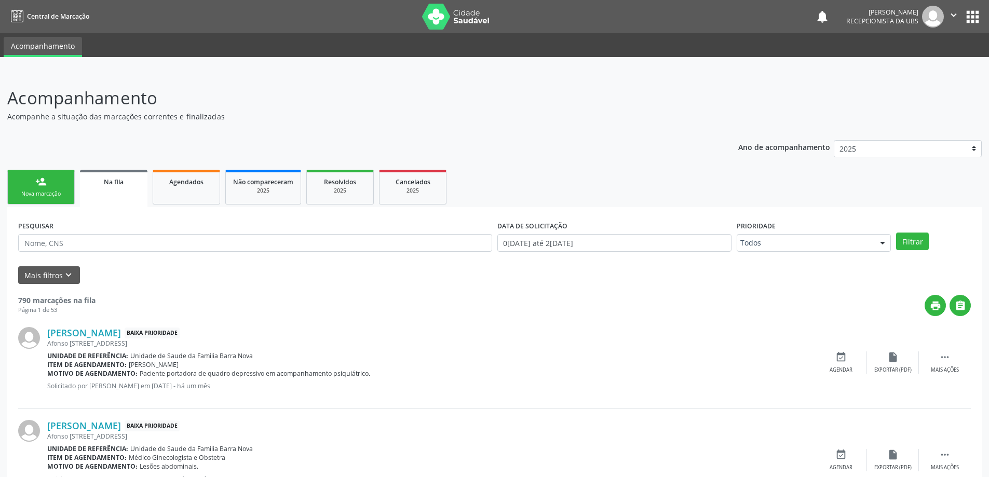
click at [46, 188] on link "person_add Nova marcação" at bounding box center [40, 187] width 67 height 35
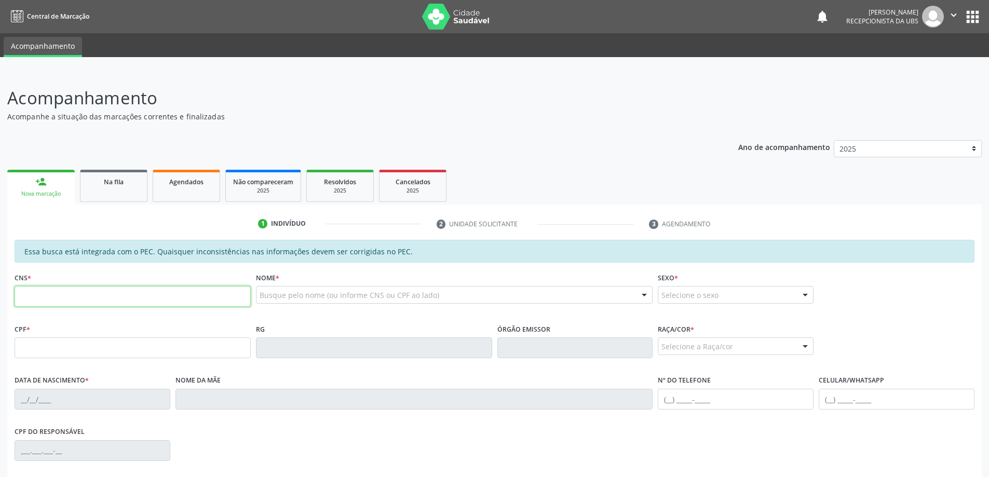
click at [74, 301] on input "text" at bounding box center [133, 296] width 236 height 21
type input "705 4094 5171 4393"
type input "182.323.944-71"
type input "[DATE]"
type input "[PERSON_NAME]"
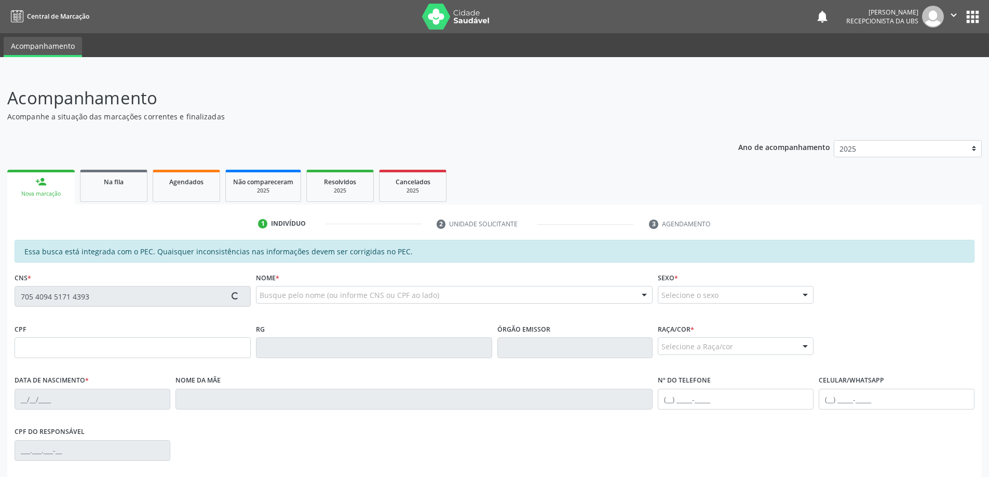
type input "[PHONE_NUMBER]"
type input "126"
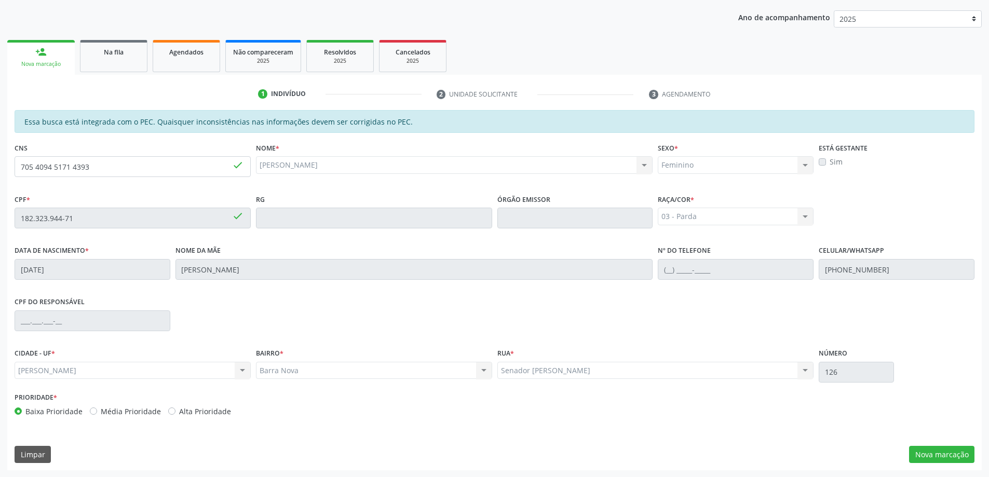
scroll to position [130, 0]
click at [938, 454] on button "Nova marcação" at bounding box center [941, 454] width 65 height 18
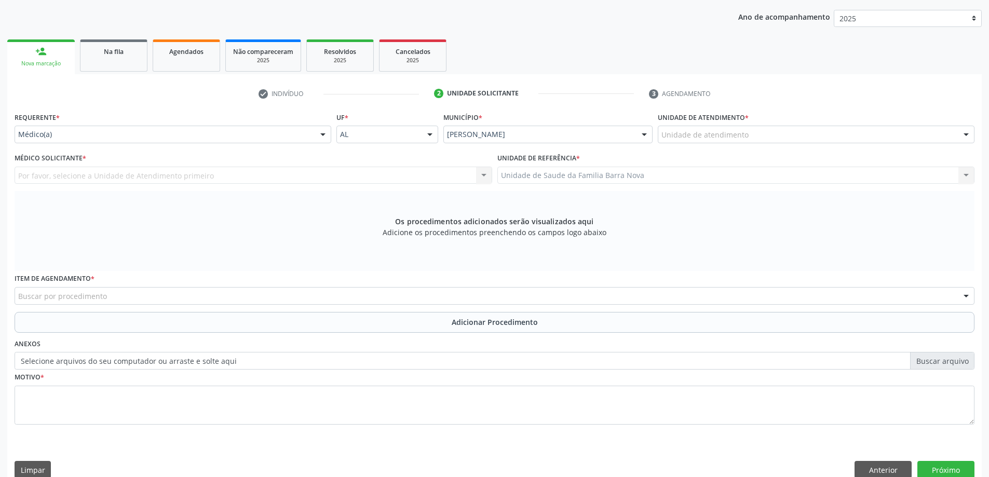
click at [795, 139] on div "Unidade de atendimento" at bounding box center [816, 135] width 317 height 18
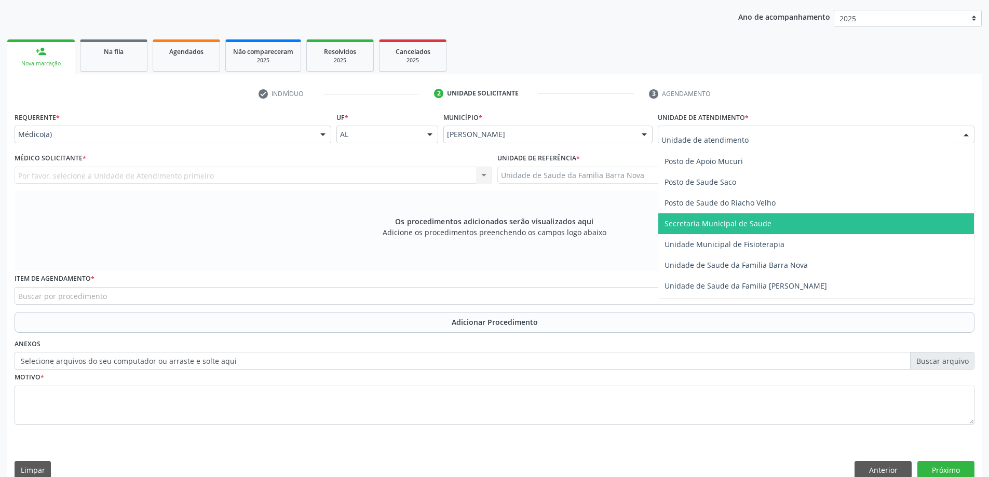
scroll to position [467, 0]
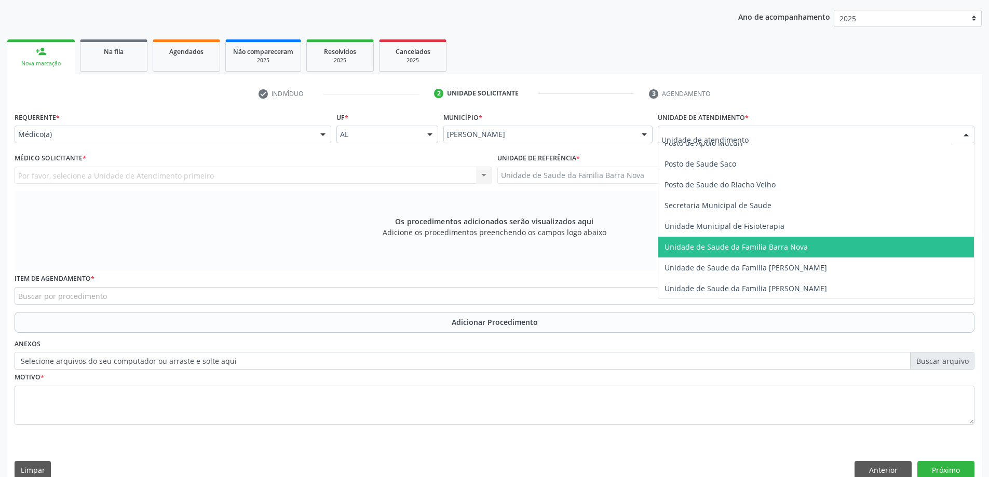
click at [782, 251] on span "Unidade de Saude da Familia Barra Nova" at bounding box center [735, 247] width 143 height 10
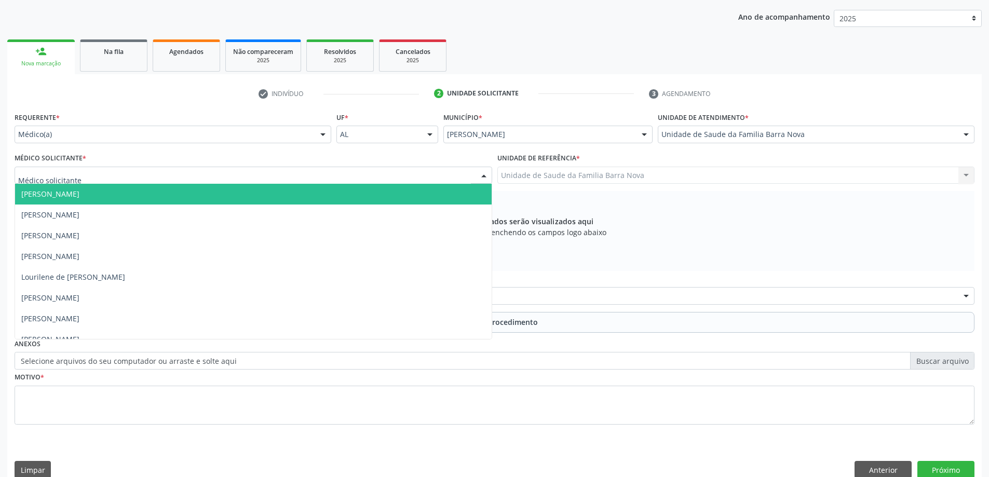
click at [200, 178] on div at bounding box center [254, 176] width 478 height 18
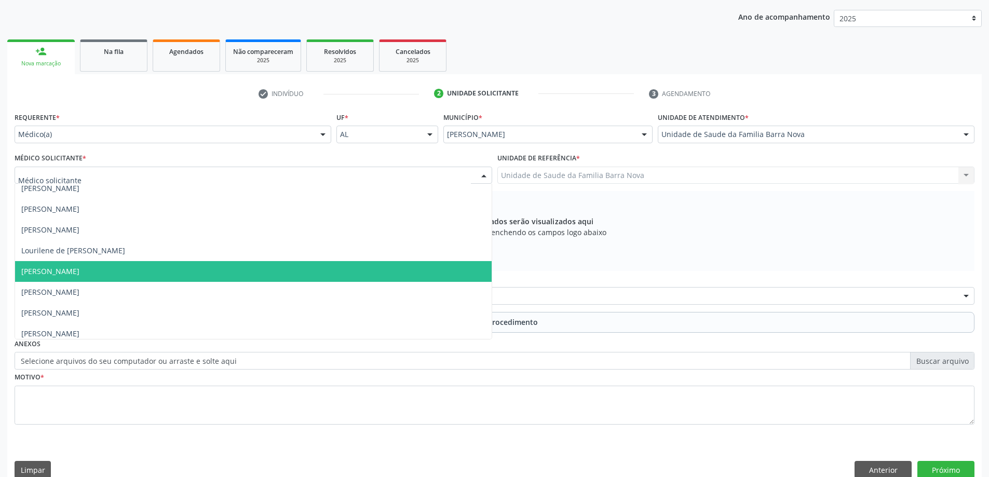
scroll to position [73, 0]
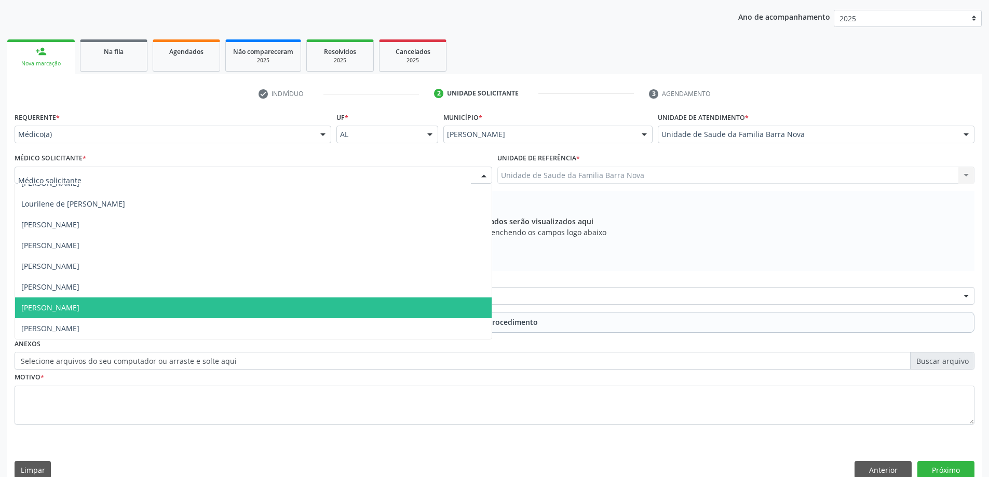
click at [178, 308] on span "[PERSON_NAME]" at bounding box center [253, 307] width 477 height 21
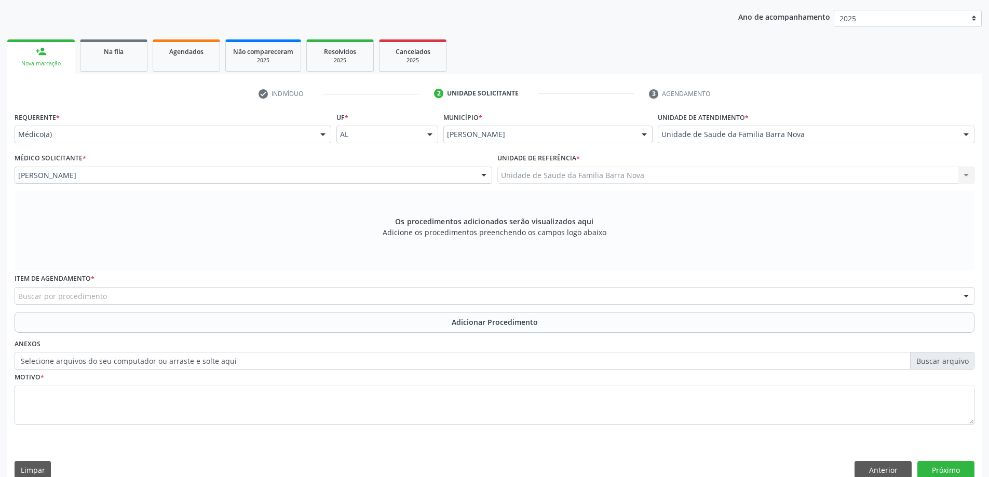
click at [173, 295] on div "Buscar por procedimento" at bounding box center [495, 296] width 960 height 18
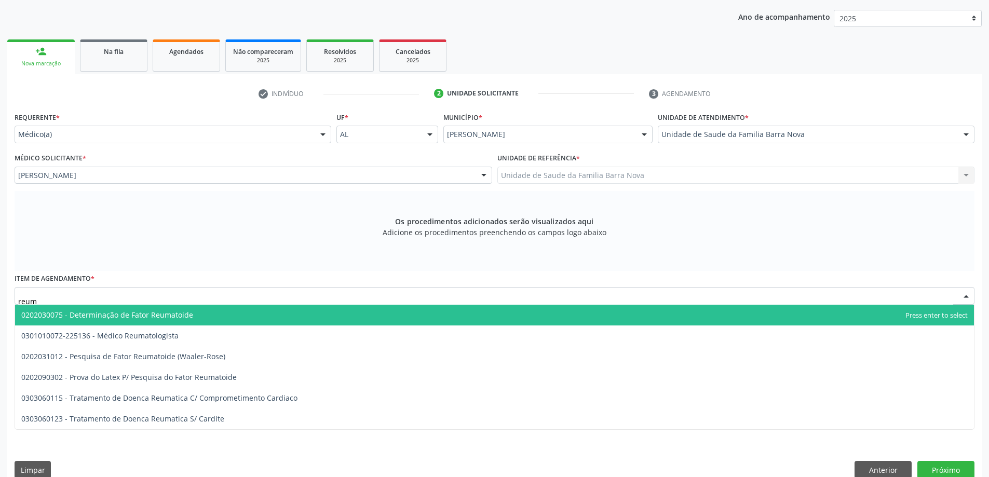
type input "reuma"
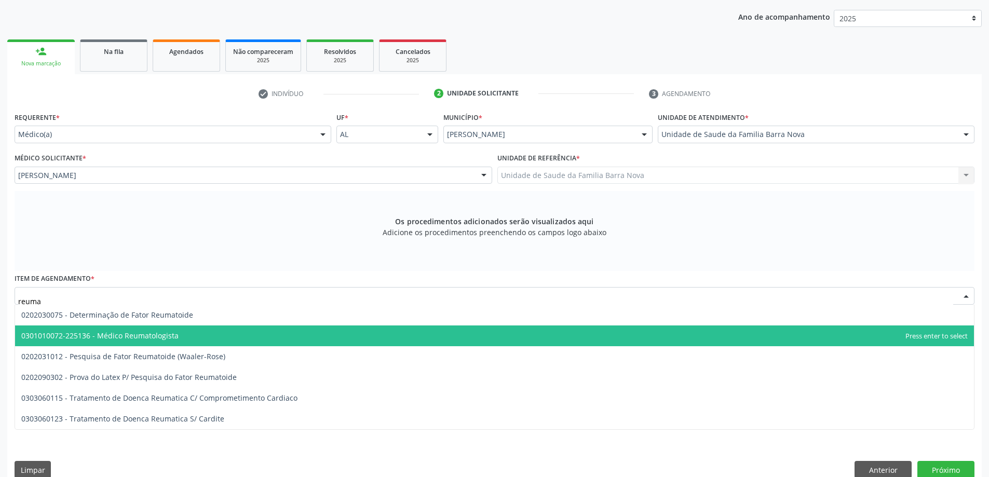
click at [189, 334] on span "0301010072-225136 - Médico Reumatologista" at bounding box center [494, 335] width 959 height 21
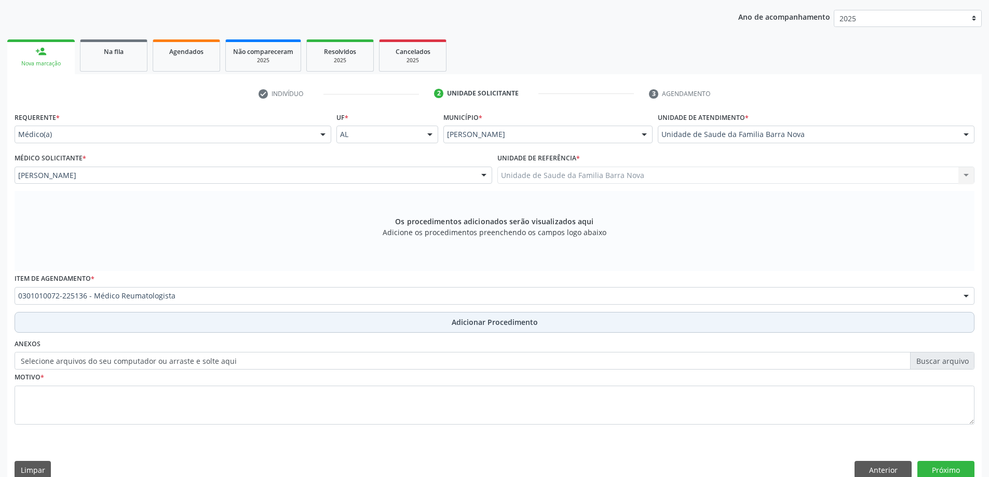
click at [455, 326] on span "Adicionar Procedimento" at bounding box center [495, 322] width 86 height 11
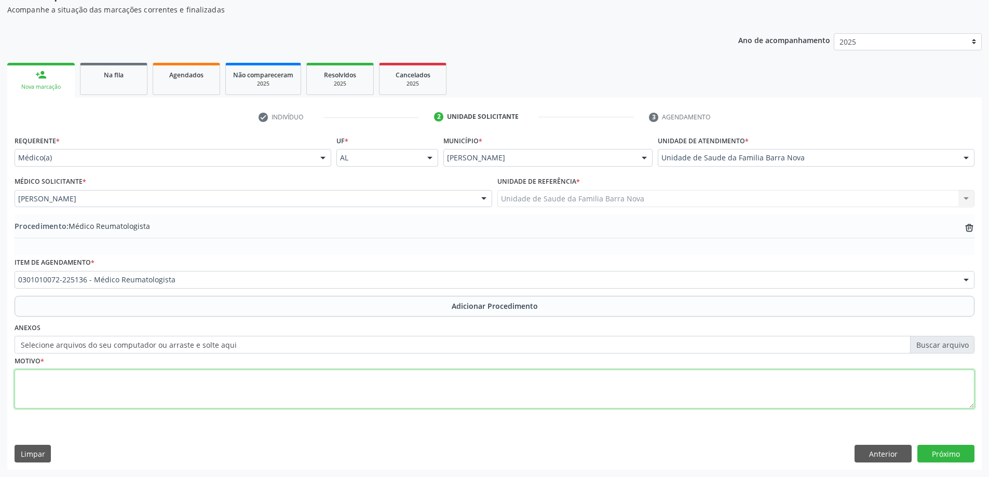
click at [103, 376] on textarea at bounding box center [495, 389] width 960 height 39
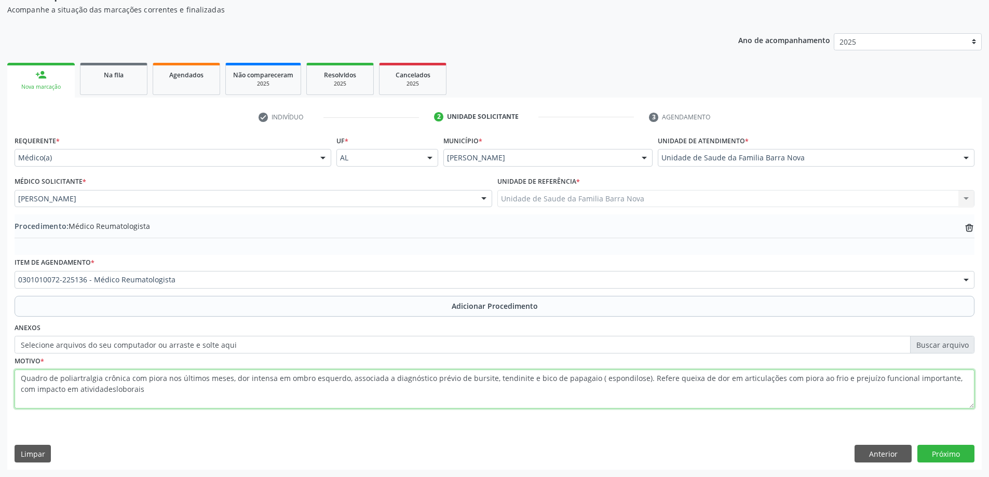
click at [97, 389] on textarea "Quadro de poliartralgia crônica com piora nos últimos meses, dor intensa em omb…" at bounding box center [495, 389] width 960 height 39
click at [105, 389] on textarea "Quadro de poliartralgia crônica com piora nos últimos meses, dor intensa em omb…" at bounding box center [495, 389] width 960 height 39
click at [131, 388] on textarea "Quadro de poliartralgia crônica com piora nos últimos meses, dor intensa em omb…" at bounding box center [495, 389] width 960 height 39
type textarea "Quadro de poliartralgia crônica com piora nos últimos meses, dor intensa em omb…"
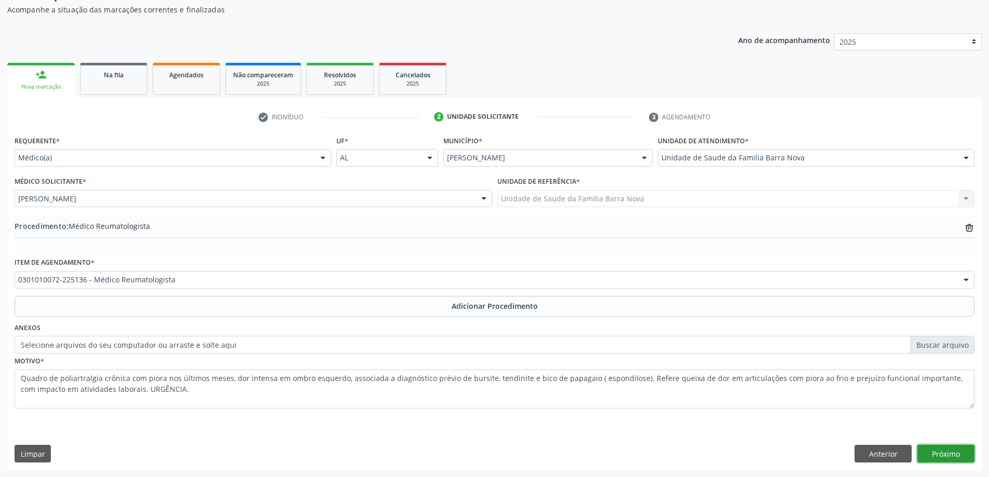
click at [949, 458] on button "Próximo" at bounding box center [945, 454] width 57 height 18
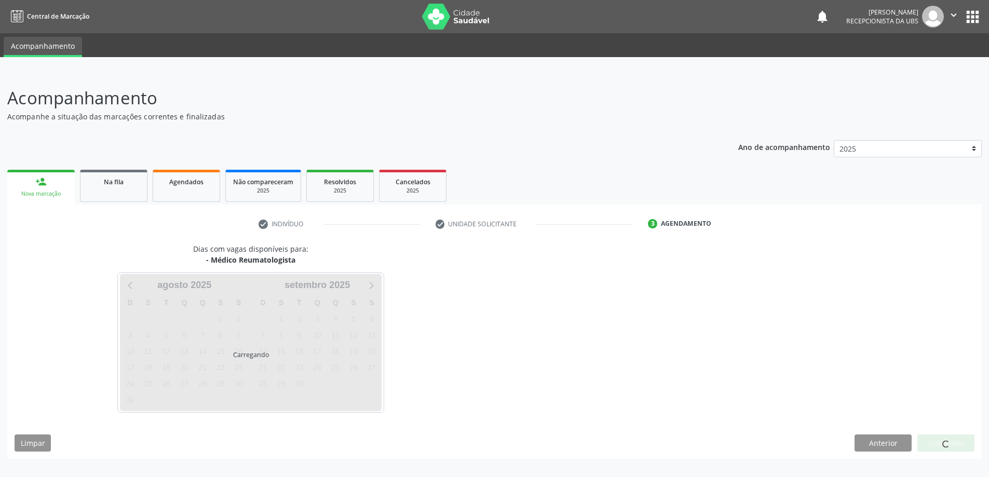
scroll to position [0, 0]
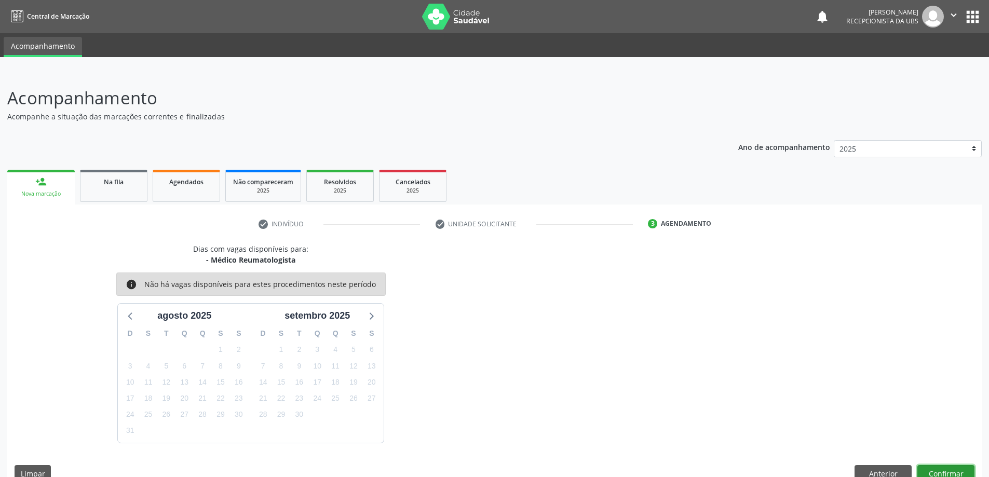
click at [945, 469] on button "Confirmar" at bounding box center [945, 474] width 57 height 18
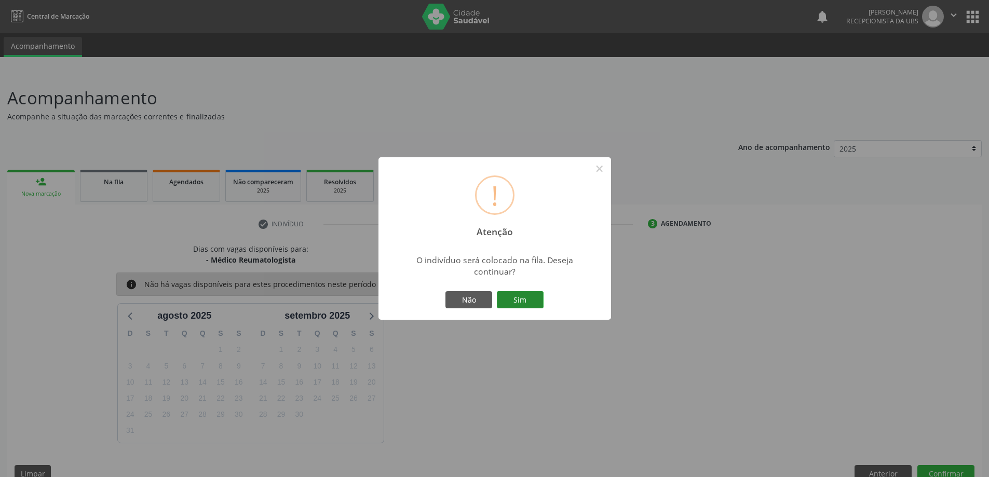
click at [517, 298] on button "Sim" at bounding box center [520, 300] width 47 height 18
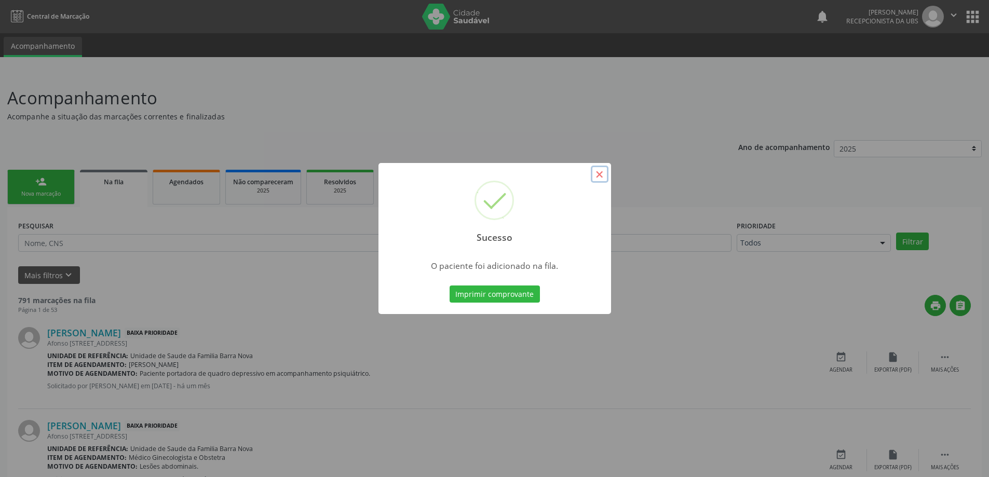
click at [600, 177] on button "×" at bounding box center [600, 175] width 18 height 18
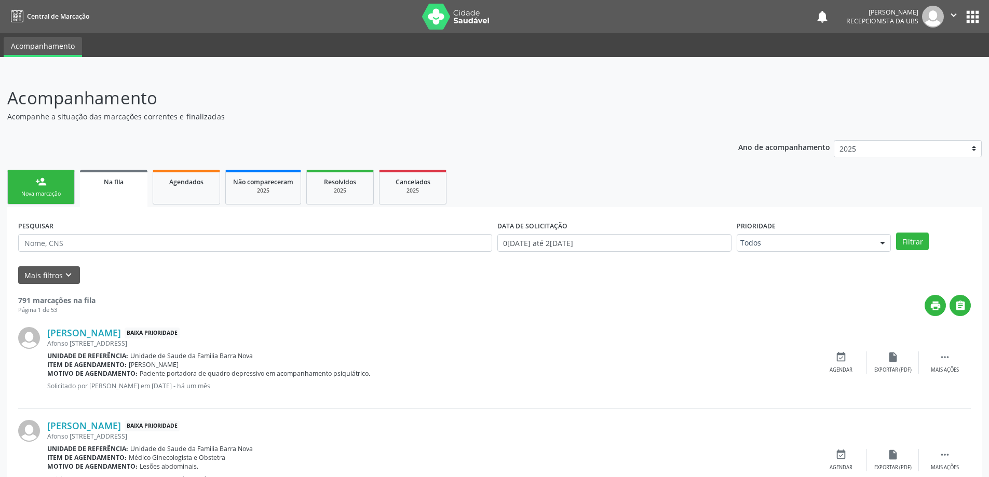
click at [64, 197] on div "Nova marcação" at bounding box center [41, 194] width 52 height 8
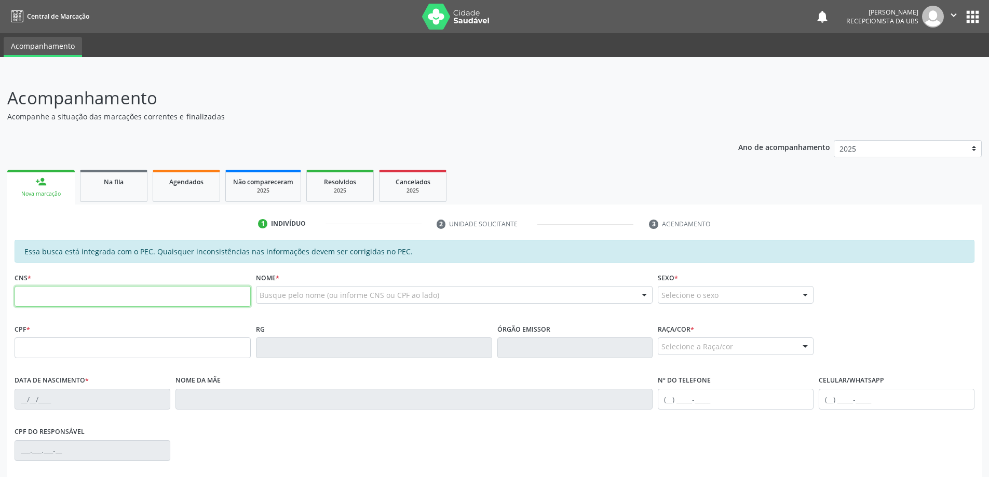
click at [65, 293] on input "text" at bounding box center [133, 296] width 236 height 21
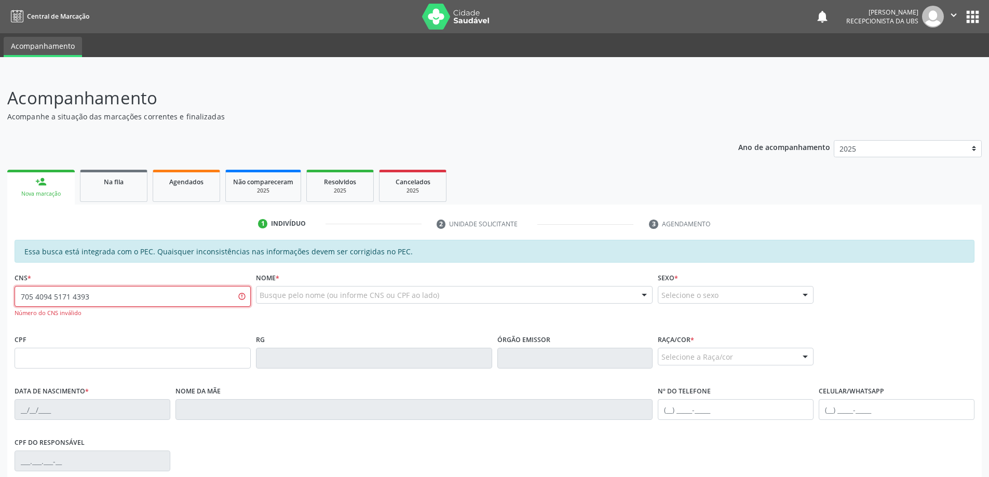
type input "705 4094 5171 4393"
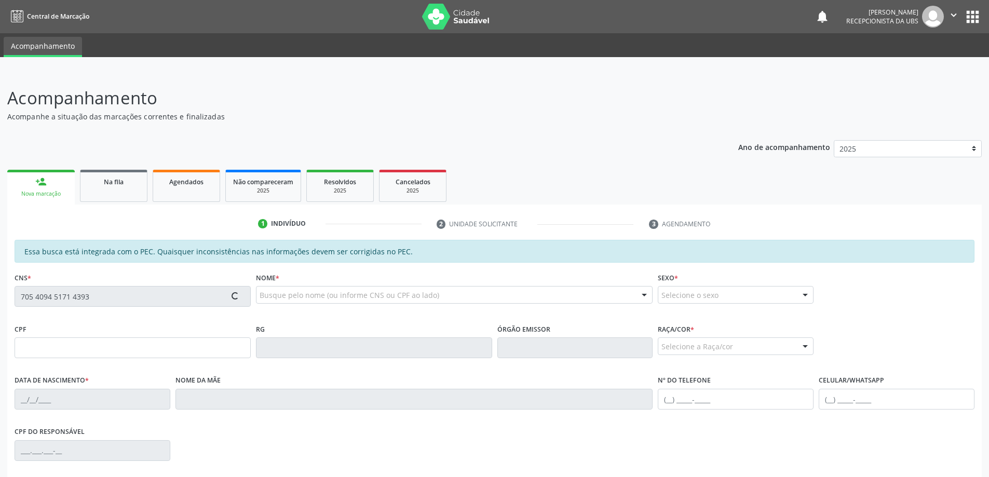
type input "182.323.944-71"
type input "[DATE]"
type input "[PERSON_NAME]"
type input "[PHONE_NUMBER]"
type input "126"
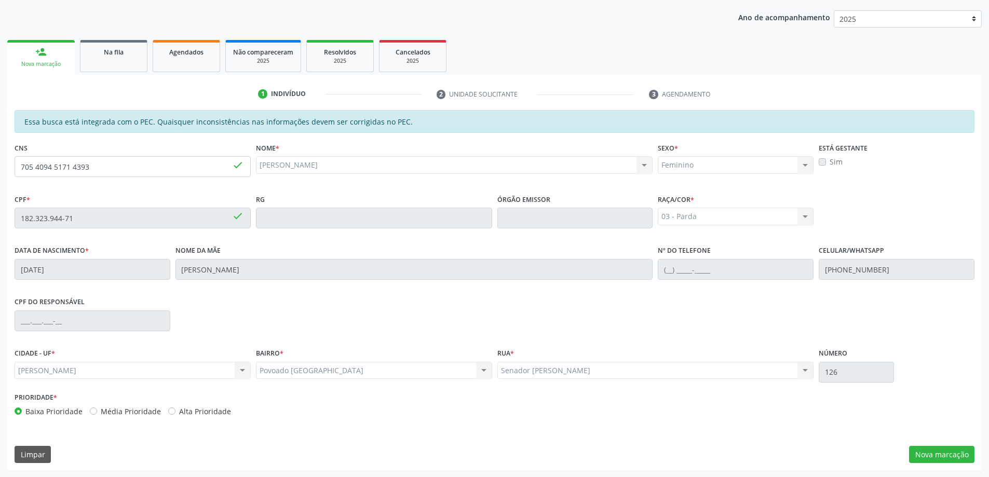
scroll to position [130, 0]
click at [947, 456] on button "Nova marcação" at bounding box center [941, 454] width 65 height 18
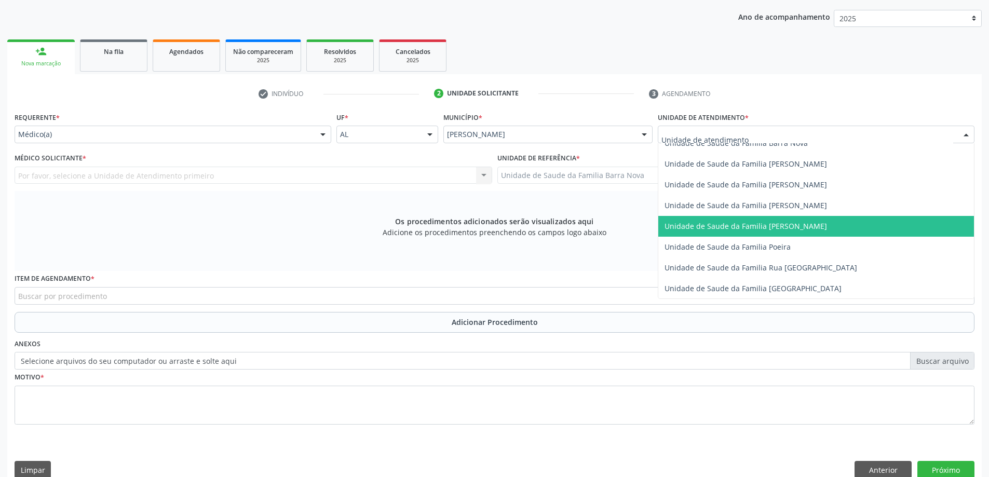
scroll to position [519, 0]
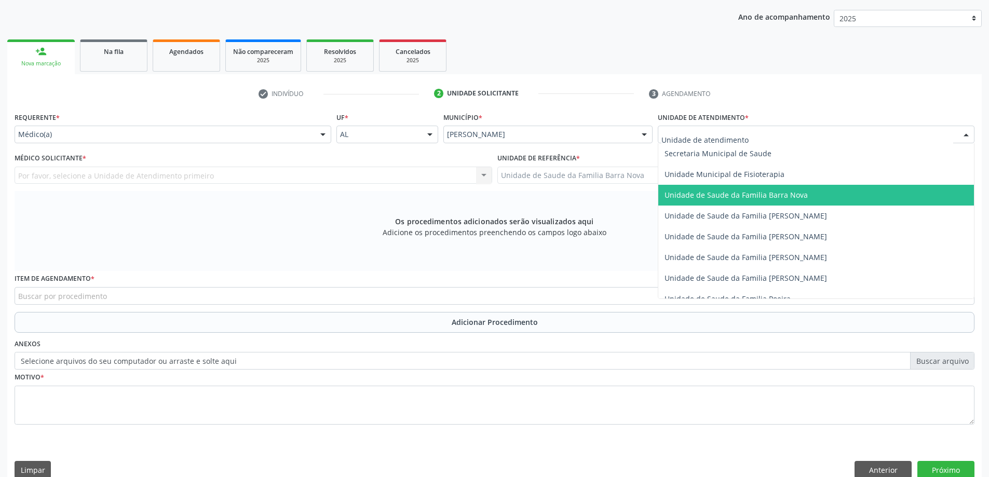
click at [749, 201] on span "Unidade de Saude da Familia Barra Nova" at bounding box center [816, 195] width 316 height 21
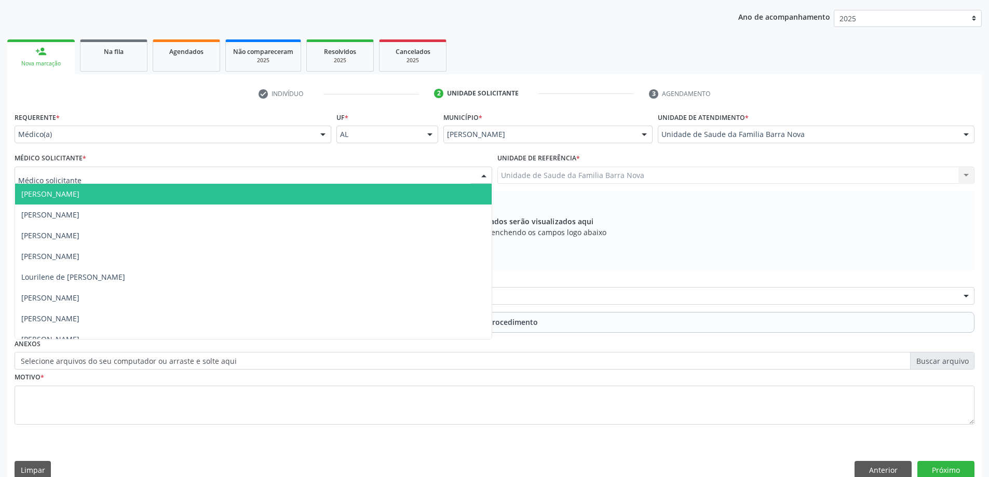
click at [210, 176] on div at bounding box center [254, 176] width 478 height 18
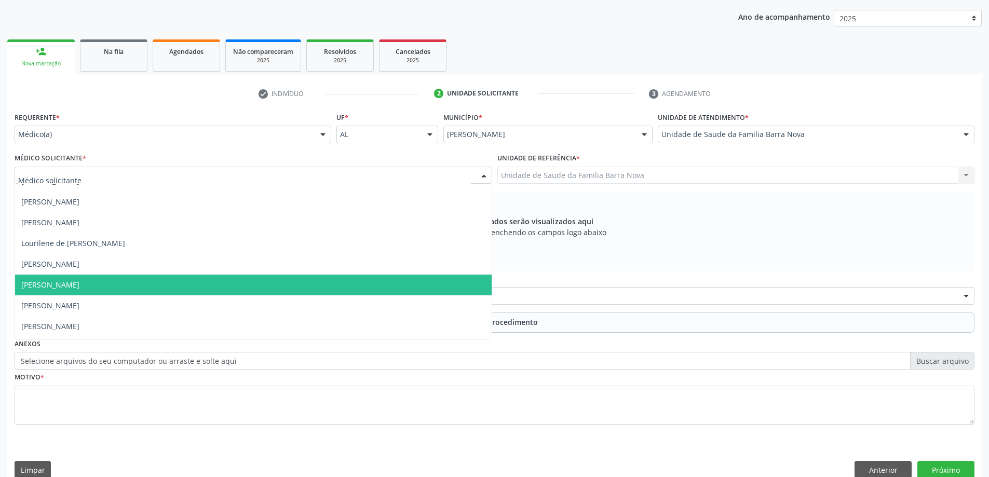
scroll to position [73, 0]
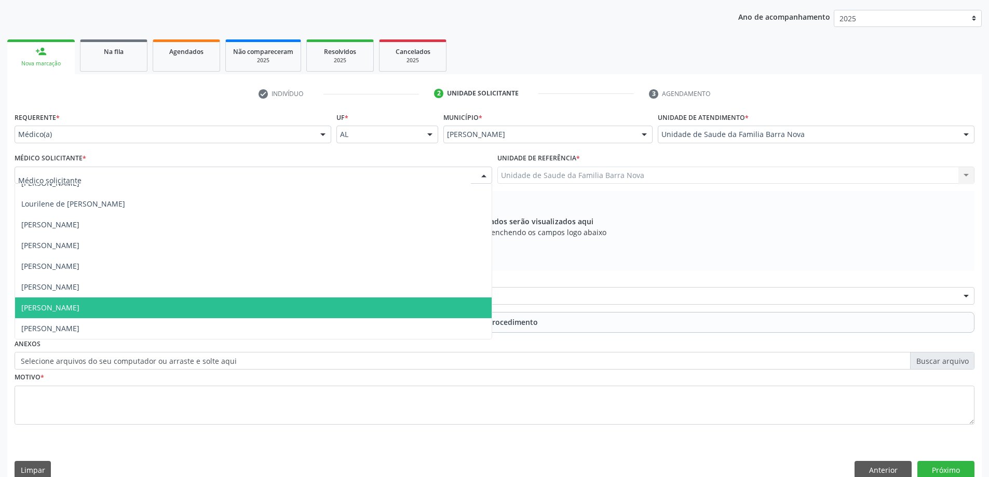
click at [173, 305] on span "[PERSON_NAME]" at bounding box center [253, 307] width 477 height 21
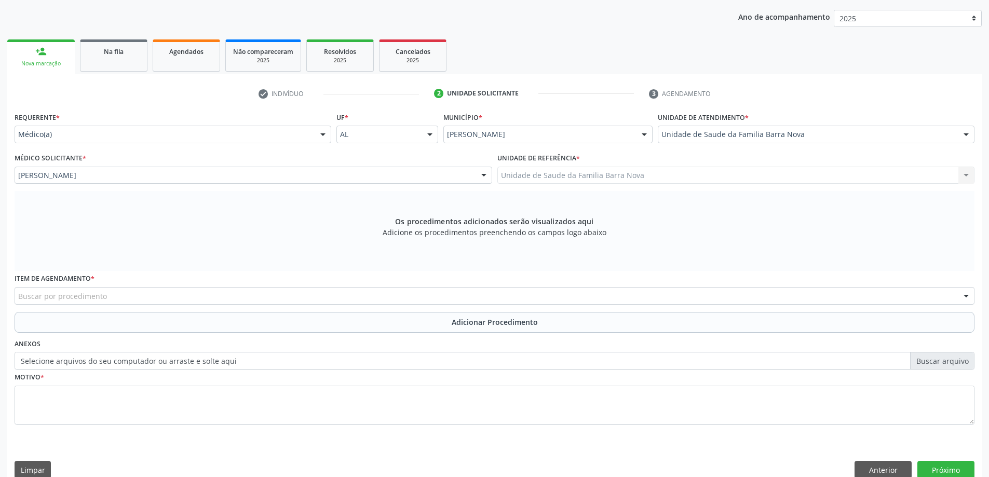
click at [168, 296] on div "Buscar por procedimento" at bounding box center [495, 296] width 960 height 18
click at [18, 296] on input "text" at bounding box center [18, 301] width 0 height 21
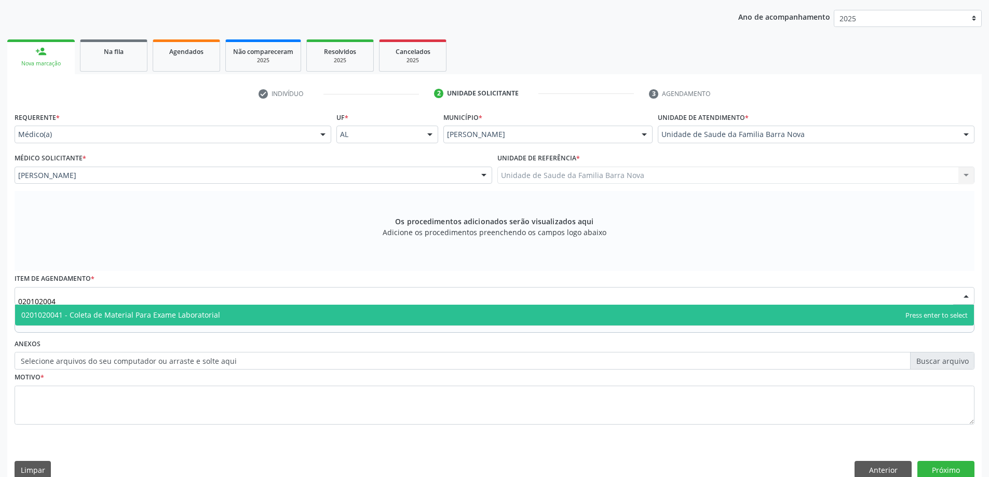
type input "0201020041"
click at [184, 314] on span "0201020041 - Coleta de Material Para Exame Laboratorial" at bounding box center [120, 315] width 199 height 10
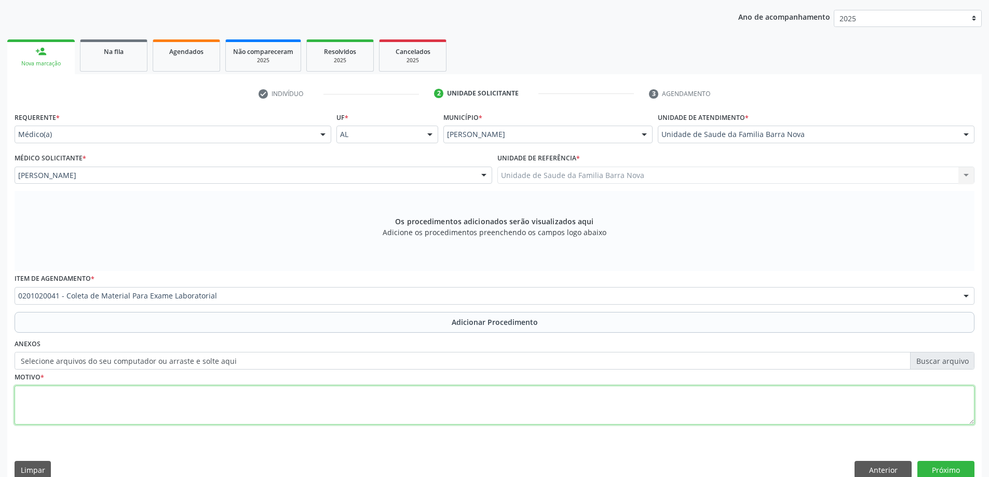
click at [167, 405] on textarea at bounding box center [495, 405] width 960 height 39
type textarea "R"
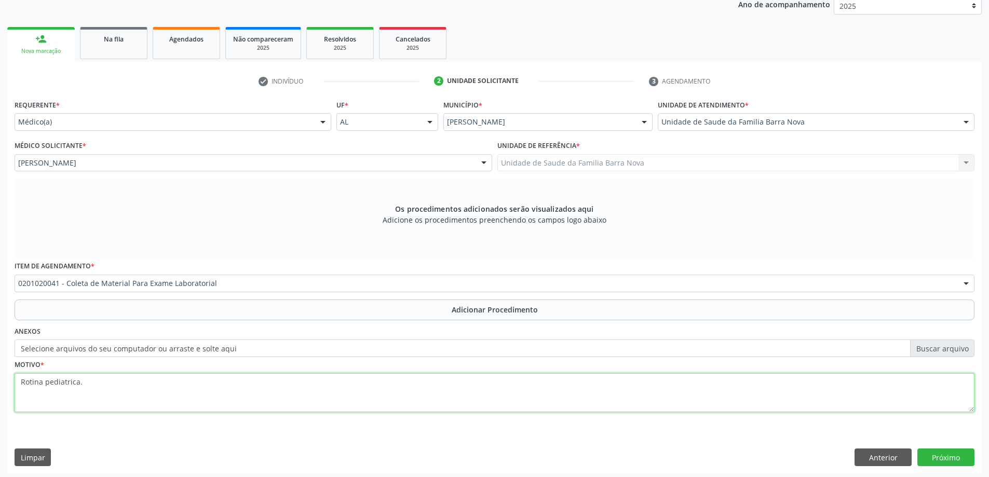
scroll to position [146, 0]
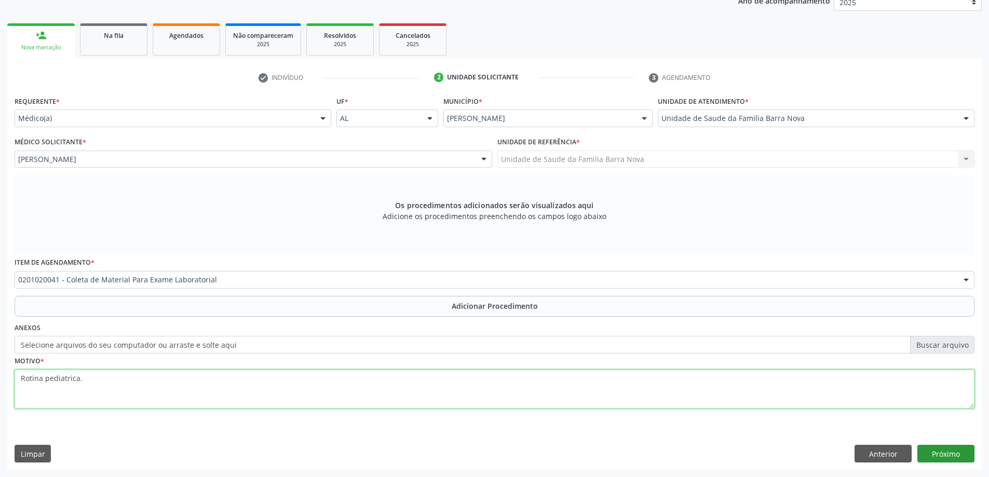
type textarea "Rotina pediatrica."
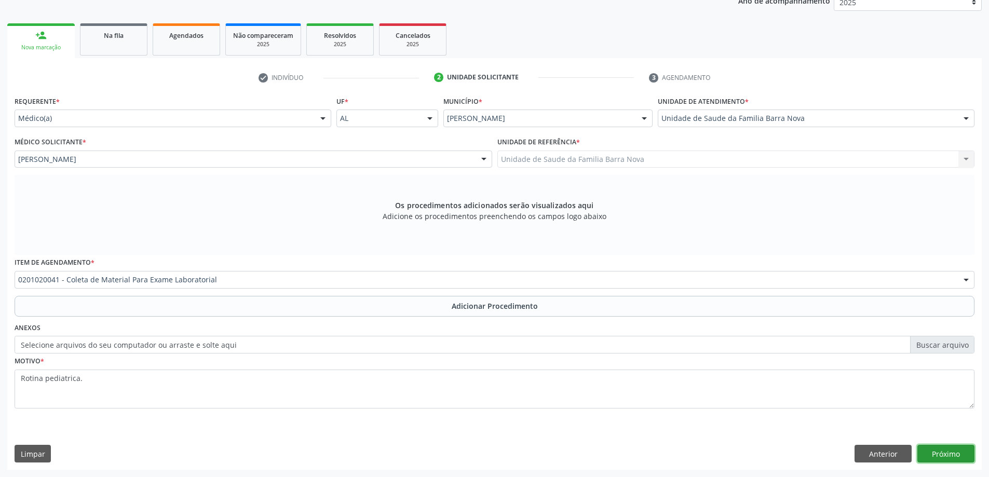
click at [934, 451] on button "Próximo" at bounding box center [945, 454] width 57 height 18
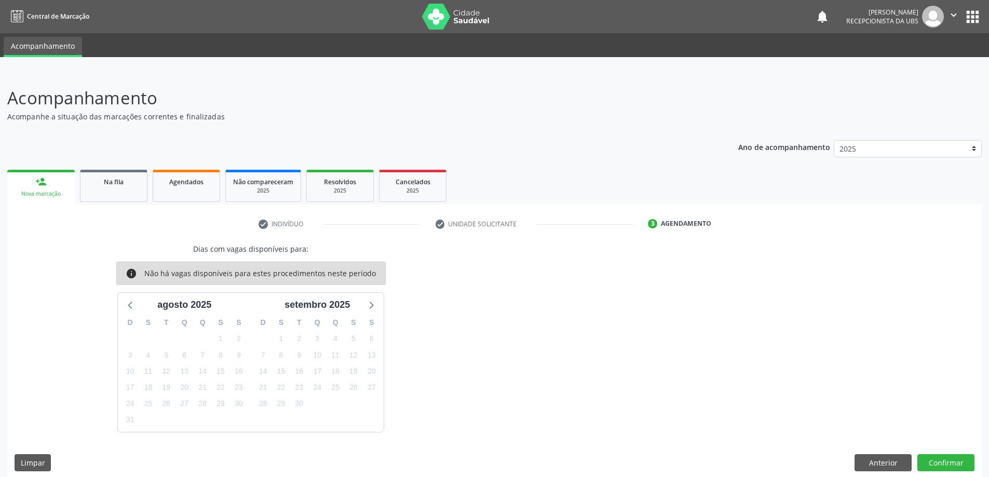
scroll to position [9, 0]
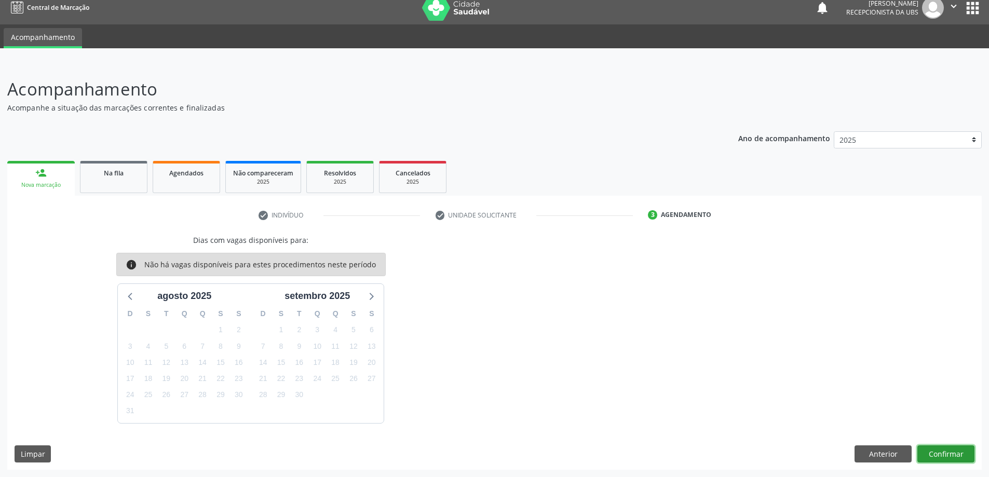
click at [958, 452] on button "Confirmar" at bounding box center [945, 454] width 57 height 18
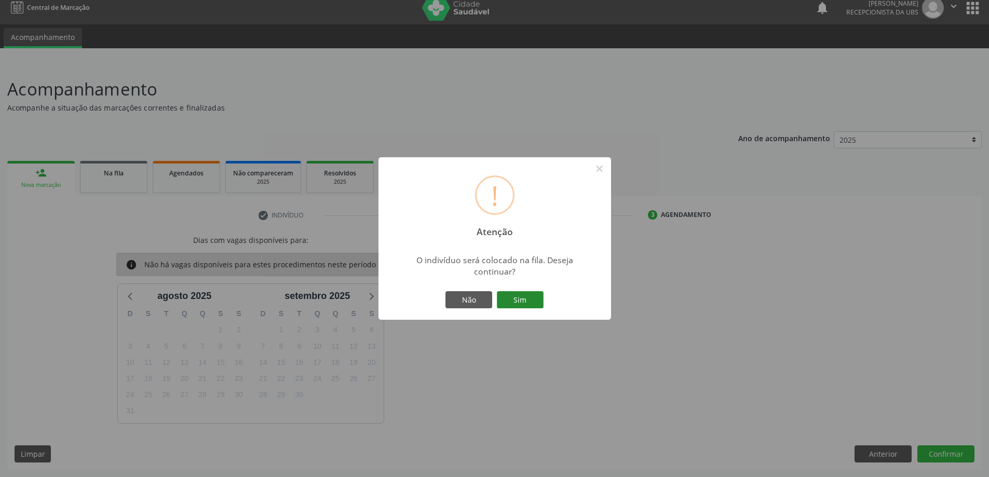
click at [524, 301] on button "Sim" at bounding box center [520, 300] width 47 height 18
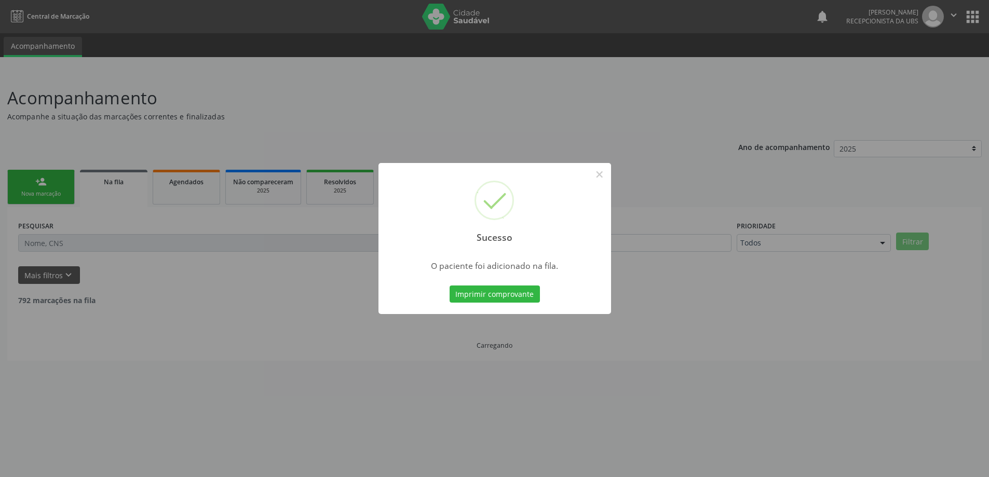
scroll to position [0, 0]
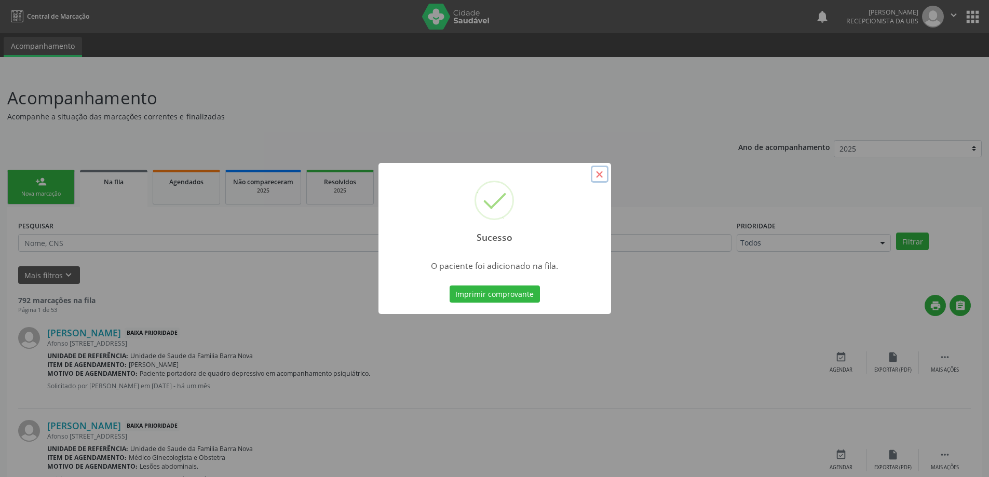
click at [598, 173] on button "×" at bounding box center [600, 175] width 18 height 18
